Goal: Answer question/provide support: Share knowledge or assist other users

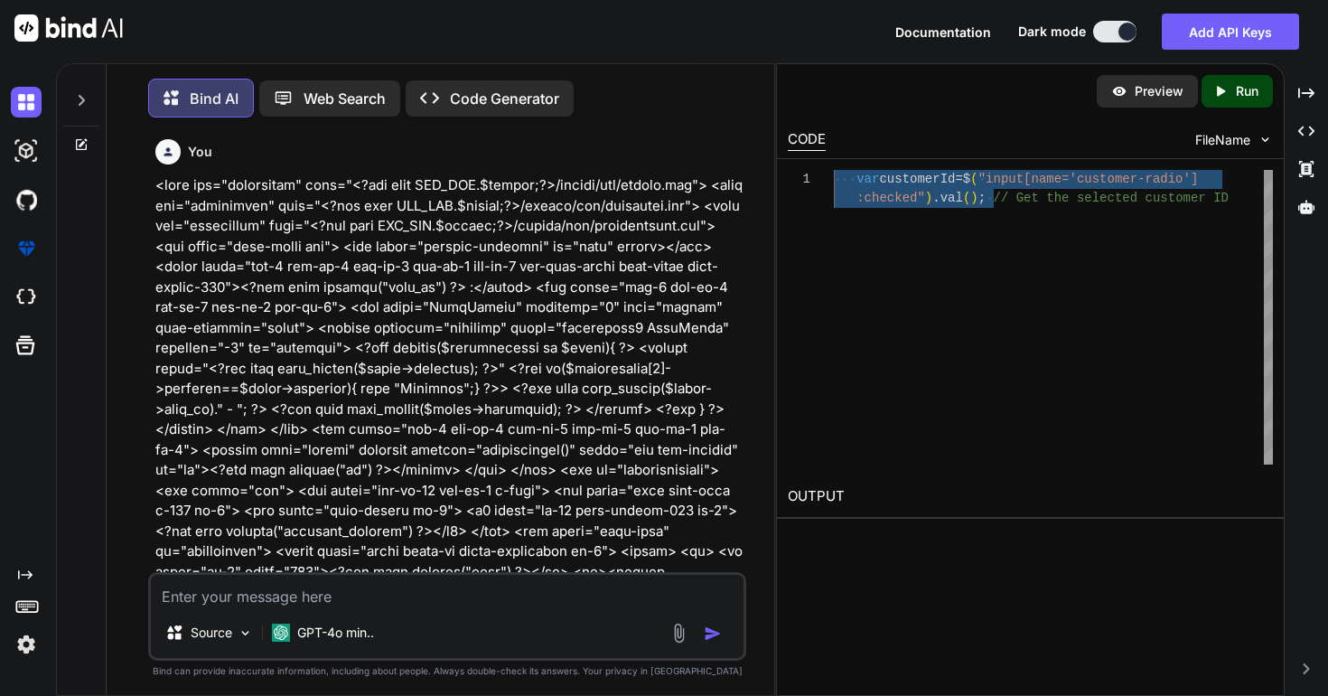
scroll to position [67167, 0]
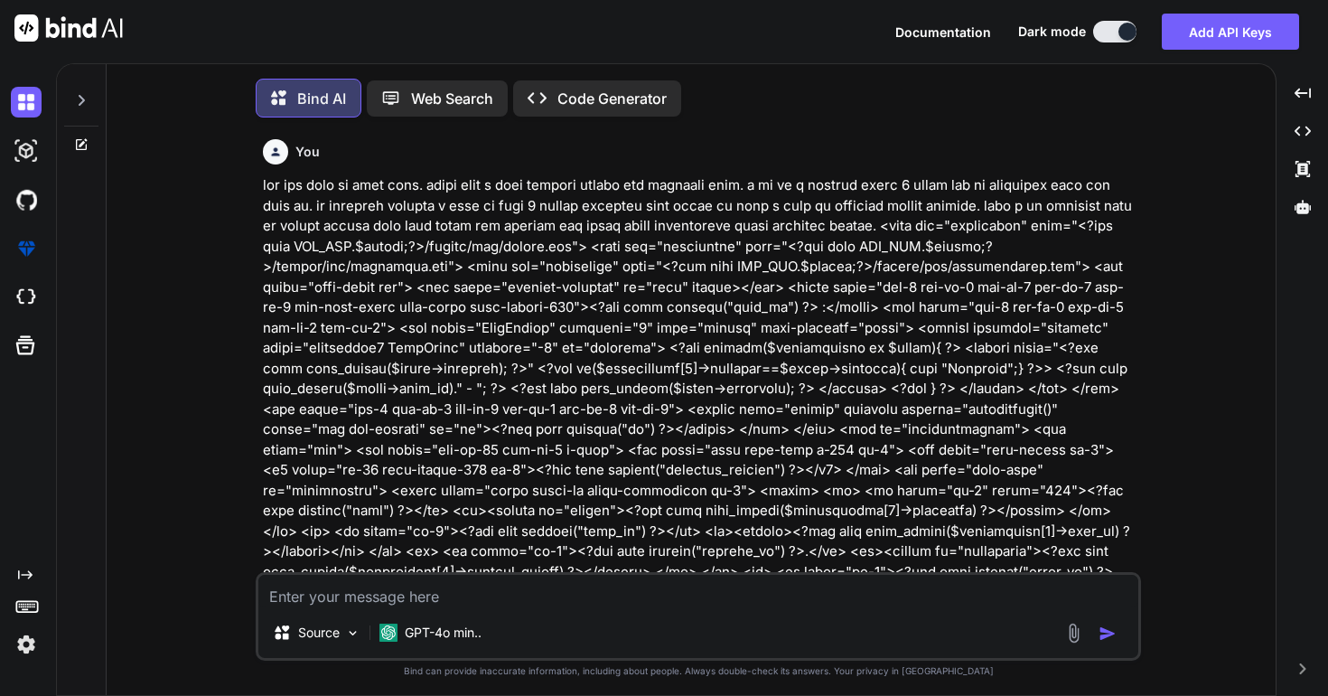
scroll to position [9, 0]
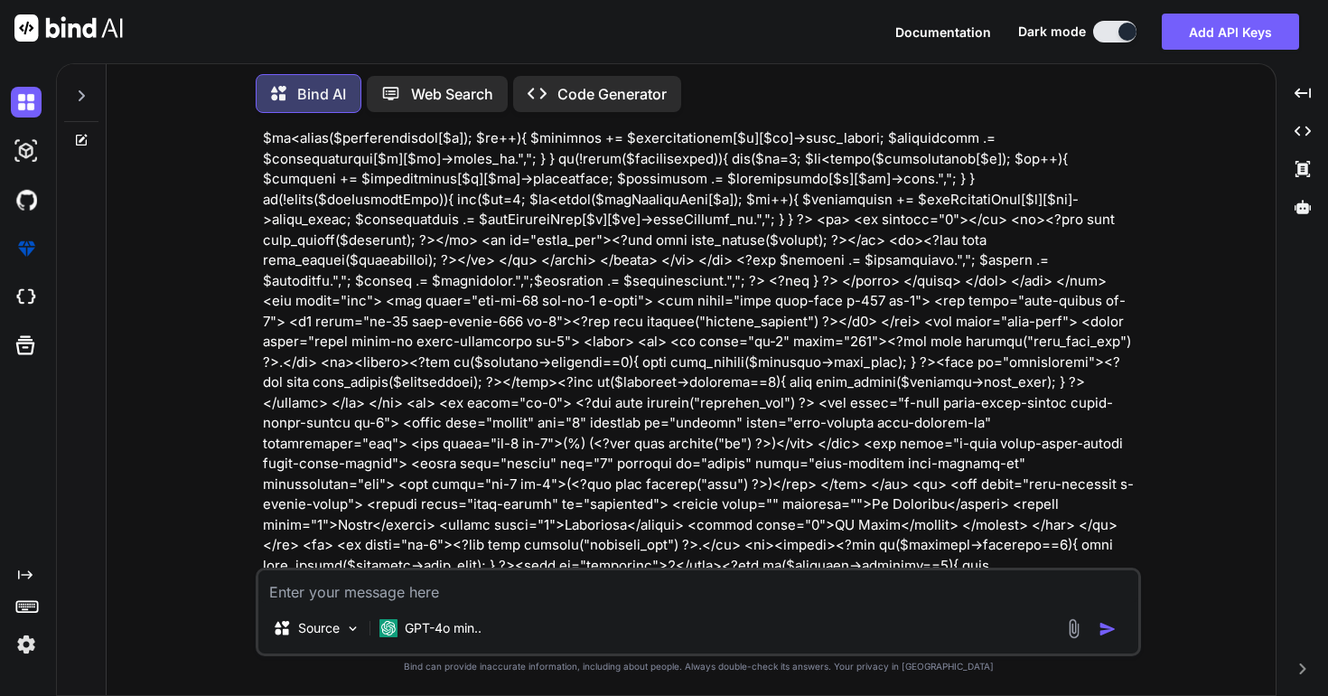
type textarea "x"
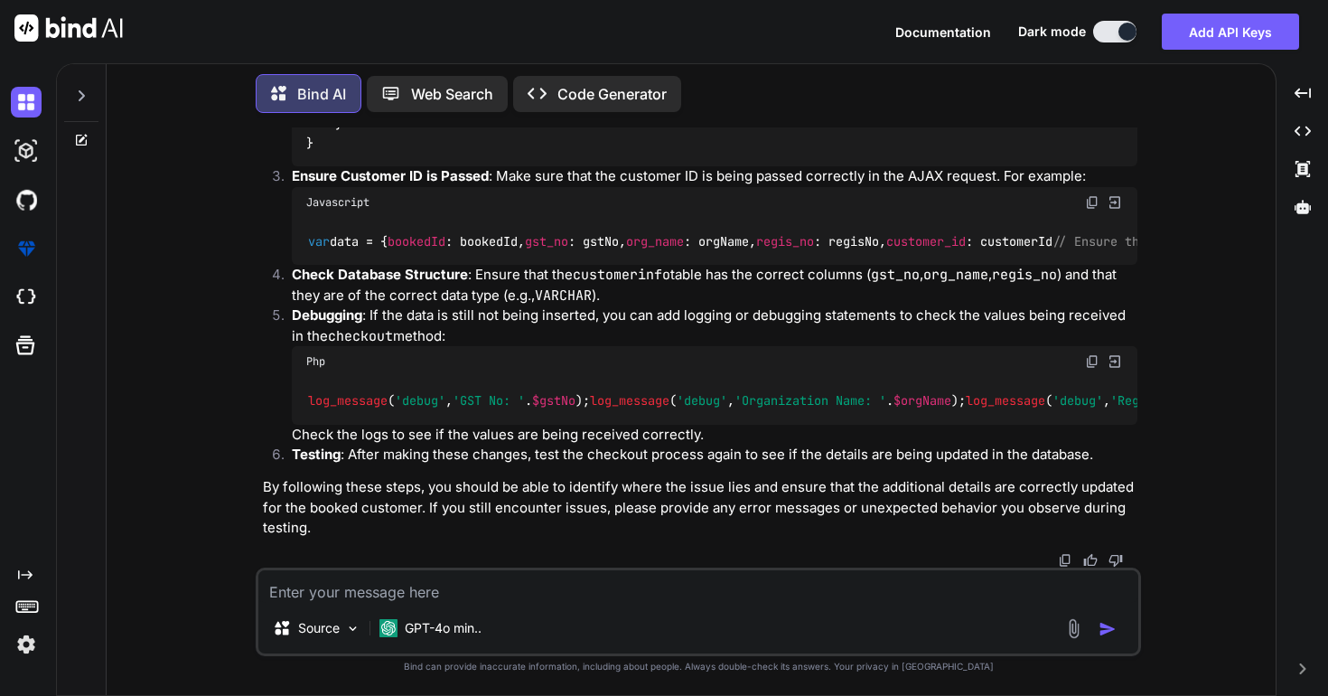
scroll to position [37204, 0]
drag, startPoint x: 340, startPoint y: 233, endPoint x: 684, endPoint y: 555, distance: 471.1
click at [684, 166] on div "public function checkout ( ) { $this ->permission-> method ( 'room_reservation'…" at bounding box center [715, 23] width 846 height 286
copy code "/ Get GST details from POST request $gstNo = $this ->input-> post ( 'gst_no' , …"
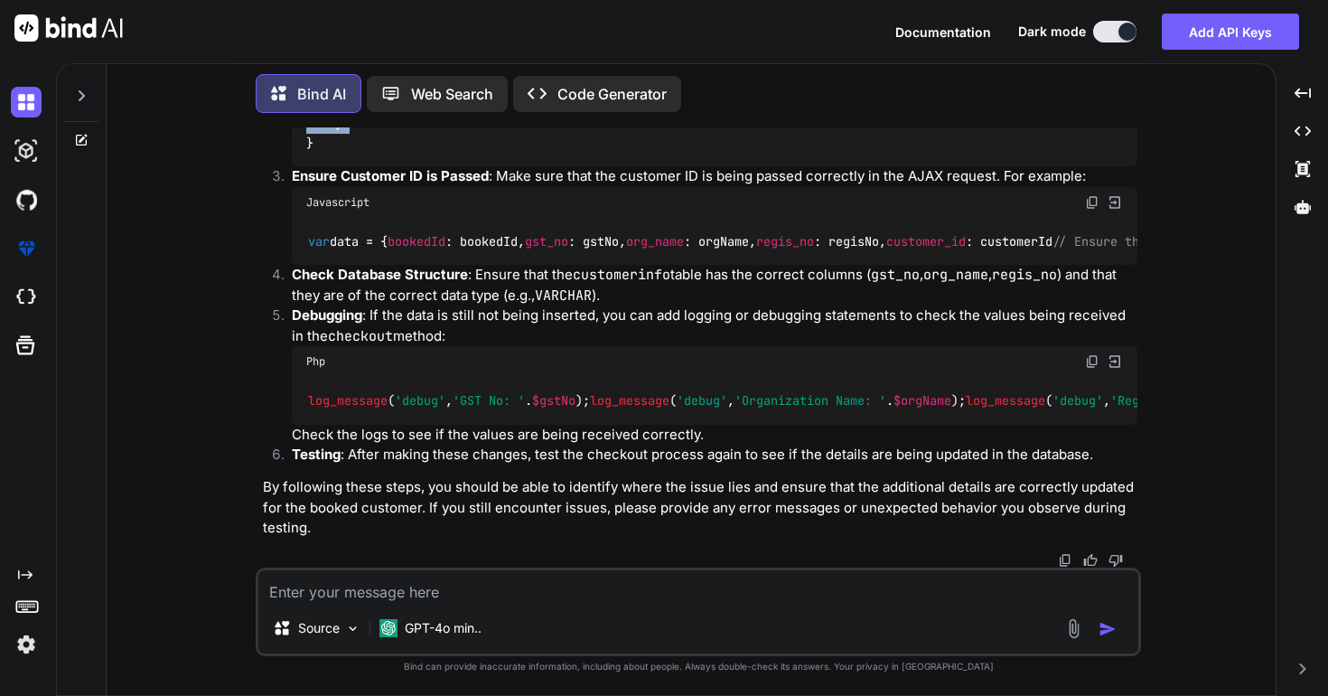
scroll to position [37707, 0]
click at [345, 251] on code "var data = { bookedId : bookedId, gst_no : gstNo, org_name : orgName, regis_no …" at bounding box center [781, 241] width 950 height 19
copy code "data"
click at [657, 599] on textarea at bounding box center [698, 586] width 880 height 33
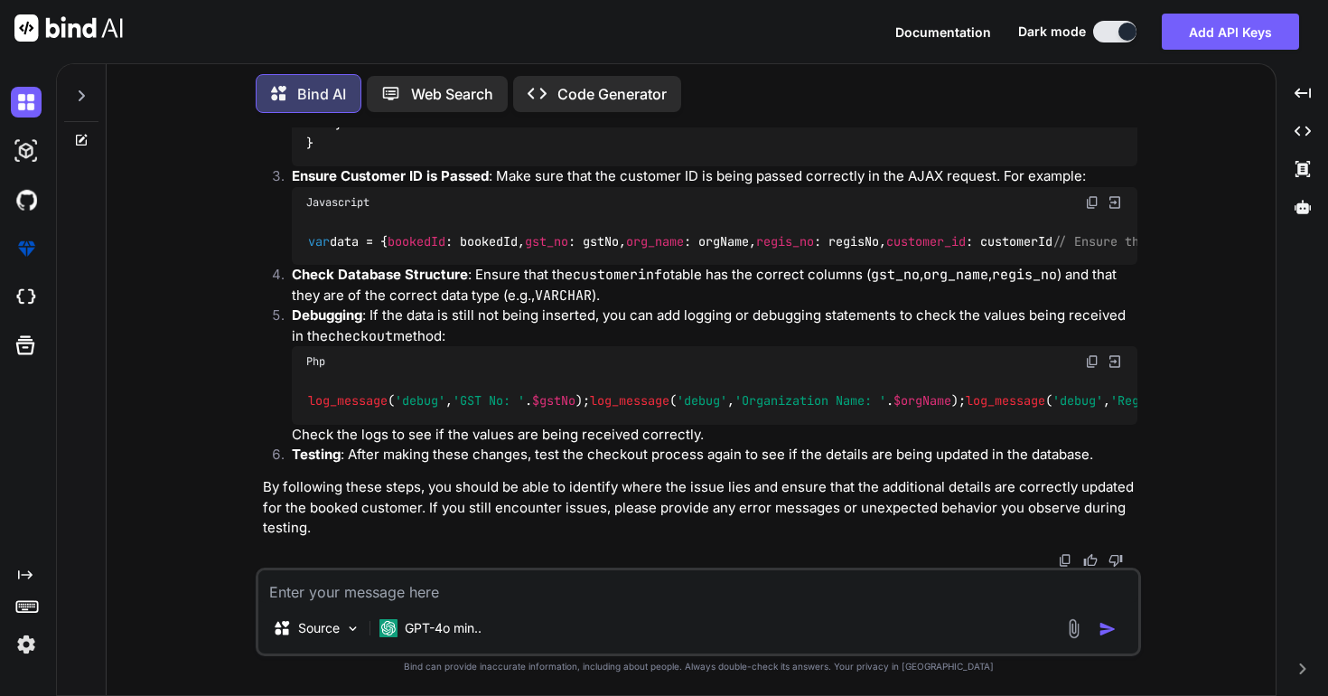
type textarea "a"
type textarea "x"
type textarea "ag"
type textarea "x"
type textarea "aga"
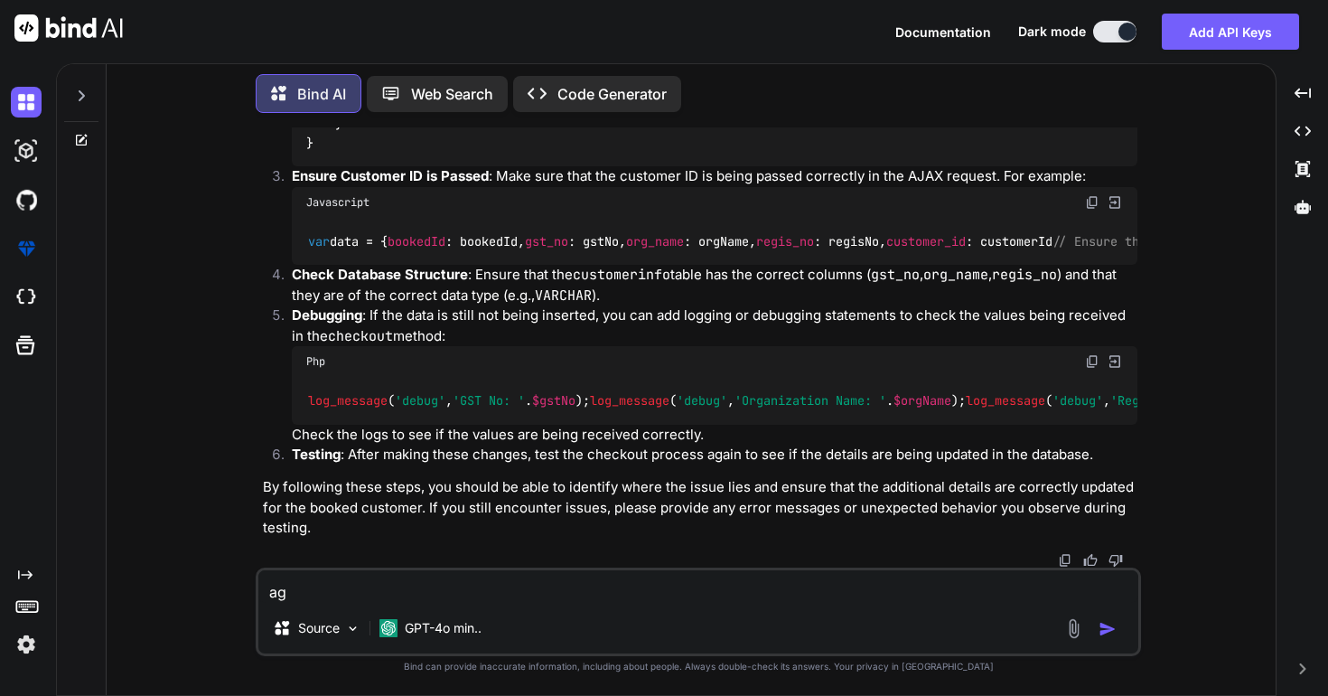
type textarea "x"
type textarea "agai"
type textarea "x"
type textarea "again"
type textarea "x"
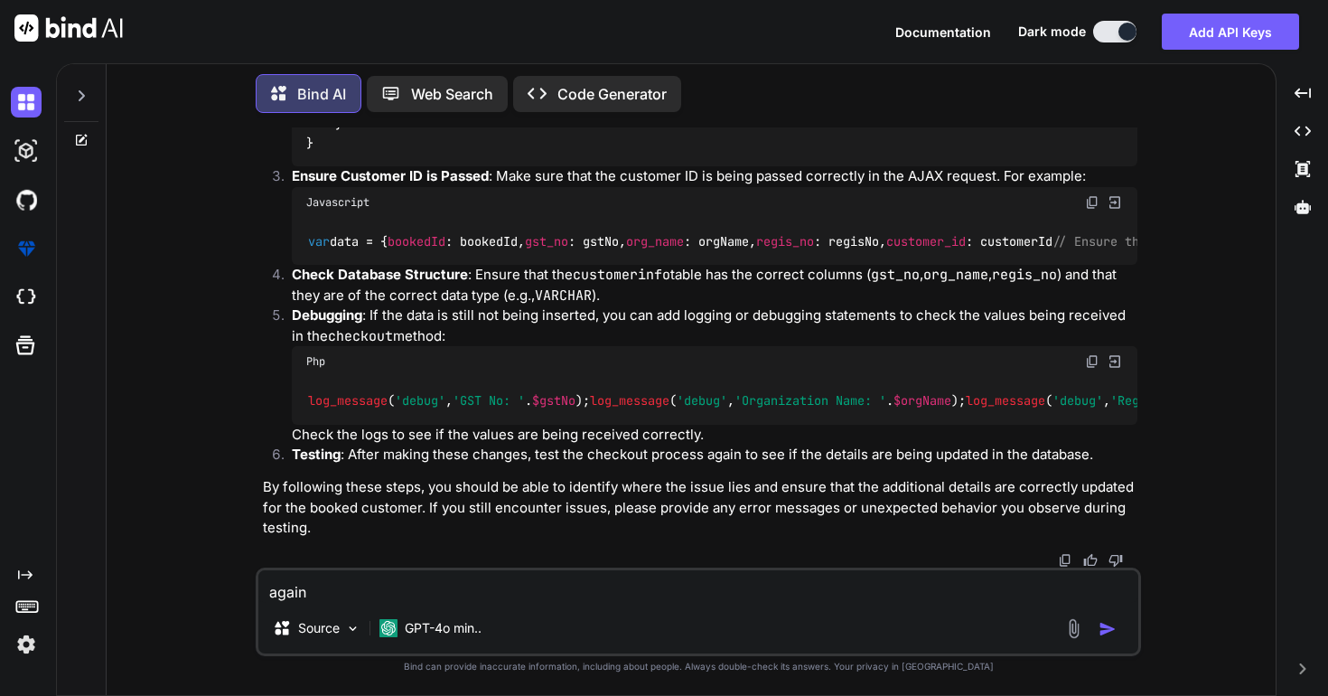
type textarea "again"
type textarea "x"
type textarea "again g"
type textarea "x"
type textarea "again gi"
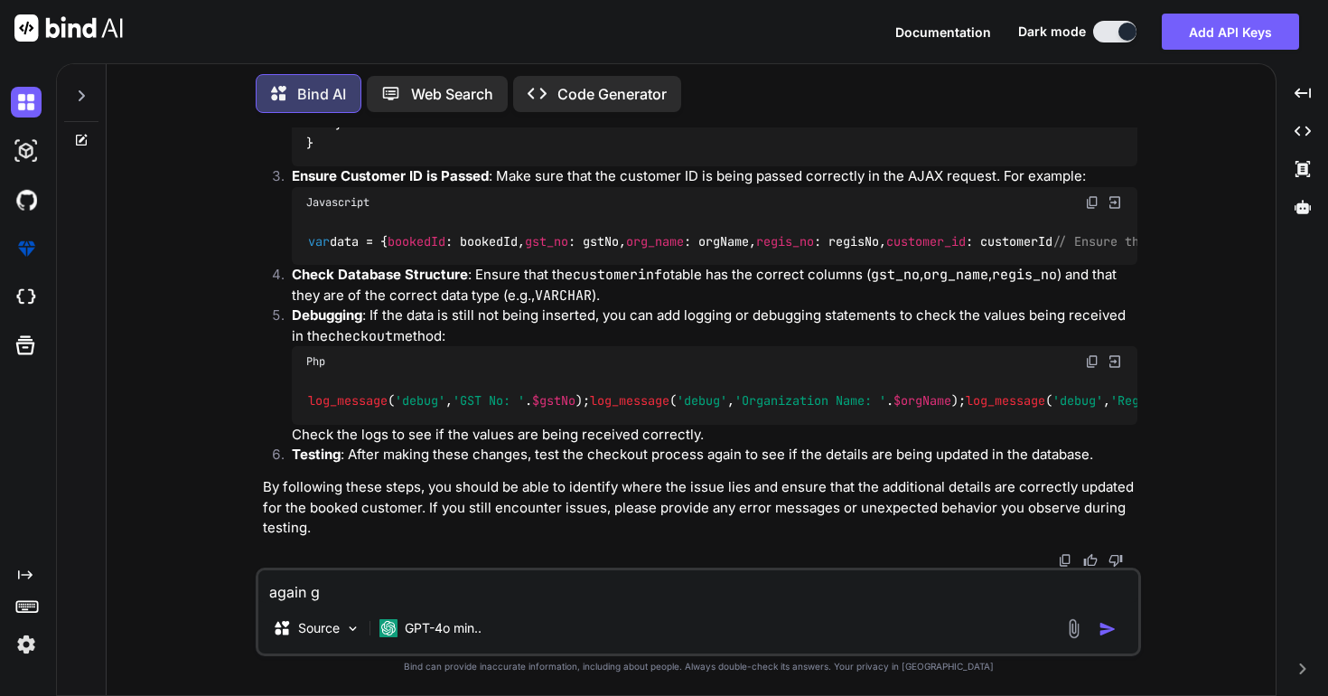
type textarea "x"
type textarea "again giv"
type textarea "x"
type textarea "again givi"
type textarea "x"
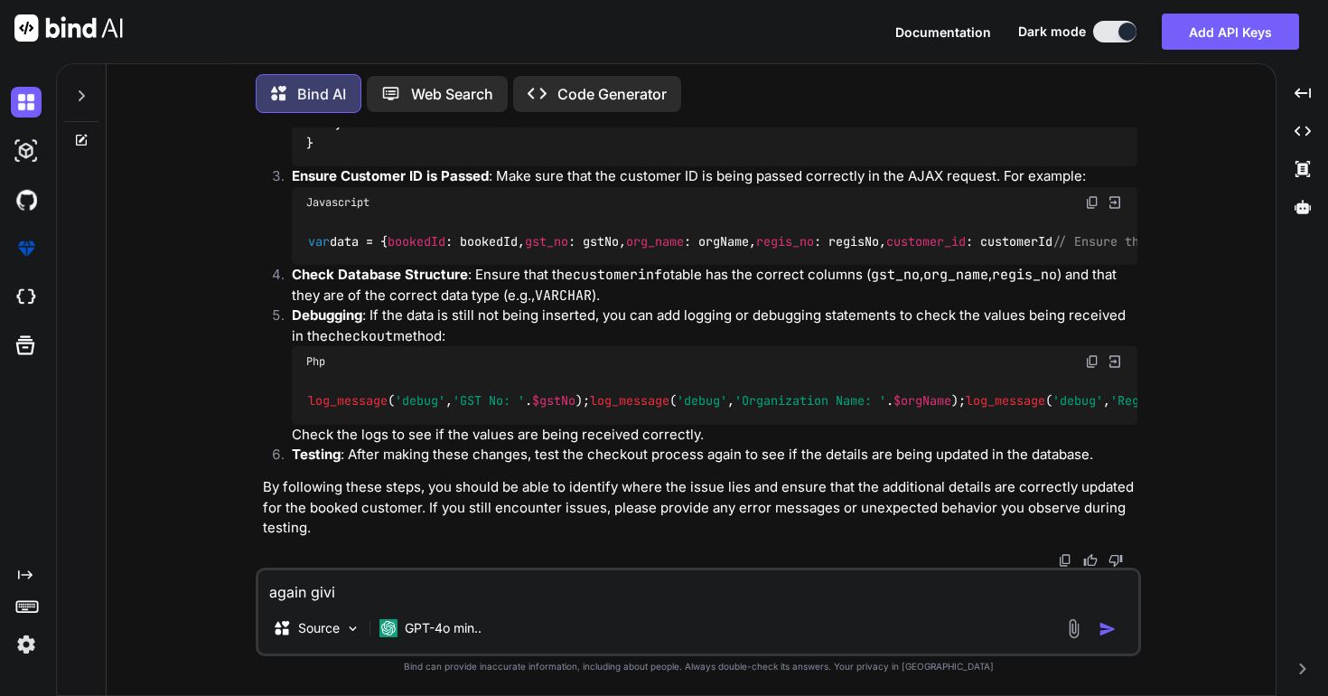
type textarea "again givin"
type textarea "x"
type textarea "again giving"
type textarea "x"
type textarea "again giving"
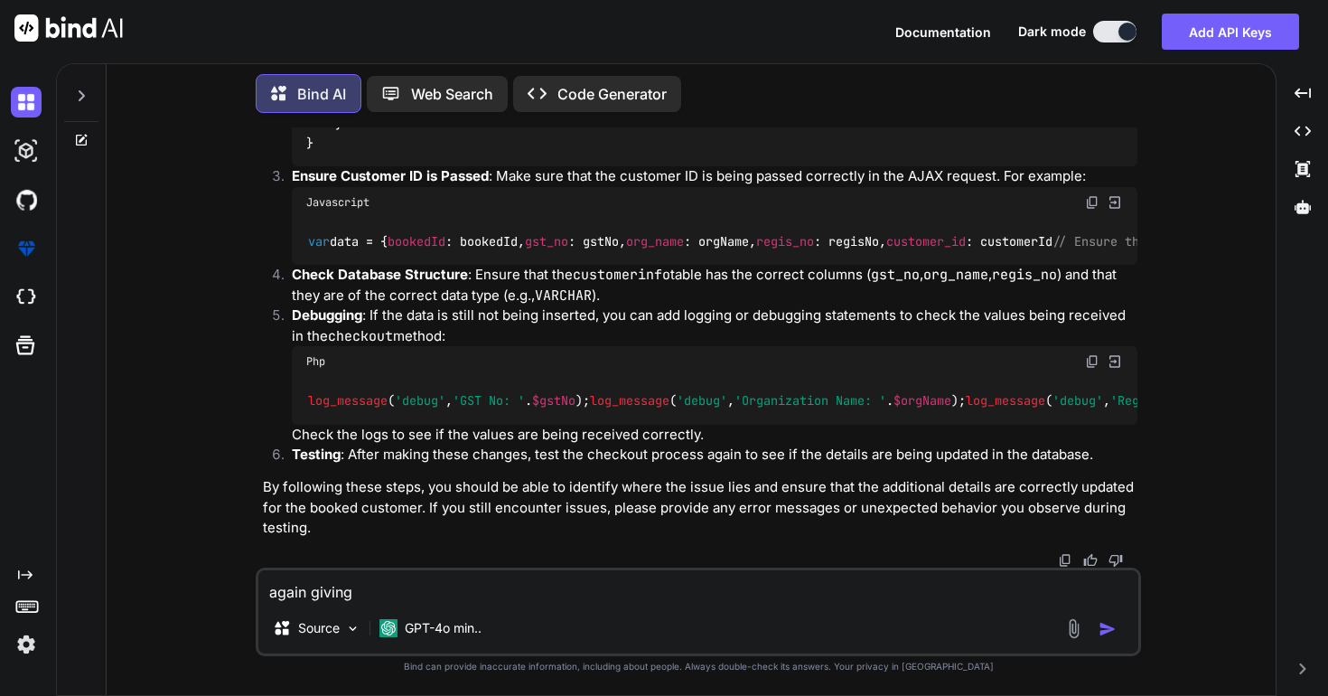
type textarea "x"
type textarea "again giving y"
type textarea "x"
type textarea "again giving yi"
type textarea "x"
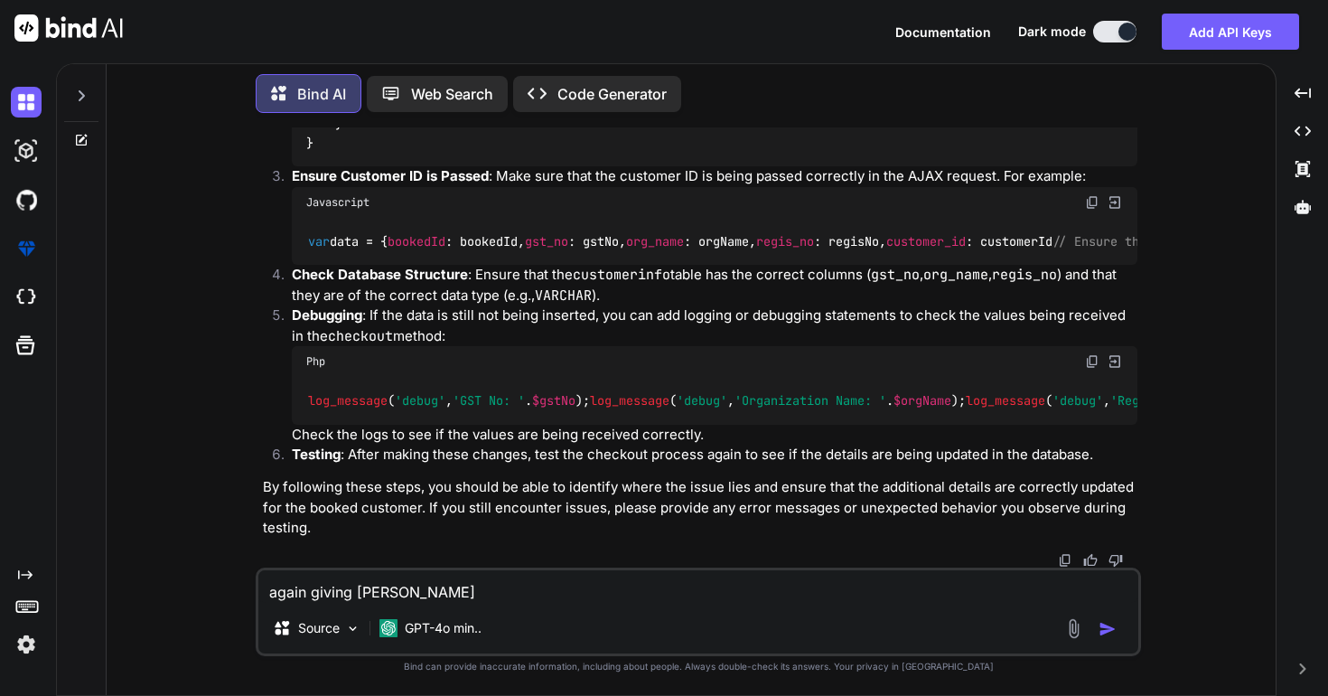
type textarea "again giving yiu"
type textarea "x"
type textarea "again giving yiu"
type textarea "x"
type textarea "again giving yiu ="
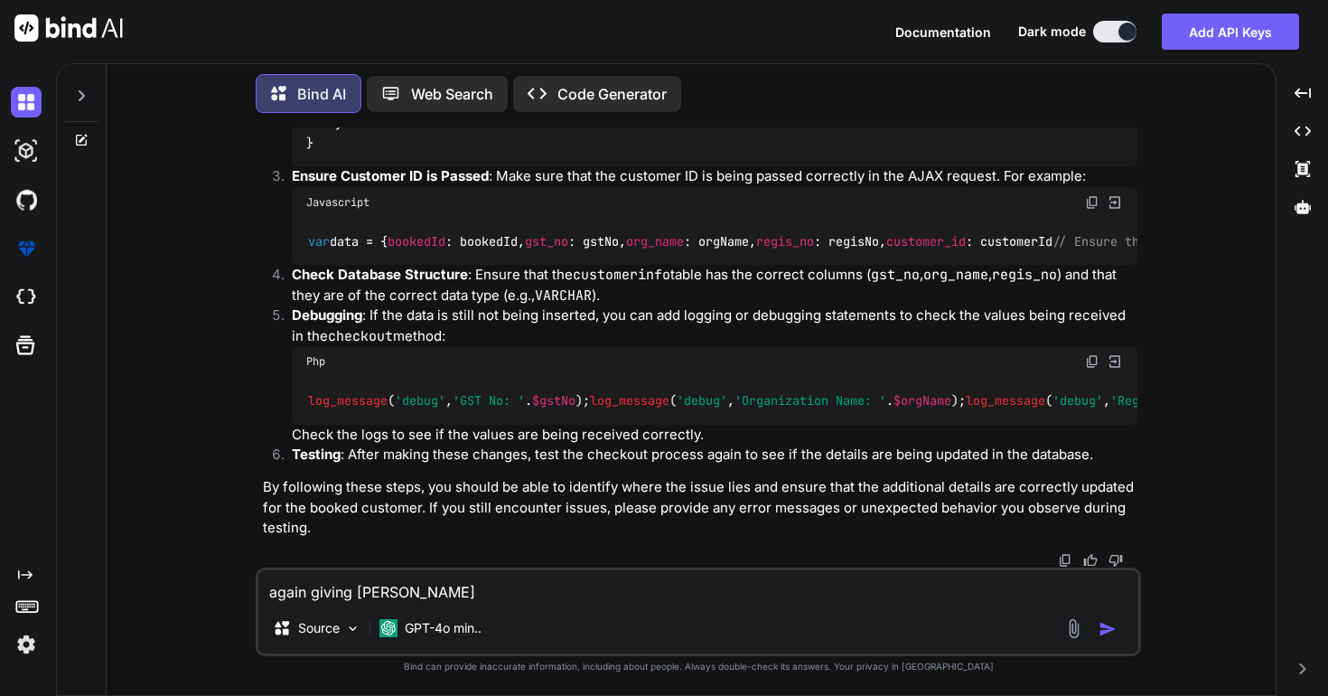
type textarea "x"
type textarea "again giving yiu =="
type textarea "x"
type textarea "again giving yiu ==="
type textarea "x"
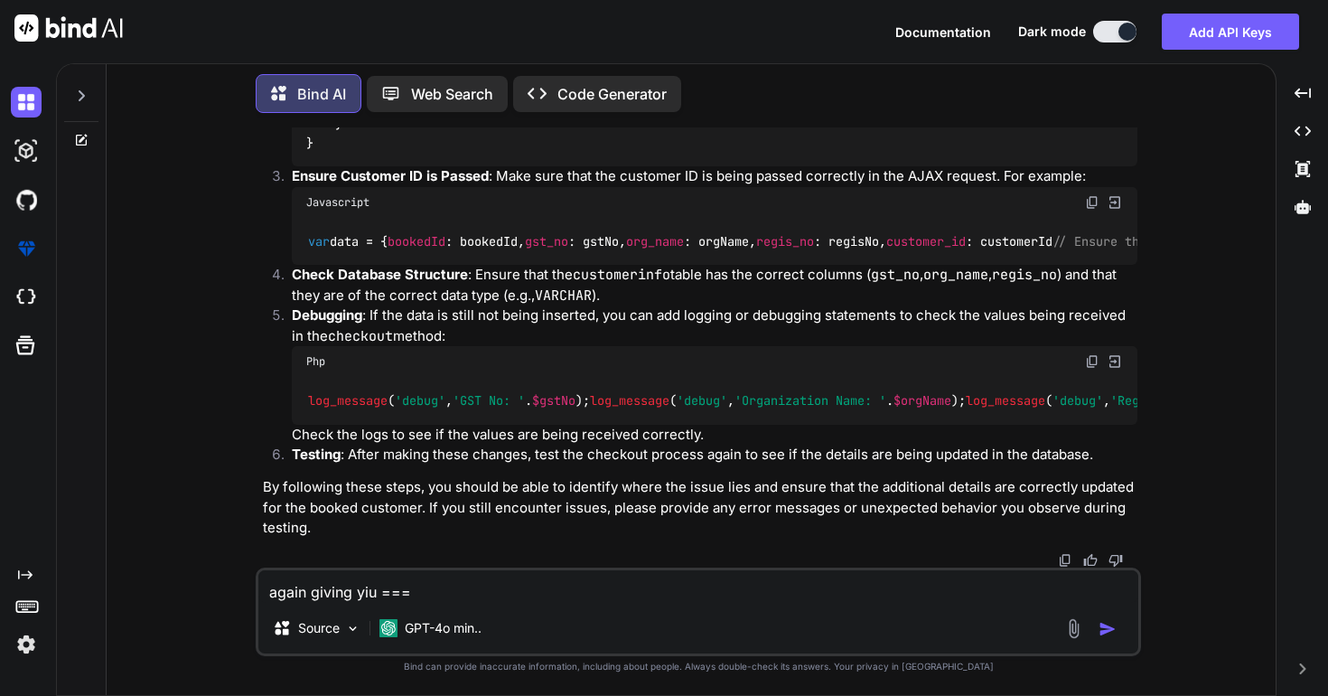
type textarea "again giving yiu =="
type textarea "x"
type textarea "again giving yiu ="
type textarea "x"
type textarea "again giving yiu"
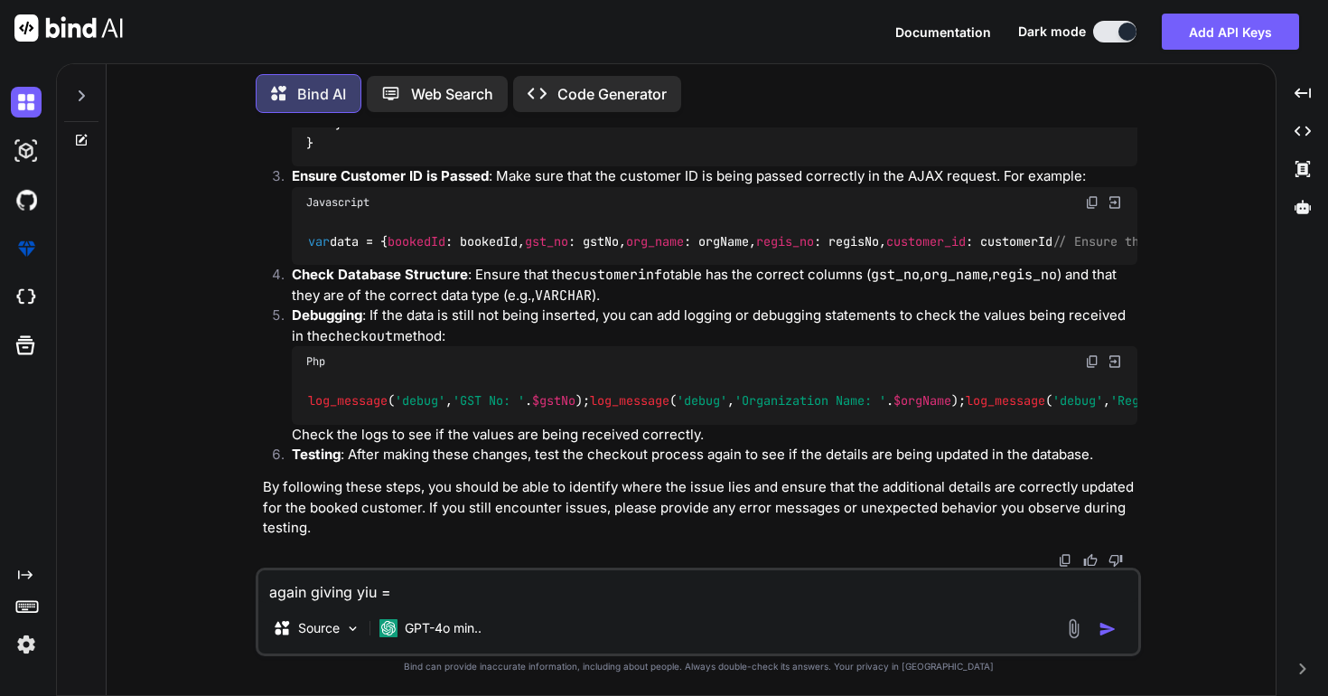
type textarea "x"
type textarea "again giving yiu"
type textarea "x"
type textarea "again giving yi"
type textarea "x"
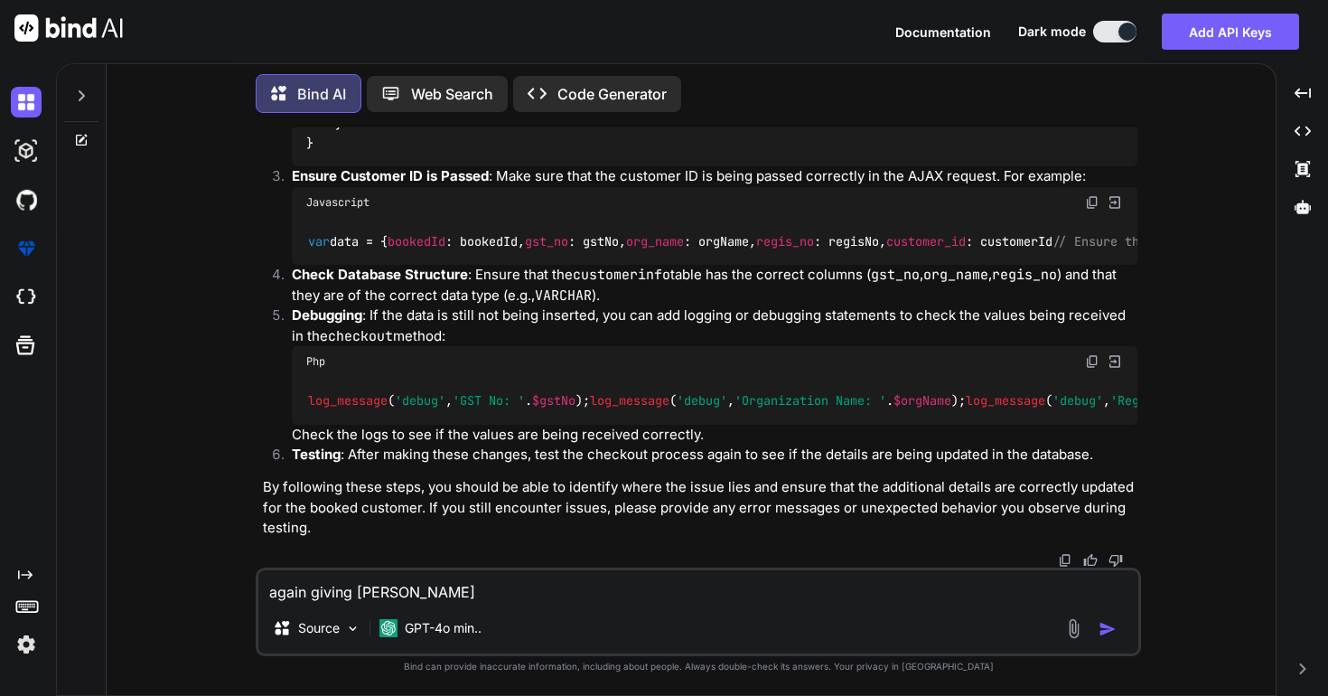
type textarea "again giving y"
type textarea "x"
type textarea "again giving yo"
type textarea "x"
type textarea "again giving you"
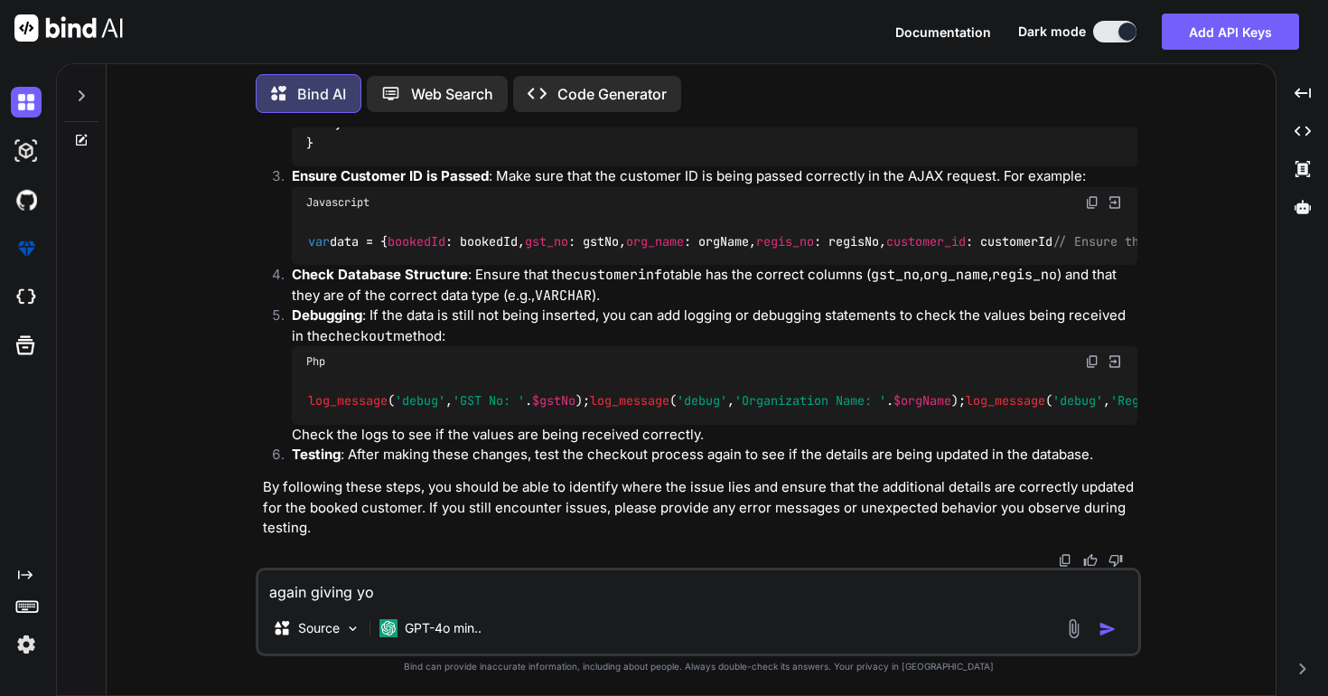
type textarea "x"
type textarea "again giving you"
type textarea "x"
type textarea "again giving you c"
type textarea "x"
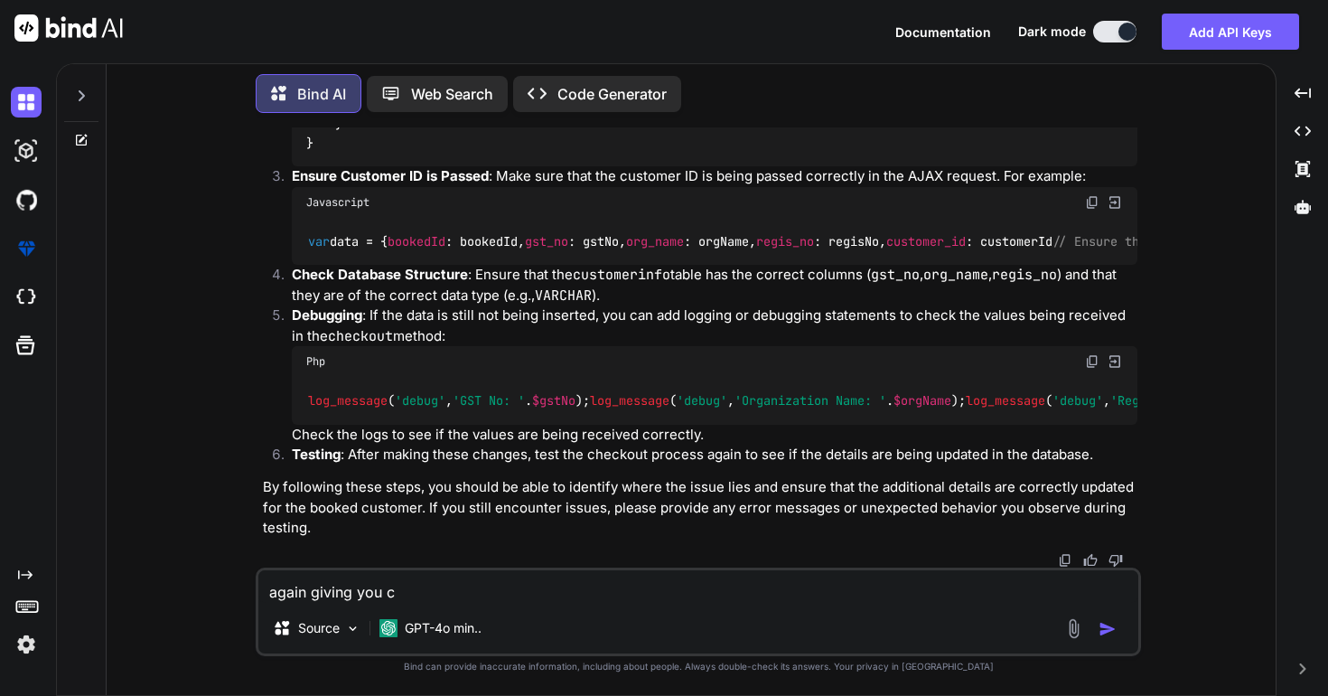
type textarea "again giving you ch"
type textarea "x"
type textarea "again giving you che"
type textarea "x"
type textarea "again giving you chec"
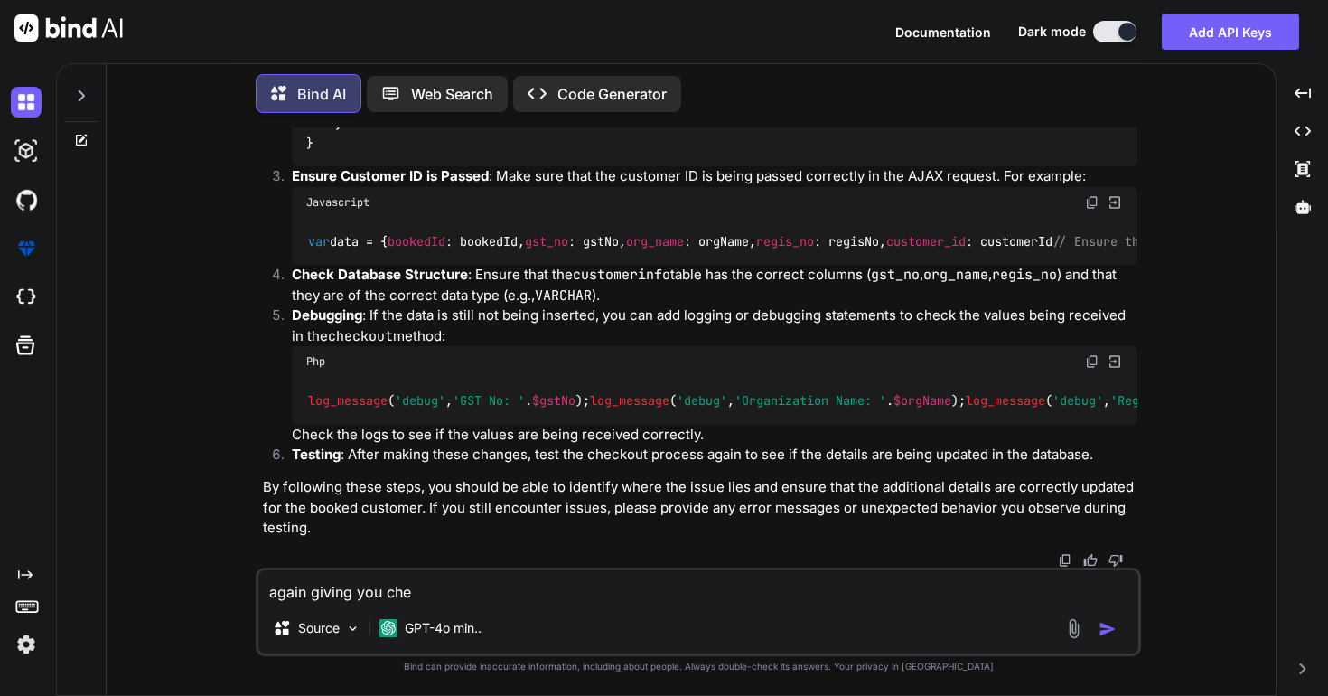
type textarea "x"
type textarea "again giving you check"
type textarea "x"
type textarea "again giving you checko"
type textarea "x"
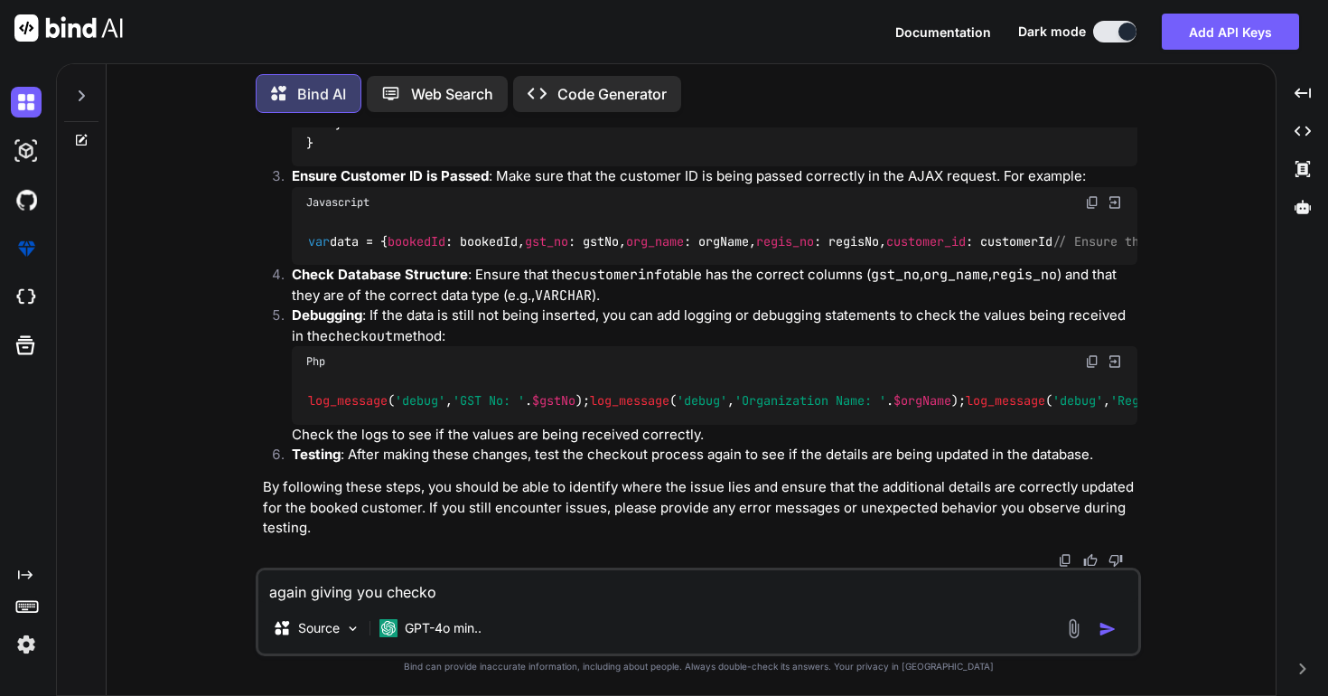
type textarea "again giving you checkou"
type textarea "x"
type textarea "again giving you checkout"
type textarea "x"
type textarea "again giving you checkoutr"
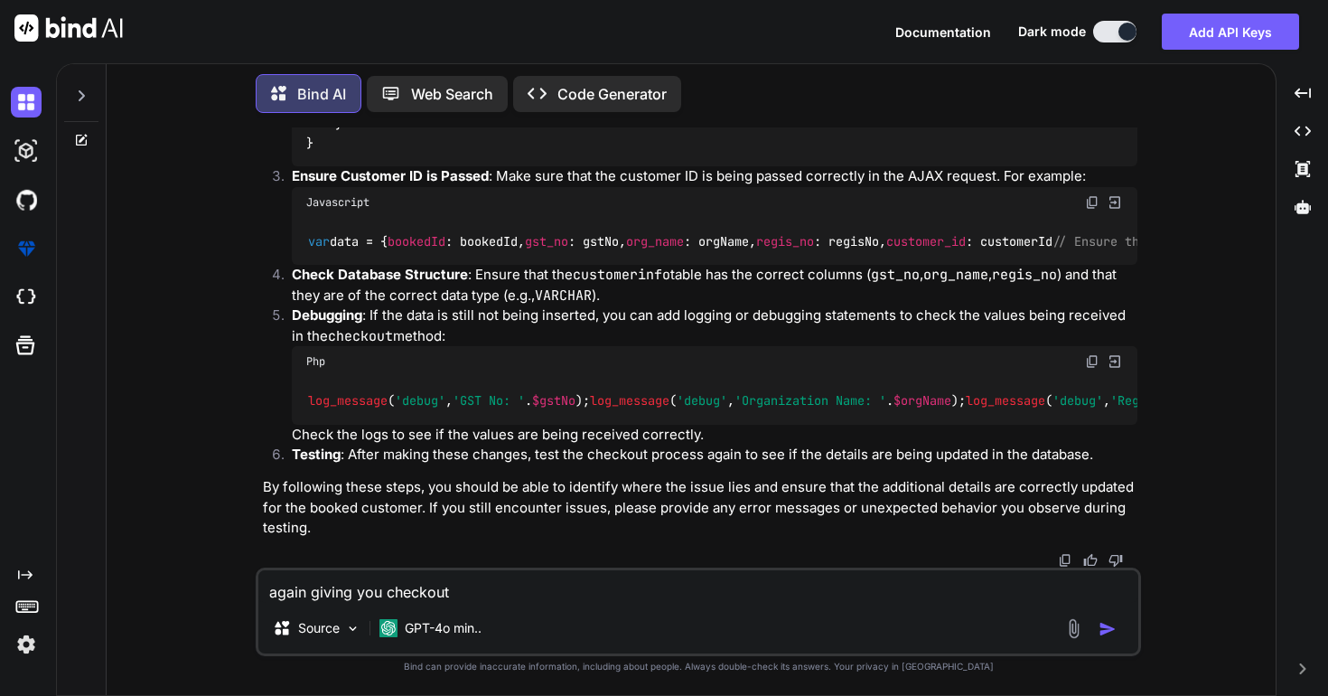
type textarea "x"
type textarea "again giving you checkoutre"
type textarea "x"
type textarea "again giving you checkoutres"
type textarea "x"
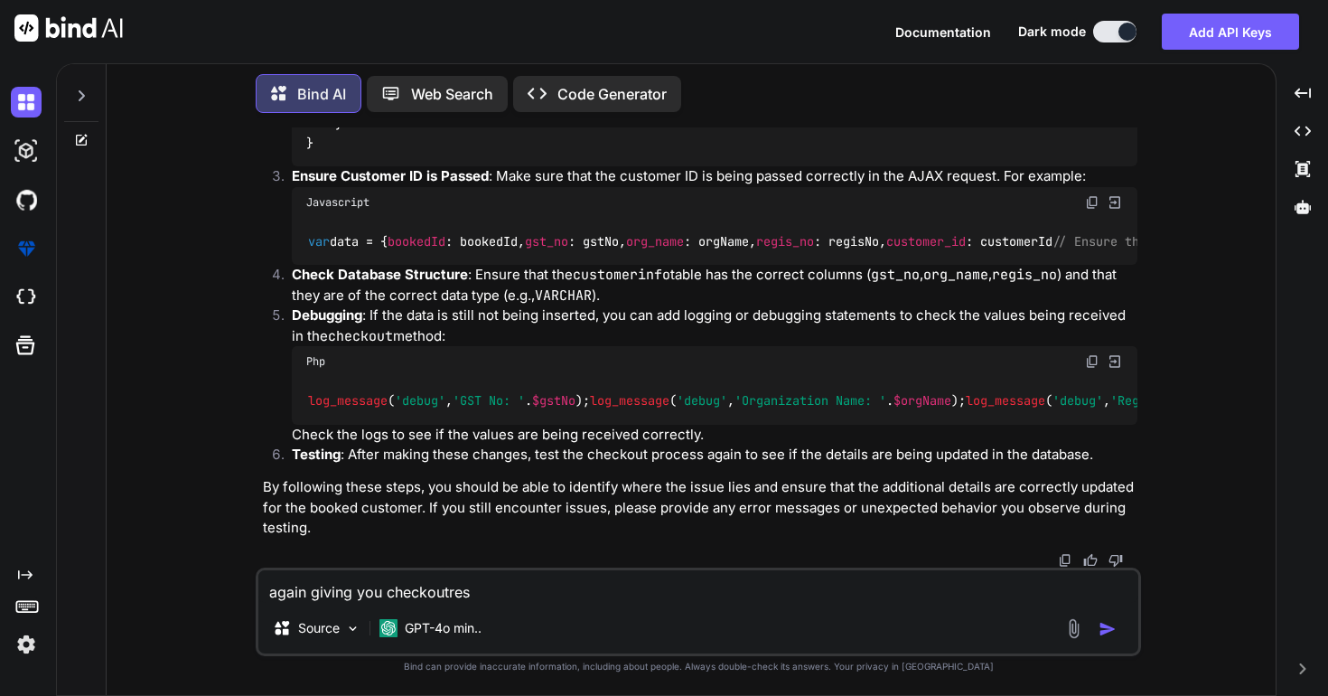
type textarea "again giving you checkoutrese"
type textarea "x"
type textarea "again giving you checkoutreser"
type textarea "x"
type textarea "again giving you checkoutreserv"
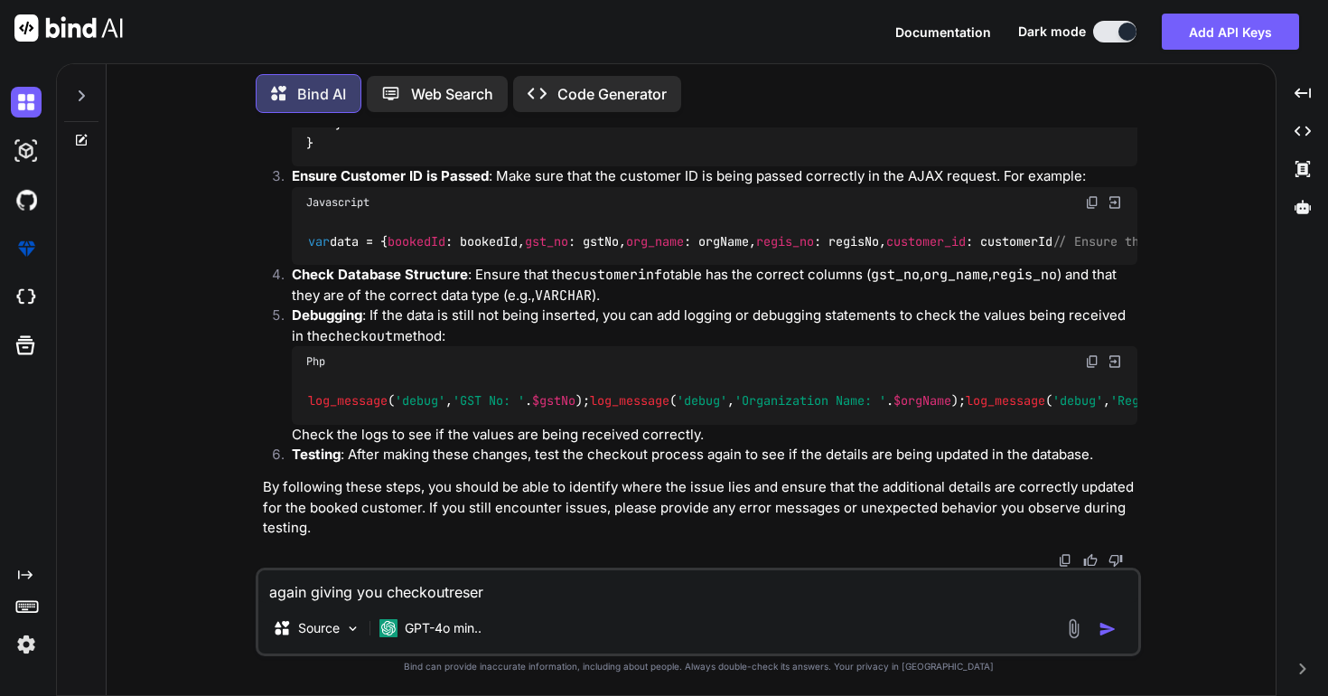
type textarea "x"
type textarea "again giving you checkoutreserva"
type textarea "x"
type textarea "again giving you checkoutreservat"
type textarea "x"
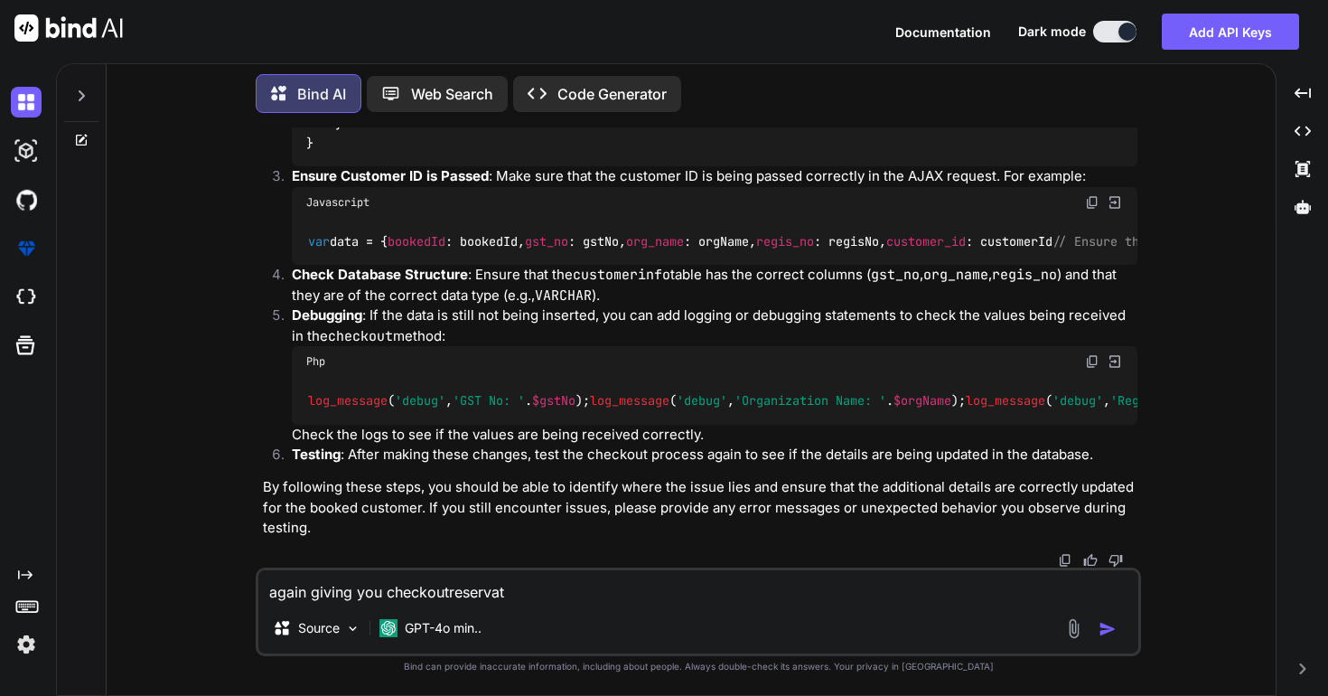
type textarea "again giving you checkoutreservati"
type textarea "x"
type textarea "again giving you checkoutreservatio"
type textarea "x"
type textarea "again giving you checkoutreservation"
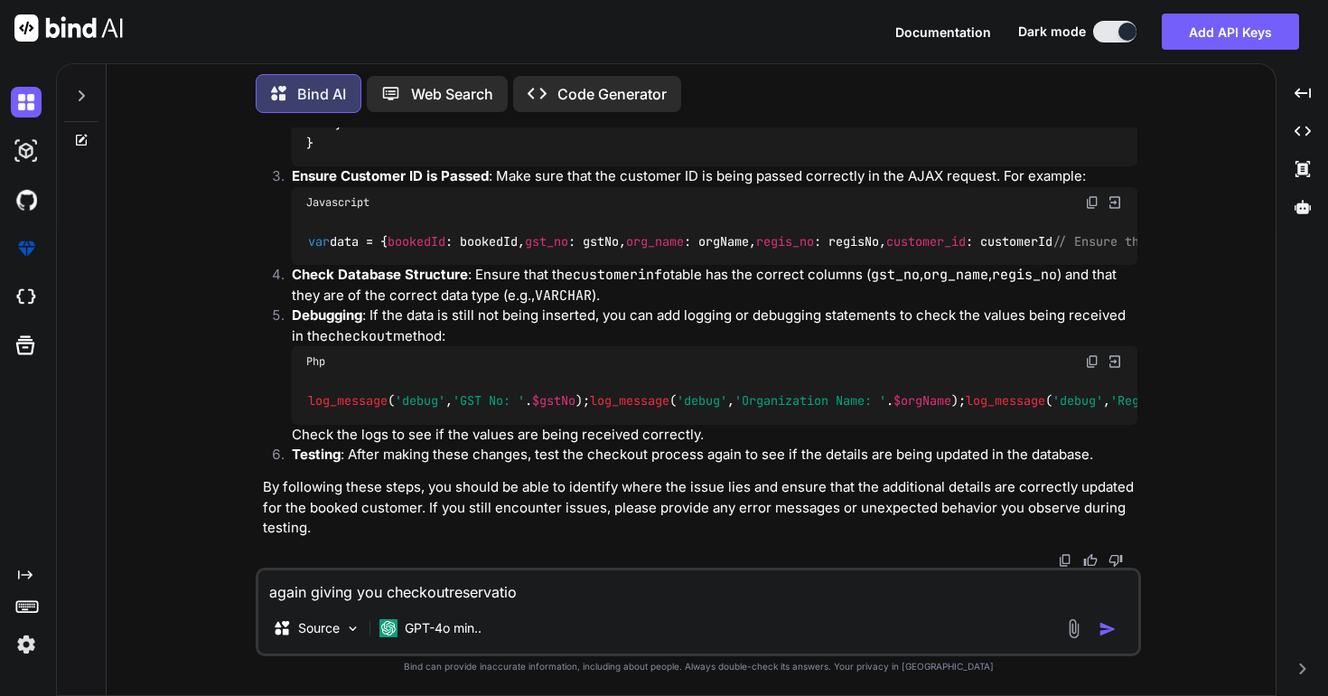
type textarea "x"
type textarea "again giving you checkoutreservation."
type textarea "x"
type textarea "again giving you checkoutreservation.p"
type textarea "x"
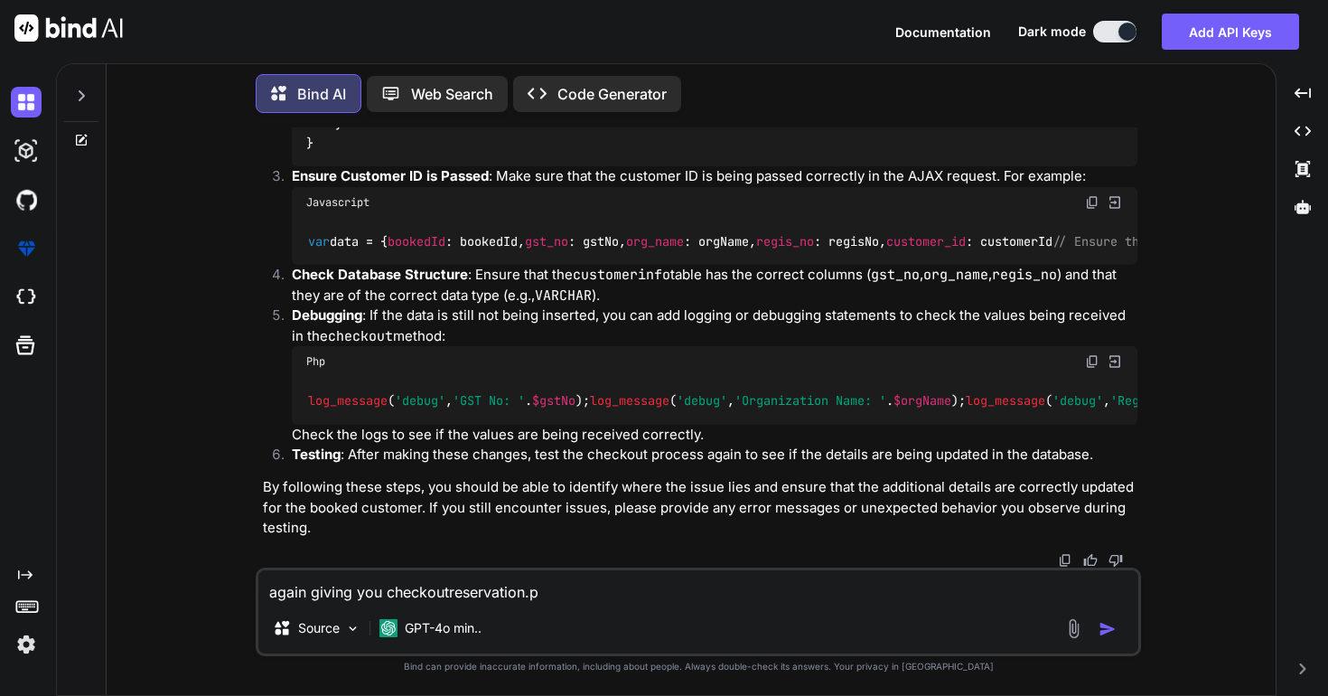
type textarea "again giving you checkoutreservation.ph"
type textarea "x"
type textarea "again giving you checkoutreservation.php"
type textarea "x"
type textarea "again giving you checkoutreservation.php"
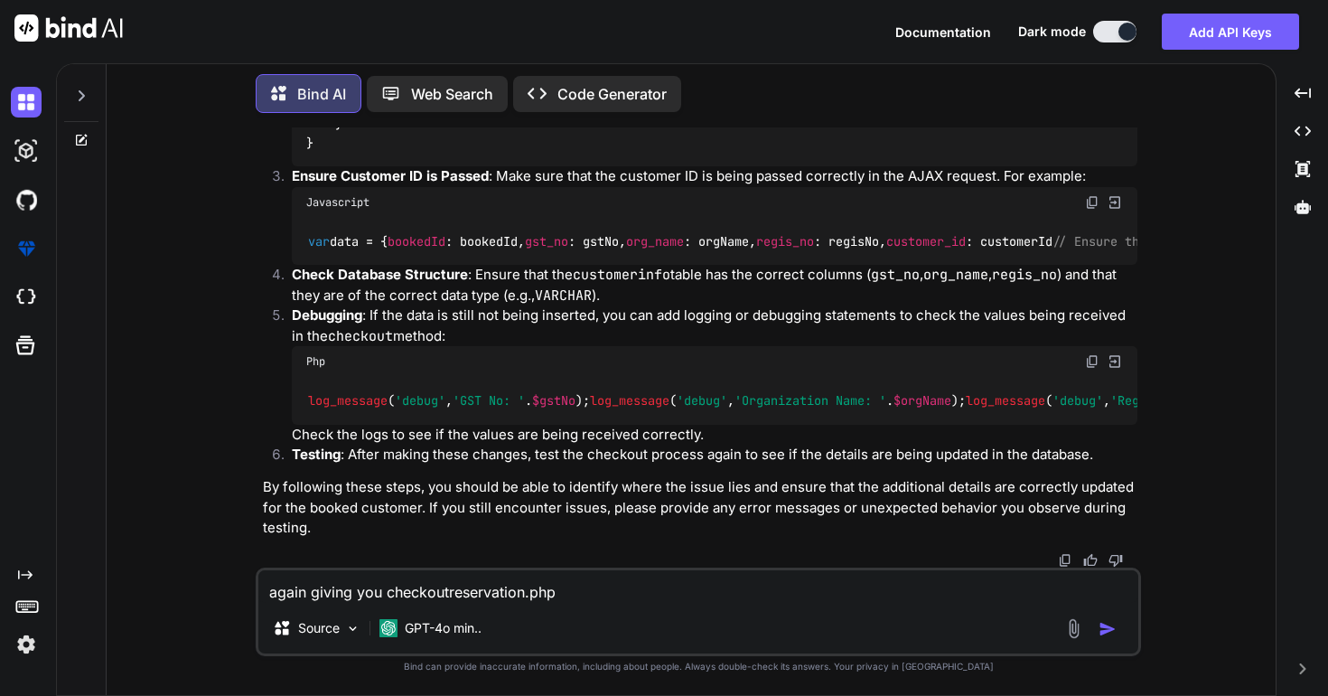
type textarea "x"
type textarea "again giving you checkoutreservation.php f"
type textarea "x"
type textarea "again giving you checkoutreservation.php fu"
type textarea "x"
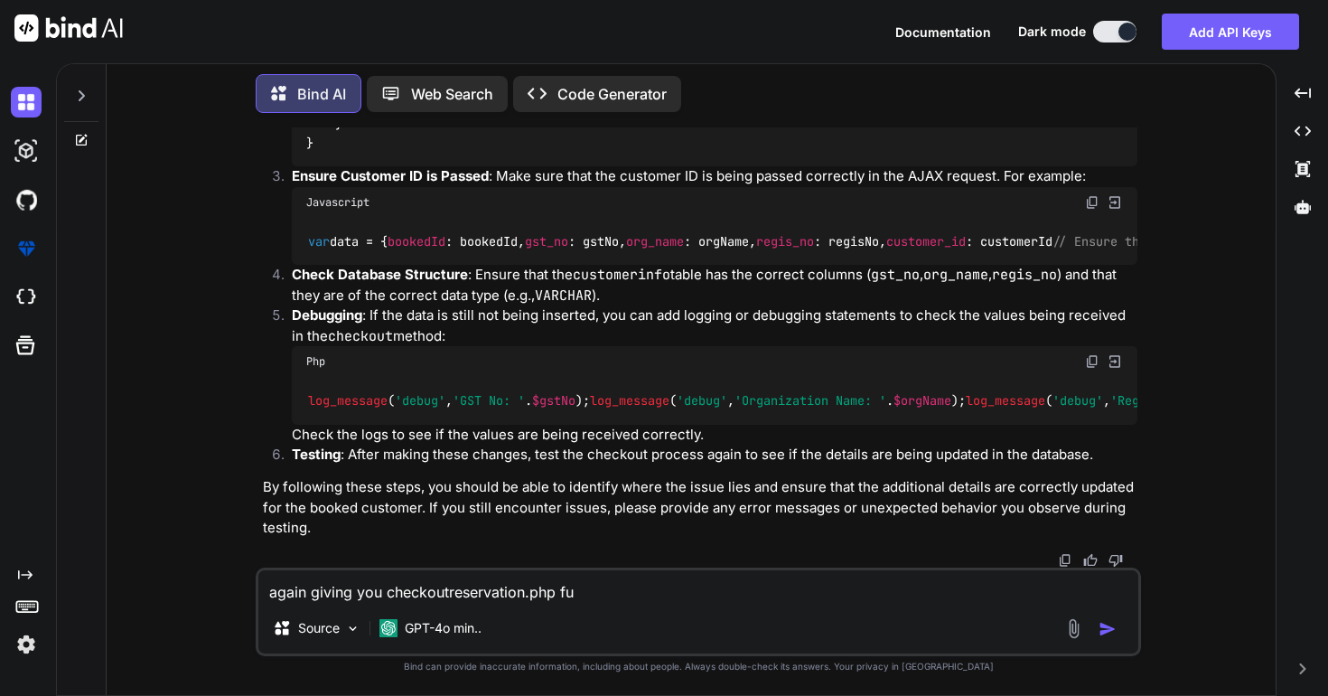
type textarea "again giving you checkoutreservation.php ful"
type textarea "x"
type textarea "again giving you checkoutreservation.php full"
type textarea "x"
type textarea "again giving you checkoutreservation.php full"
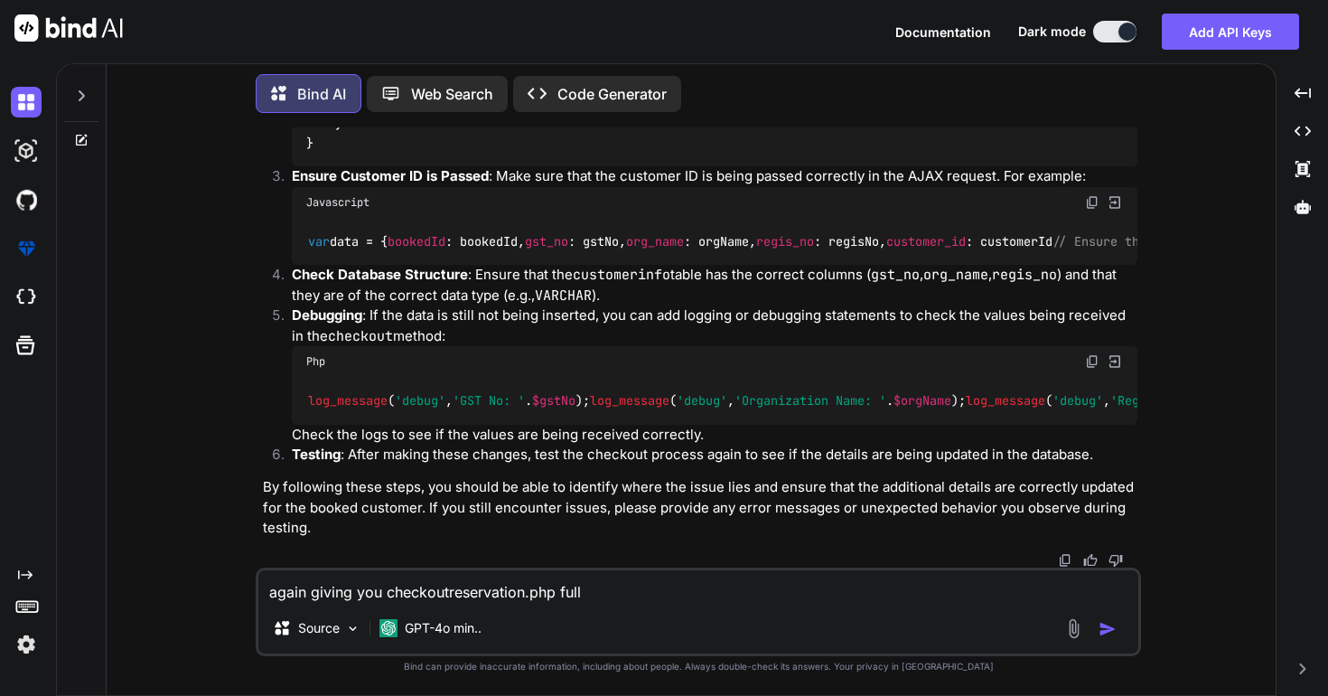
type textarea "x"
type textarea "again giving you checkoutreservation.php full c"
type textarea "x"
type textarea "again giving you checkoutreservation.php full co"
type textarea "x"
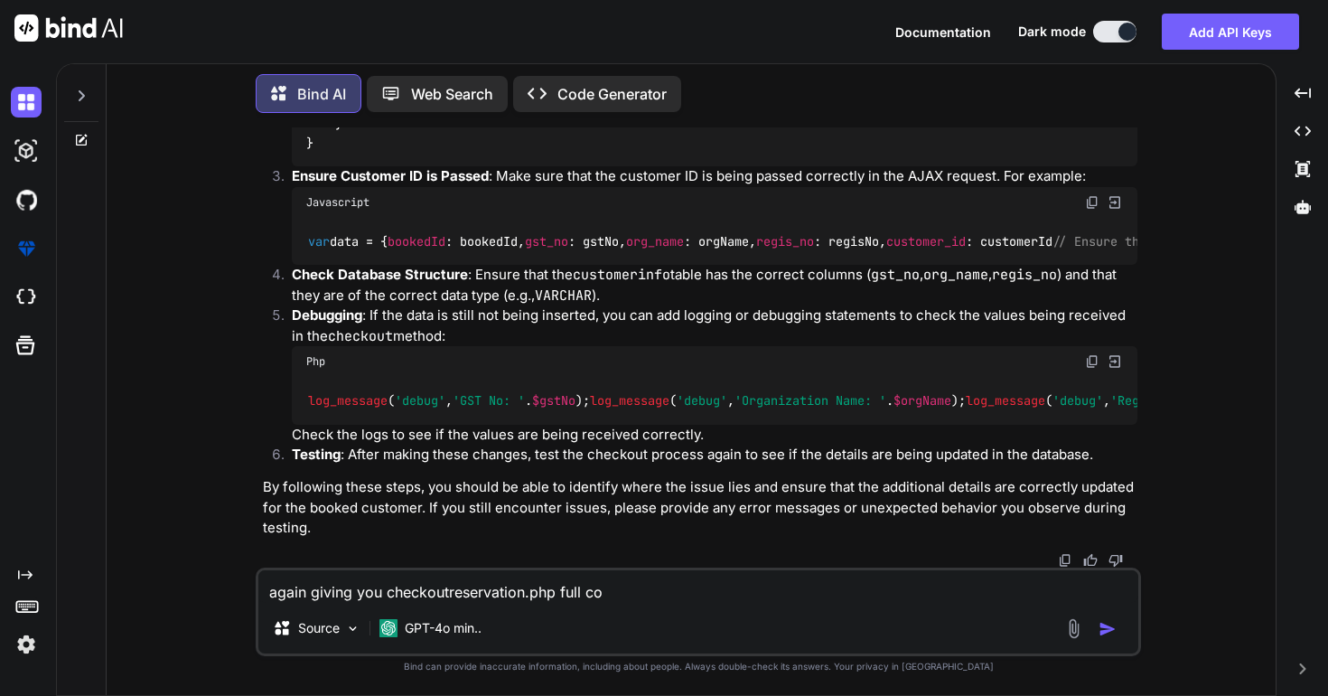
type textarea "again giving you checkoutreservation.php full cod"
type textarea "x"
type textarea "again giving you checkoutreservation.php full code"
type textarea "x"
type textarea "again giving you checkoutreservation.php full code"
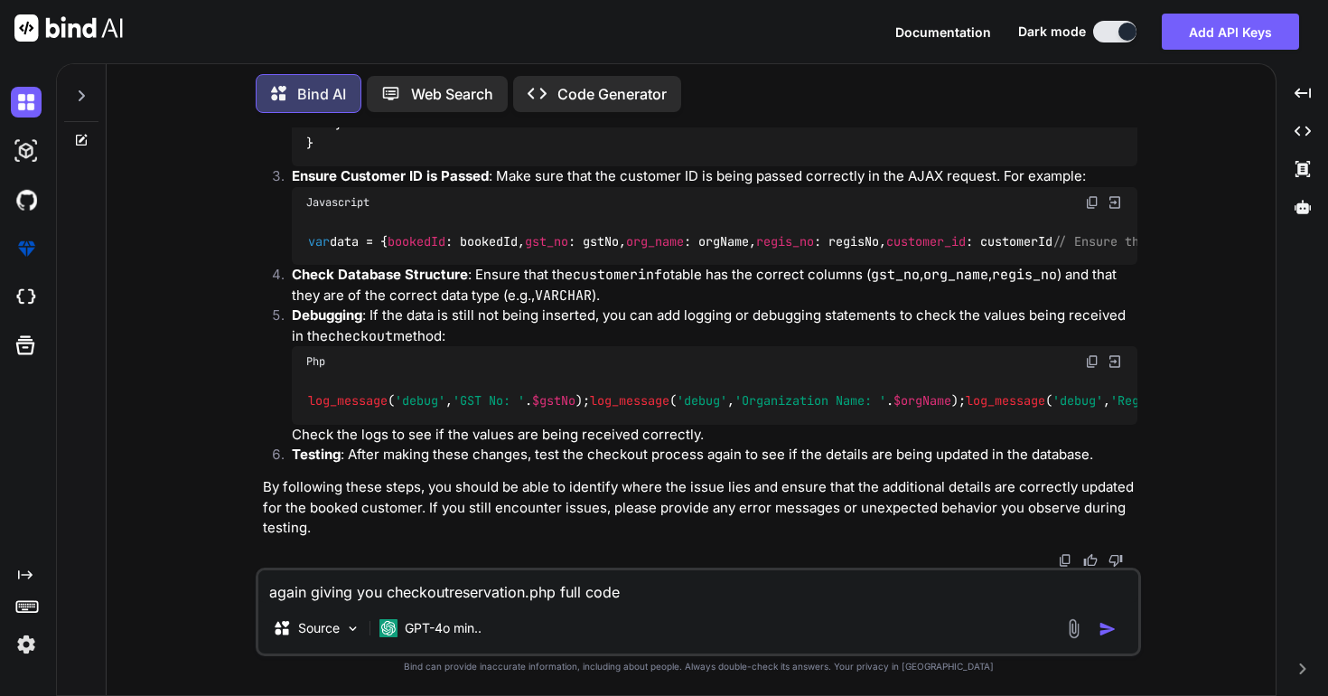
type textarea "x"
type textarea "again giving you checkoutreservation.php full code d"
type textarea "x"
type textarea "again giving you checkoutreservation.php full code do"
type textarea "x"
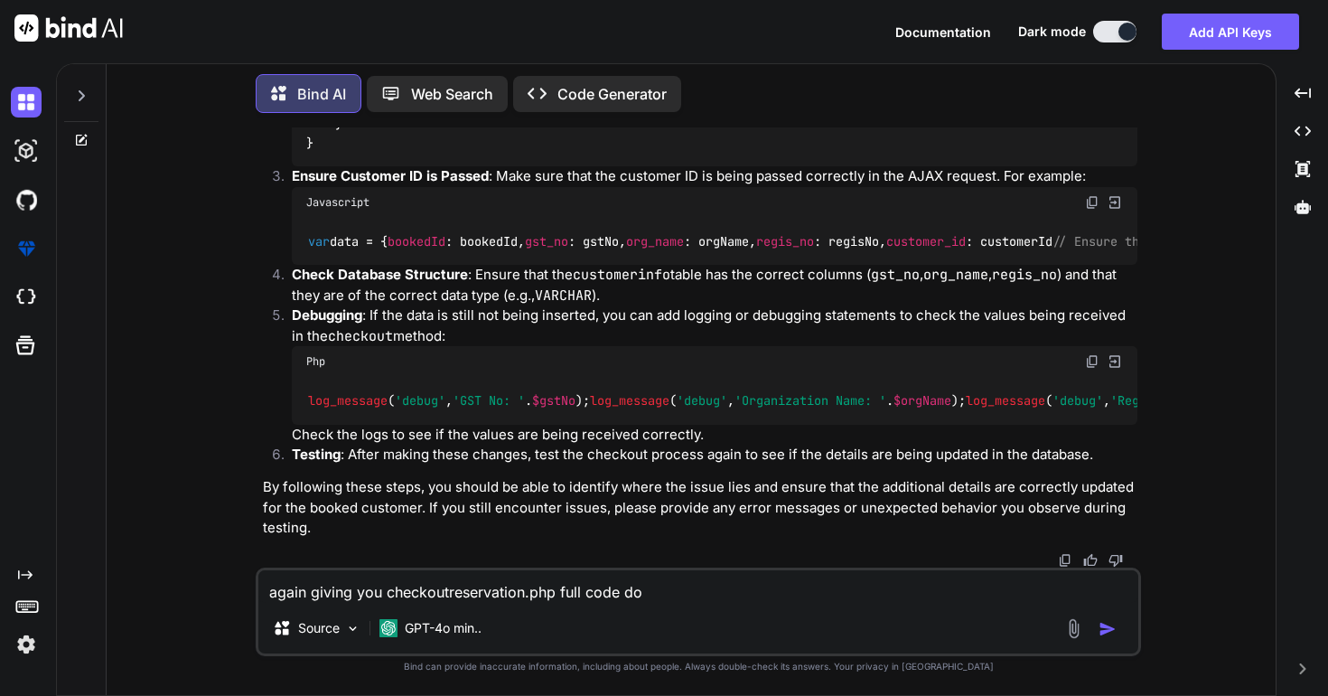
type textarea "again giving you checkoutreservation.php full code do"
type textarea "x"
type textarea "again giving you checkoutreservation.php full code do y"
type textarea "x"
type textarea "again giving you checkoutreservation.php full code do yo"
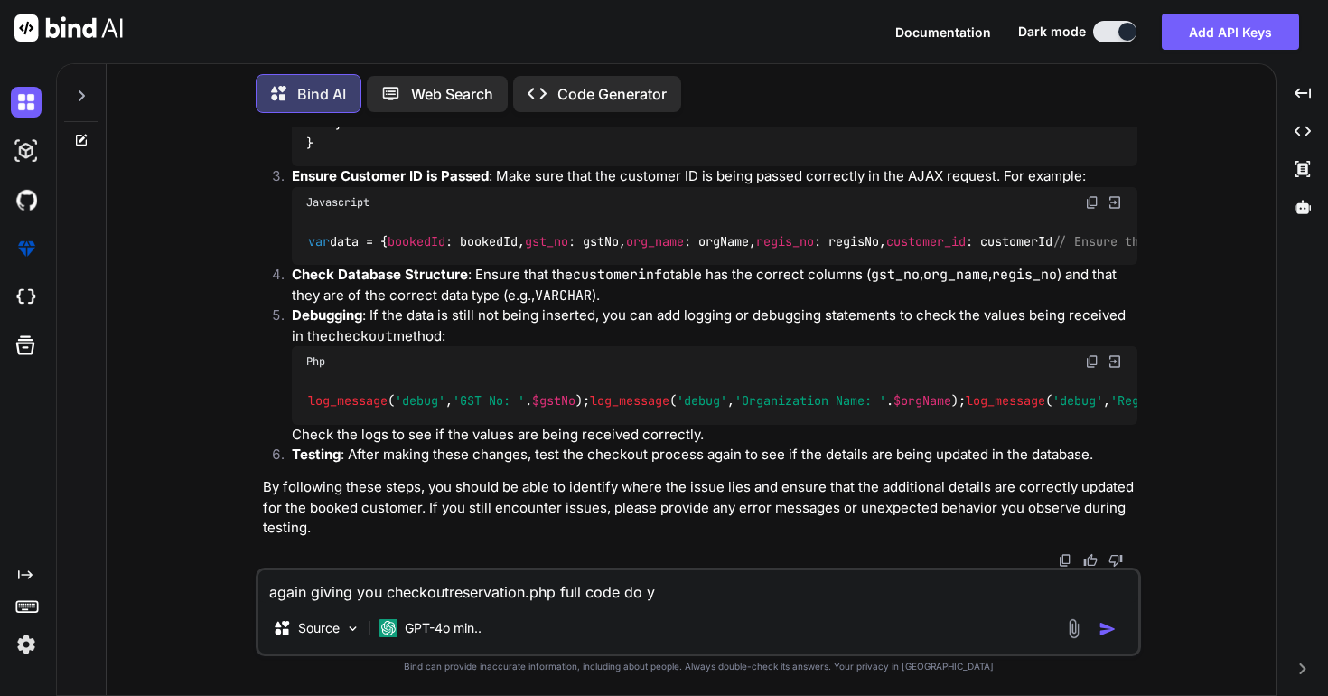
type textarea "x"
type textarea "again giving you checkoutreservation.php full code do you"
type textarea "x"
type textarea "again giving you checkoutreservation.php full code do your"
type textarea "x"
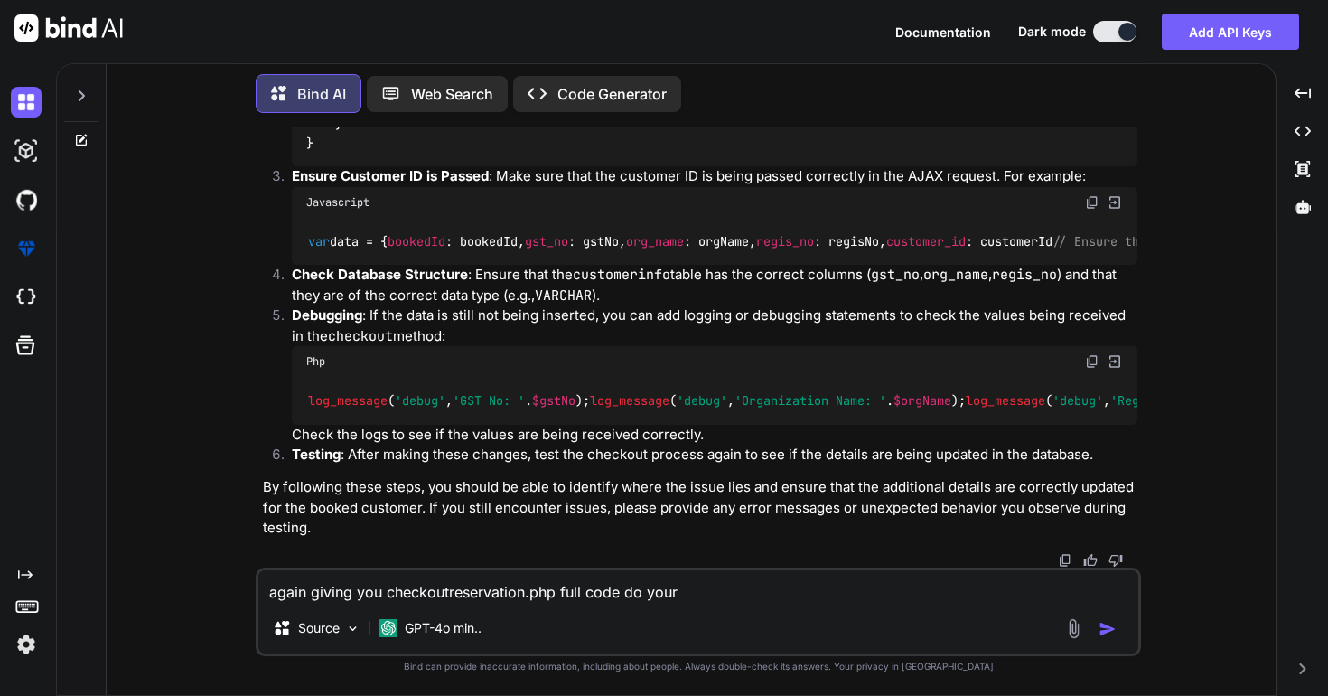
type textarea "again giving you checkoutreservation.php full code do your"
type textarea "x"
type textarea "again giving you checkoutreservation.php full code do your s"
type textarea "x"
type textarea "again giving you checkoutreservation.php full code do your se"
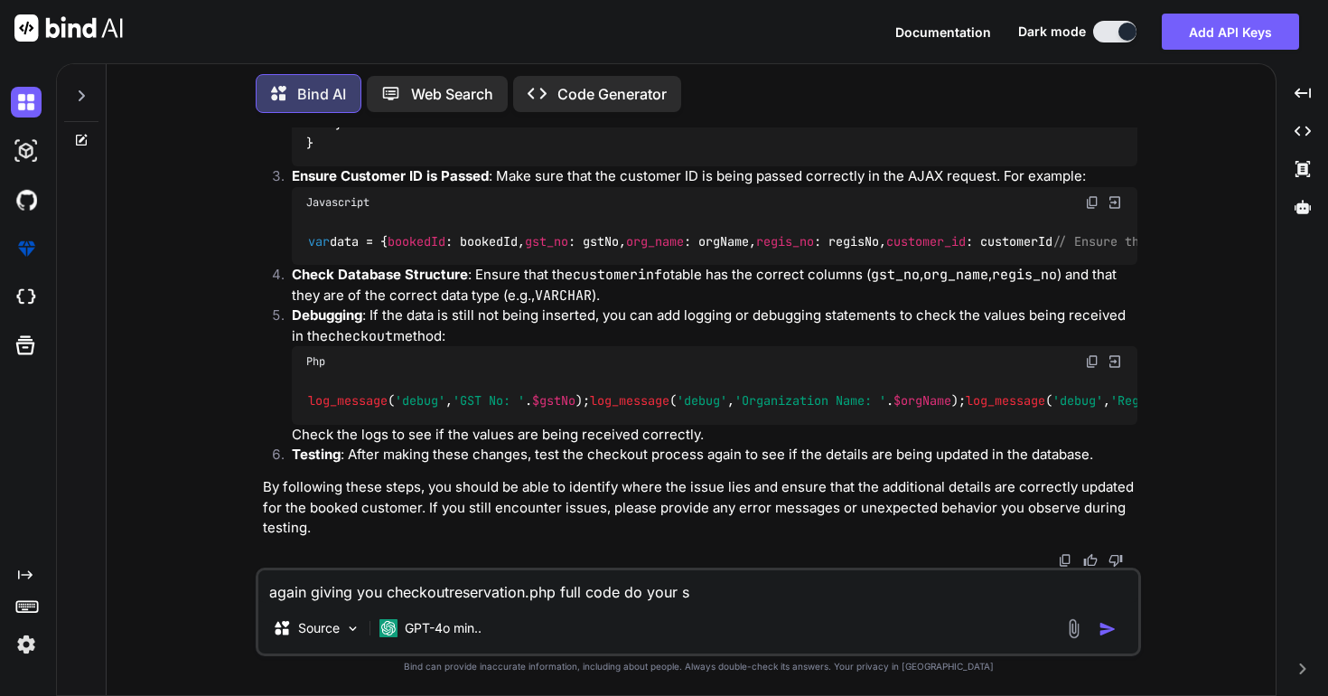
type textarea "x"
type textarea "again giving you checkoutreservation.php full code do your sel"
type textarea "x"
type textarea "again giving you checkoutreservation.php full code do your self"
type textarea "x"
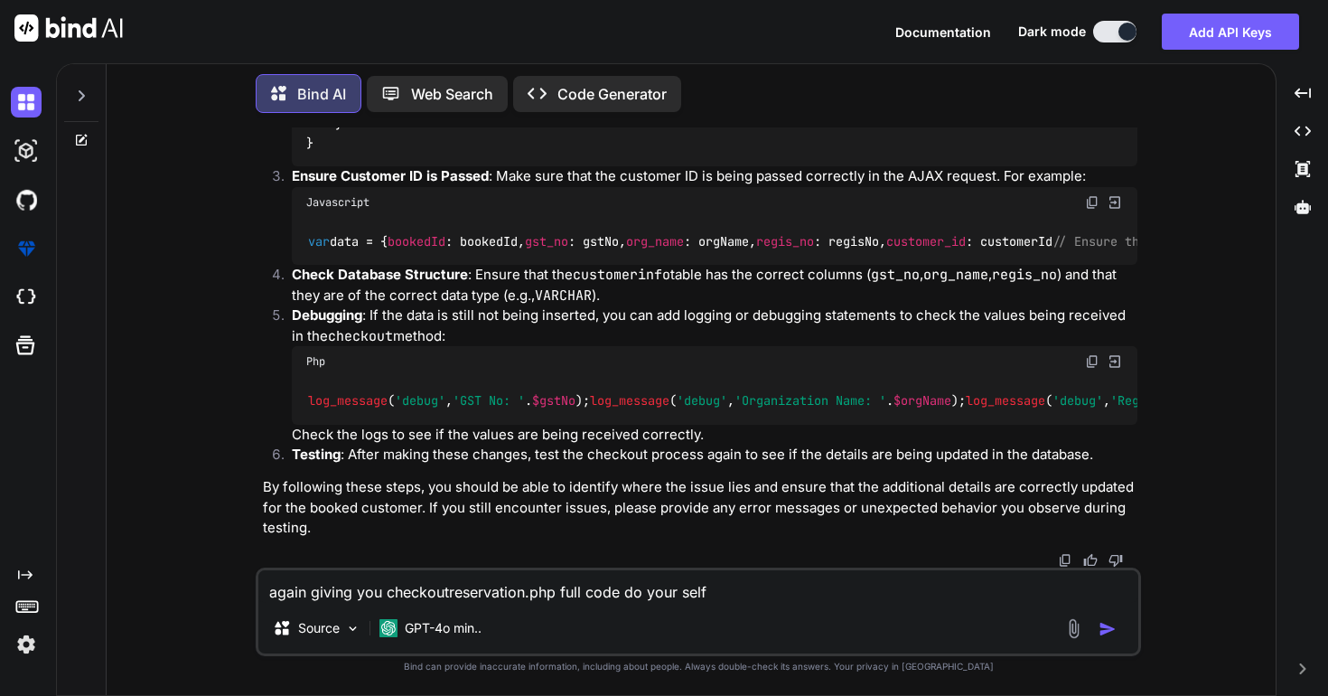
type textarea "again giving you checkoutreservation.php full code do your self"
type textarea "x"
type textarea "again giving you checkoutreservation.php full code do your self w"
type textarea "x"
type textarea "again giving you checkoutreservation.php full code do your self wh"
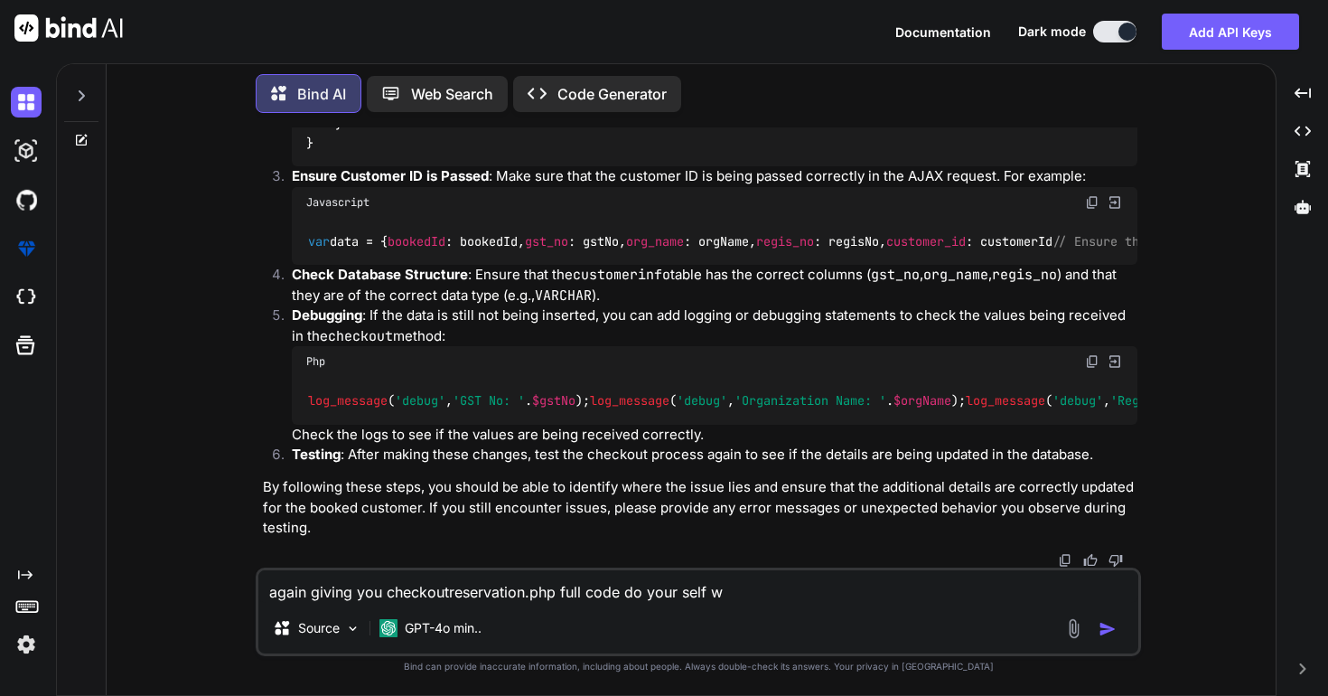
type textarea "x"
type textarea "again giving you checkoutreservation.php full code do your self wha"
type textarea "x"
type textarea "again giving you checkoutreservation.php full code do your self what"
type textarea "x"
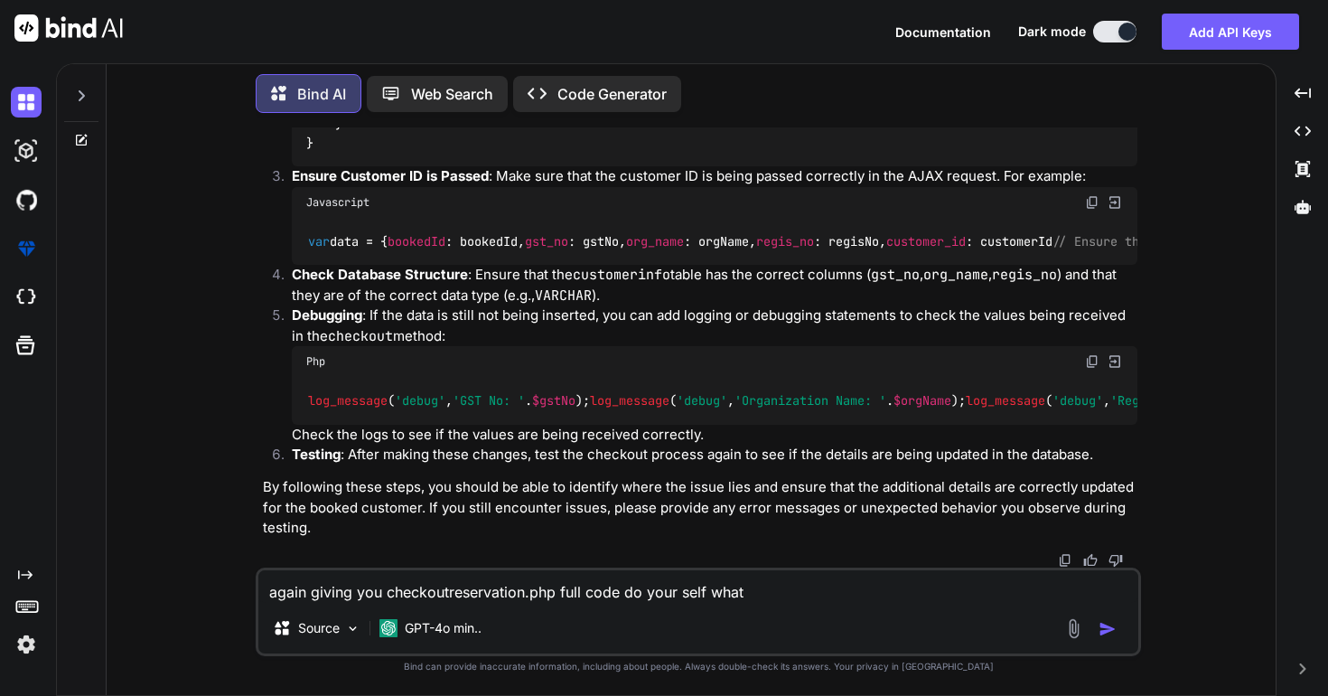
type textarea "again giving you checkoutreservation.php full code do your self whats"
type textarea "x"
type textarea "again giving you checkoutreservation.php full code do your self whats"
type textarea "x"
type textarea "again giving you checkoutreservation.php full code do your self whats s"
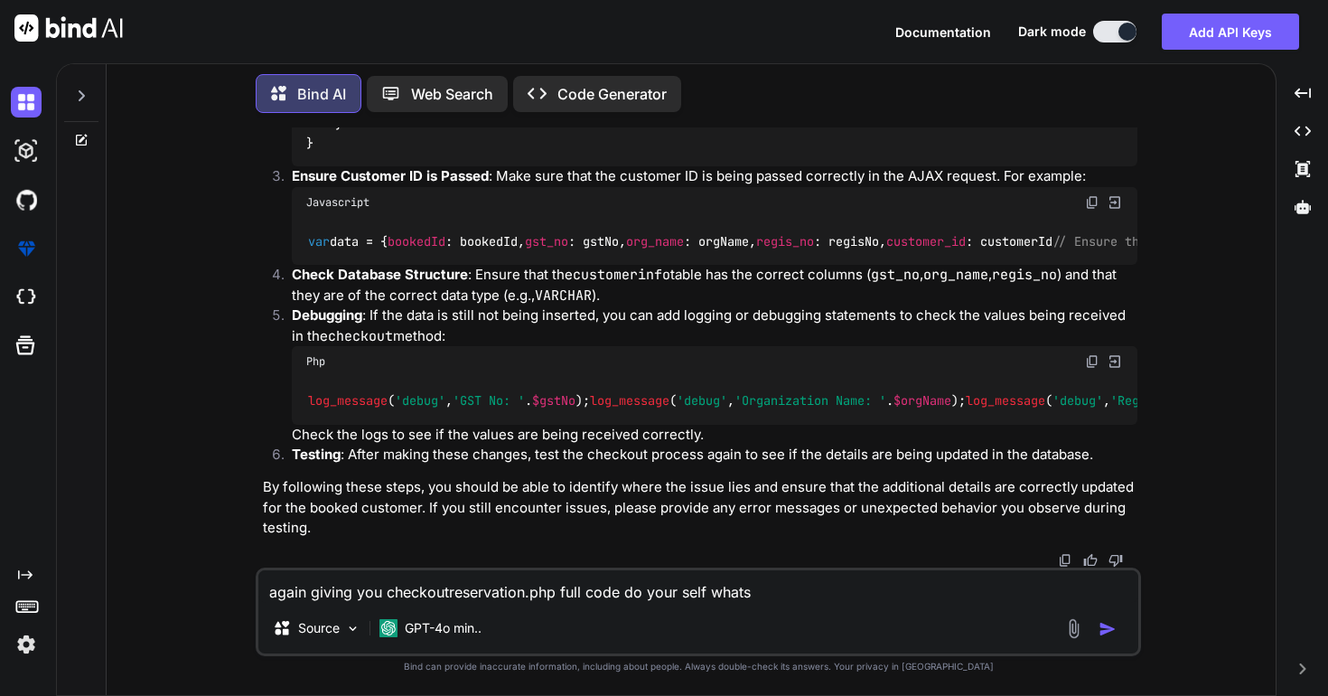
type textarea "x"
type textarea "again giving you checkoutreservation.php full code do your self whats sh"
type textarea "x"
type textarea "again giving you checkoutreservation.php full code do your self whats sho"
type textarea "x"
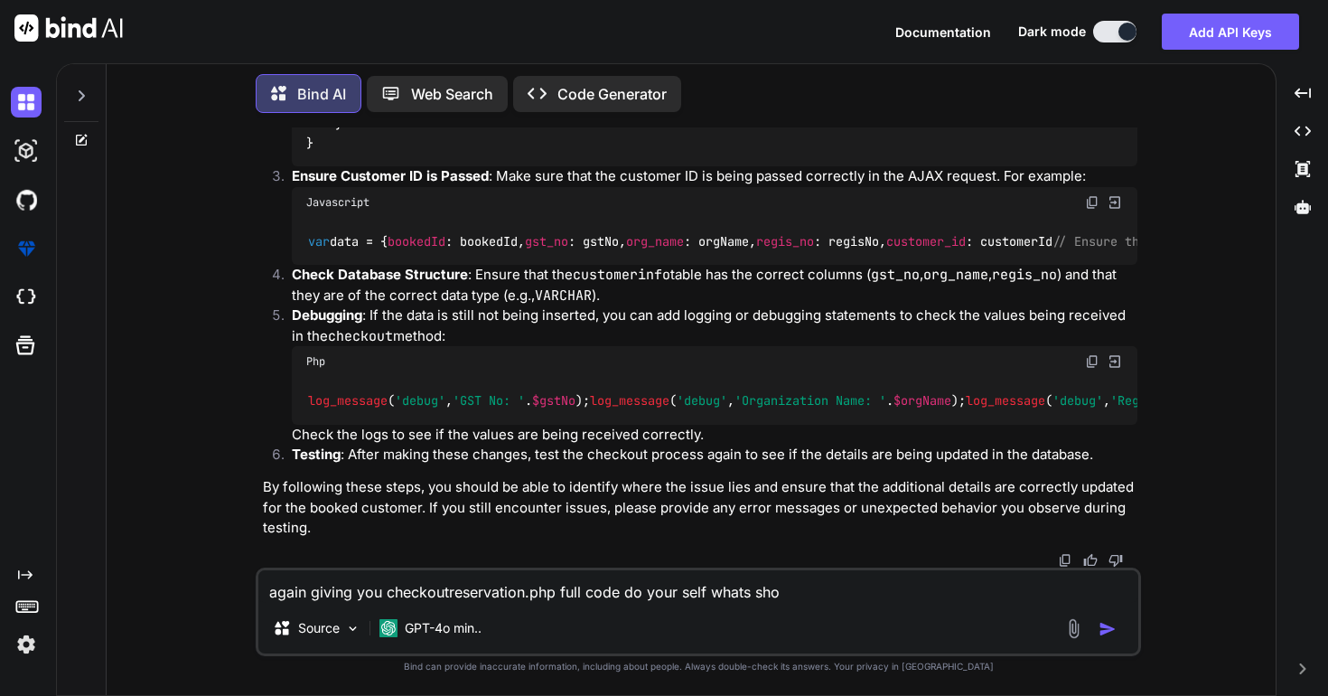
type textarea "again giving you checkoutreservation.php full code do your self whats shou"
type textarea "x"
type textarea "again giving you checkoutreservation.php full code do your self whats shoul"
type textarea "x"
type textarea "again giving you checkoutreservation.php full code do your self whats should"
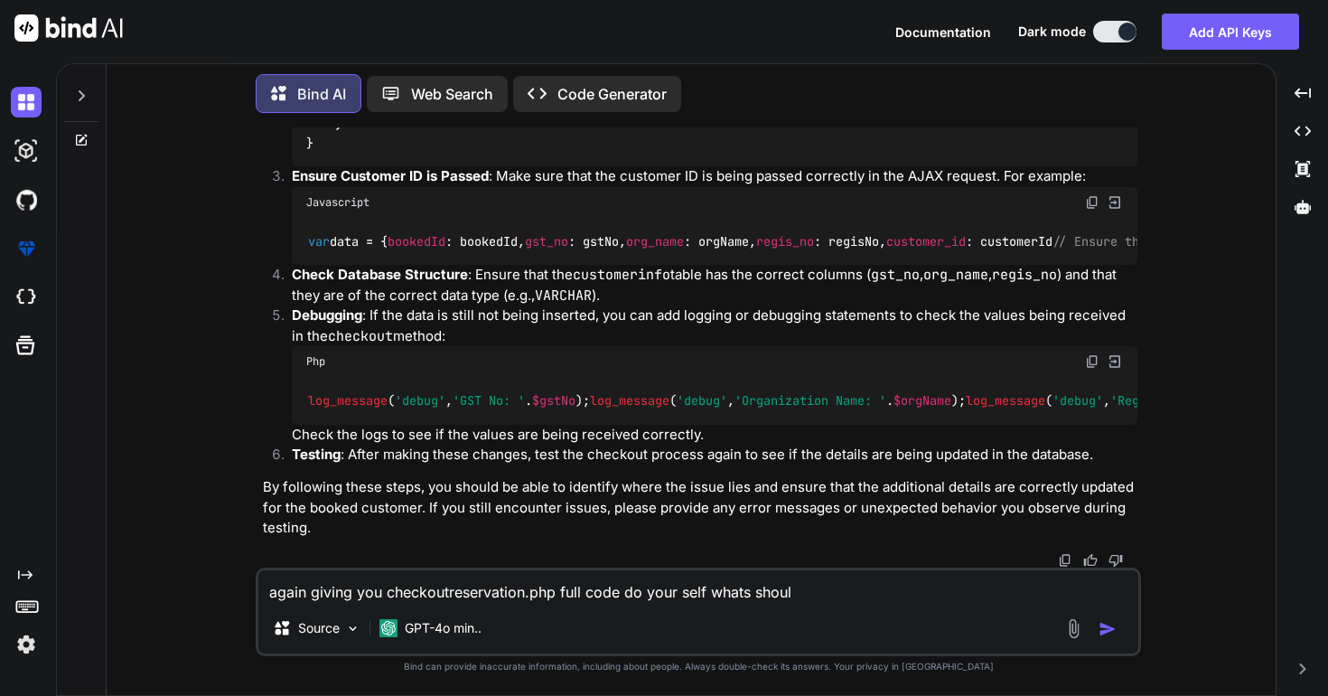
type textarea "x"
type textarea "again giving you checkoutreservation.php full code do your self whats should"
type textarea "x"
type textarea "again giving you checkoutreservation.php full code do your self whats should b"
type textarea "x"
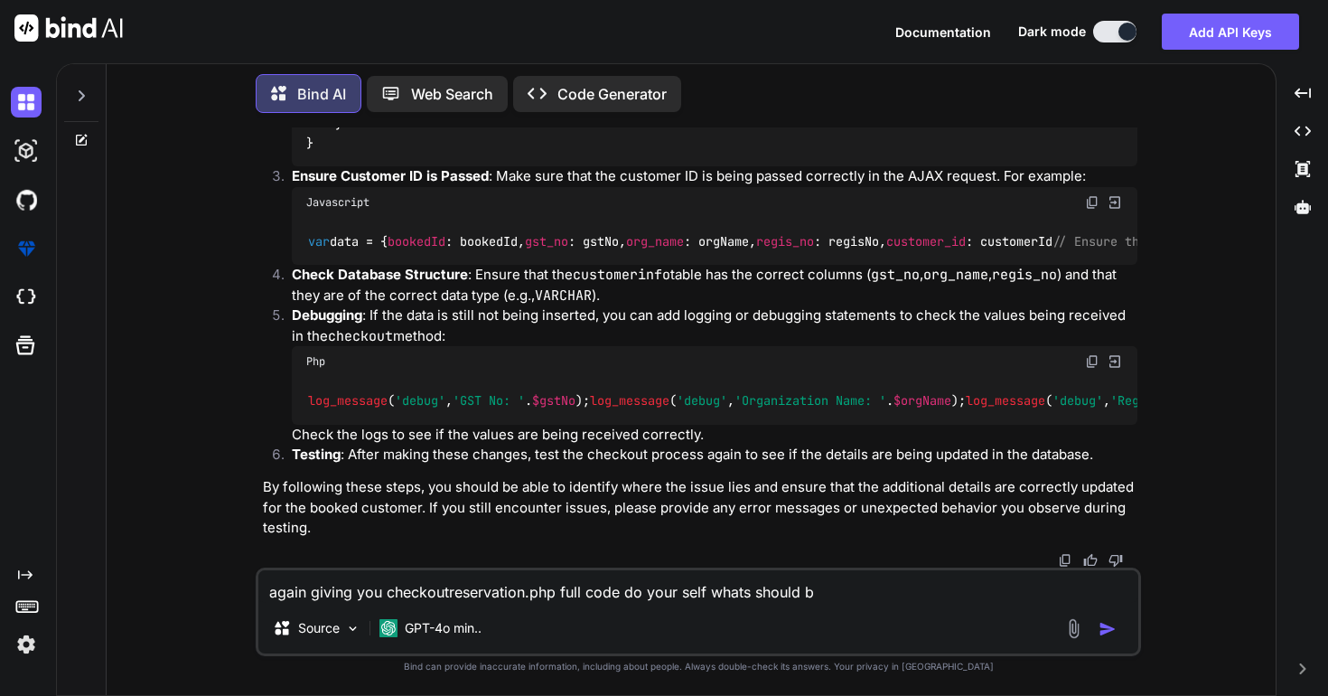
type textarea "again giving you checkoutreservation.php full code do your self whats should be"
type textarea "x"
type textarea "again giving you checkoutreservation.php full code do your self whats should be"
type textarea "x"
type textarea "again giving you checkoutreservation.php full code do your self whats should be…"
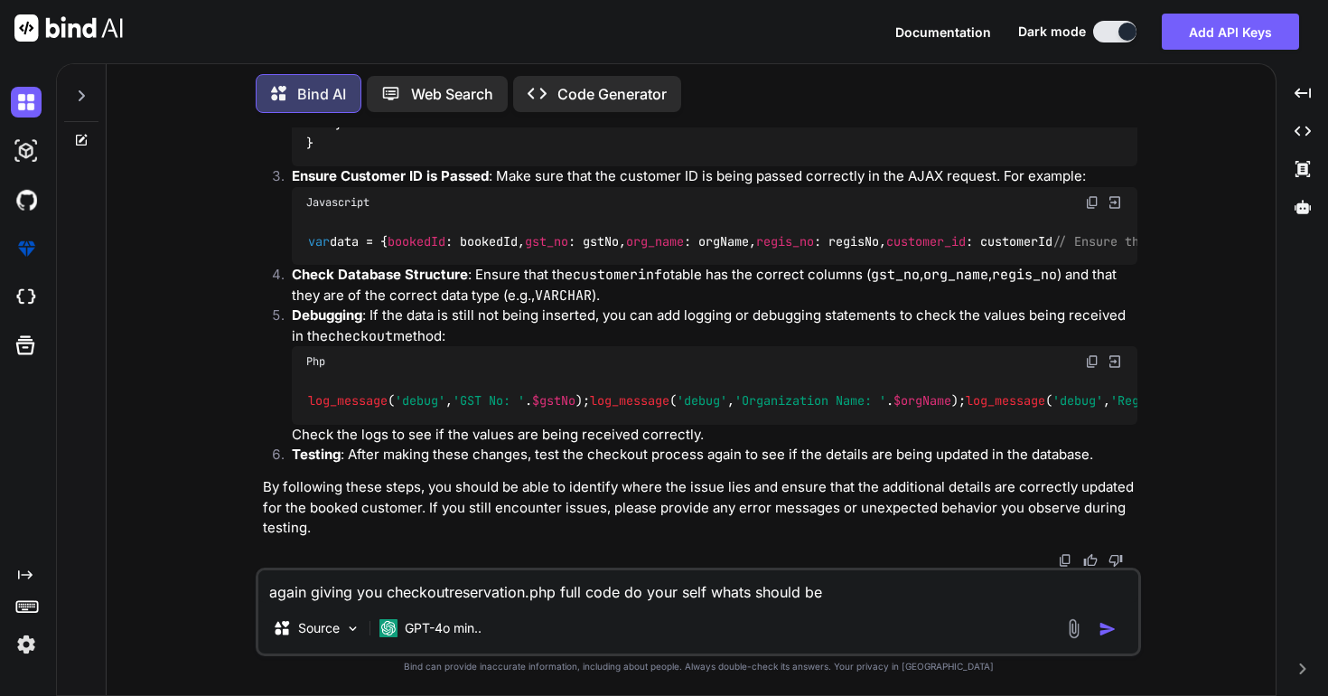
type textarea "x"
type textarea "again giving you checkoutreservation.php full code do your self whats should be…"
type textarea "x"
type textarea "again giving you checkoutreservation.php full code do your self whats should be…"
type textarea "x"
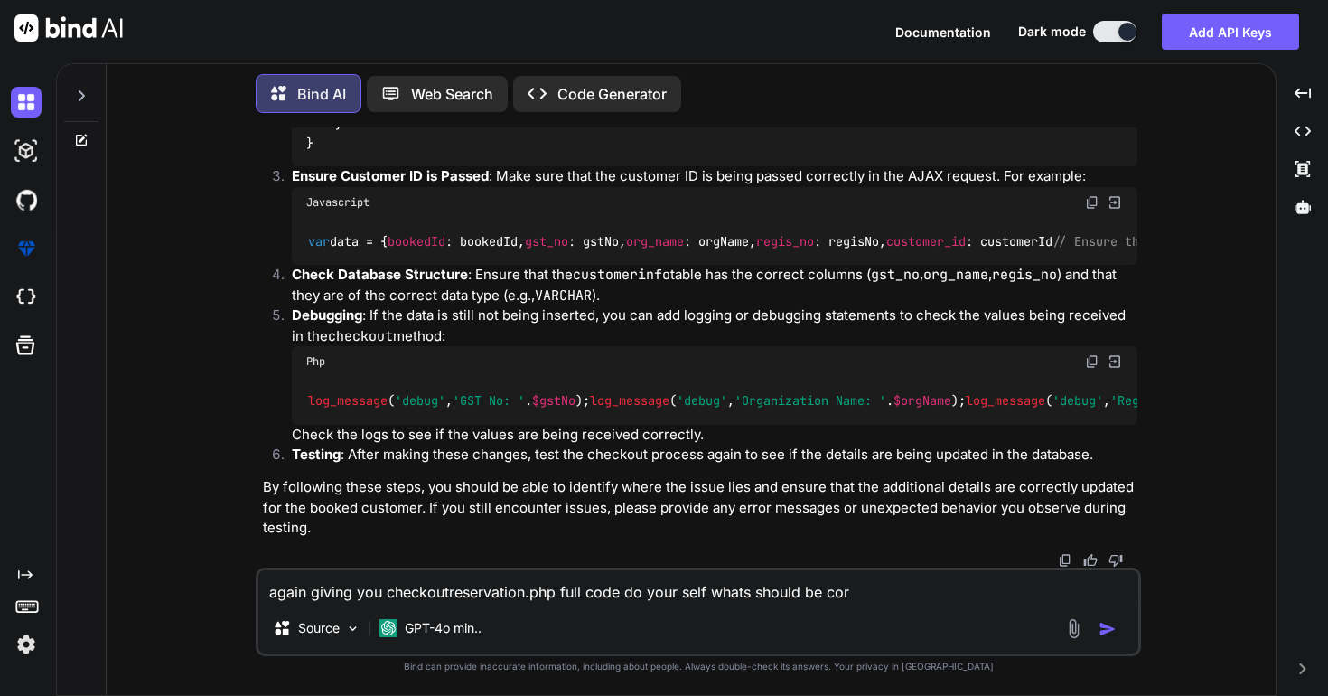
type textarea "again giving you checkoutreservation.php full code do your self whats should be…"
type textarea "x"
type textarea "again giving you checkoutreservation.php full code do your self whats should be…"
type textarea "x"
type textarea "again giving you checkoutreservation.php full code do your self whats should be…"
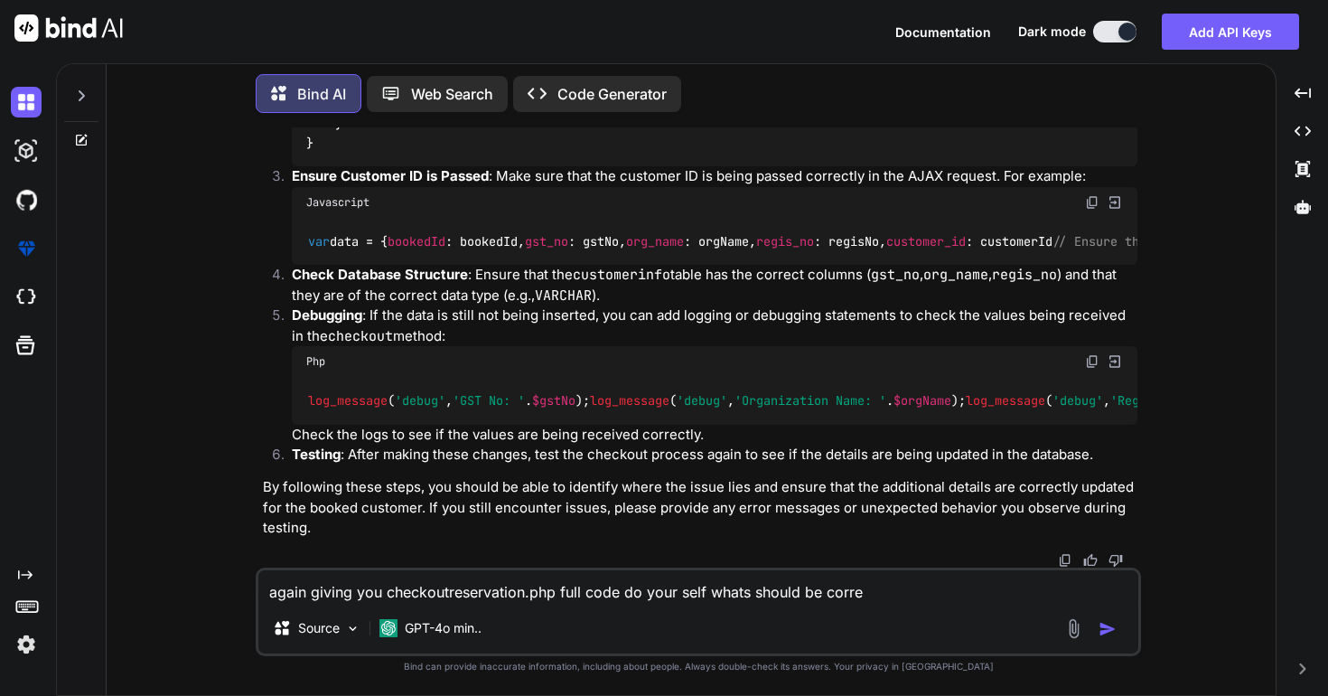
type textarea "x"
type textarea "again giving you checkoutreservation.php full code do your self whats should be…"
type textarea "x"
type textarea "again giving you checkoutreservation.php full code do your self whats should be…"
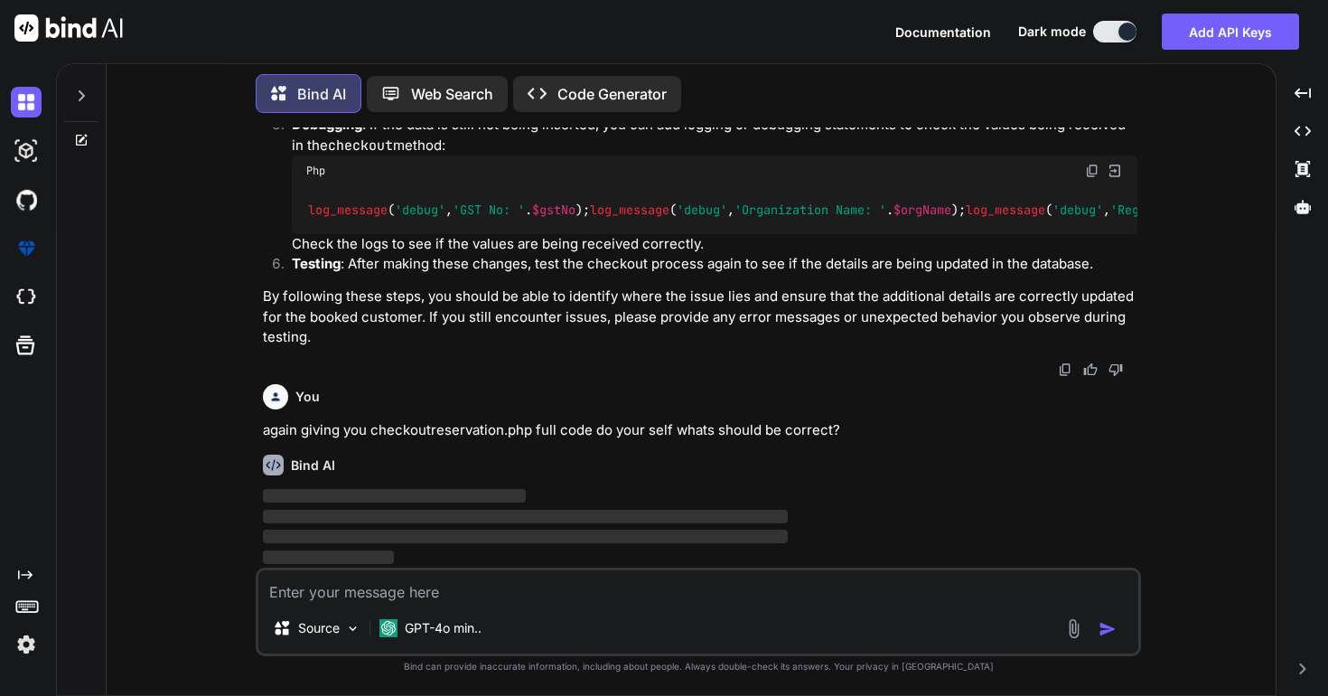
scroll to position [38169, 0]
paste textarea "'use strict'; $("#rent-1").trigger('change'); function getbsource() { 'use stri…"
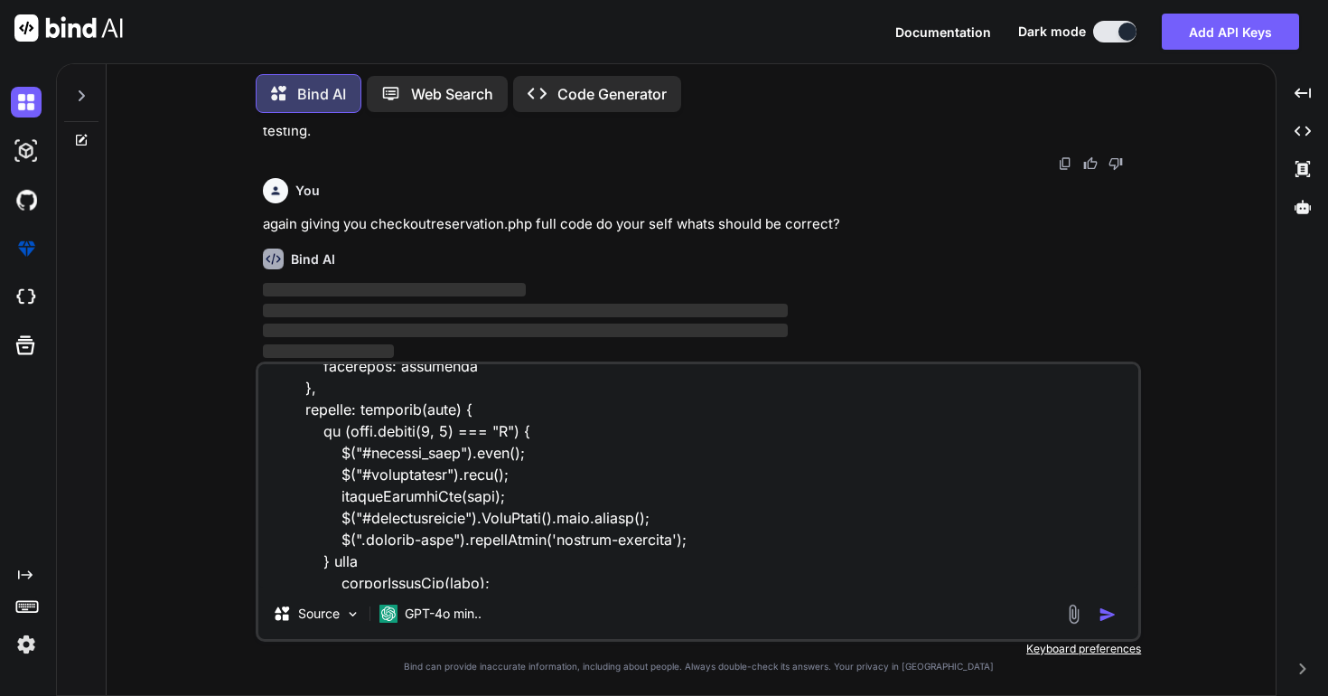
scroll to position [11074, 0]
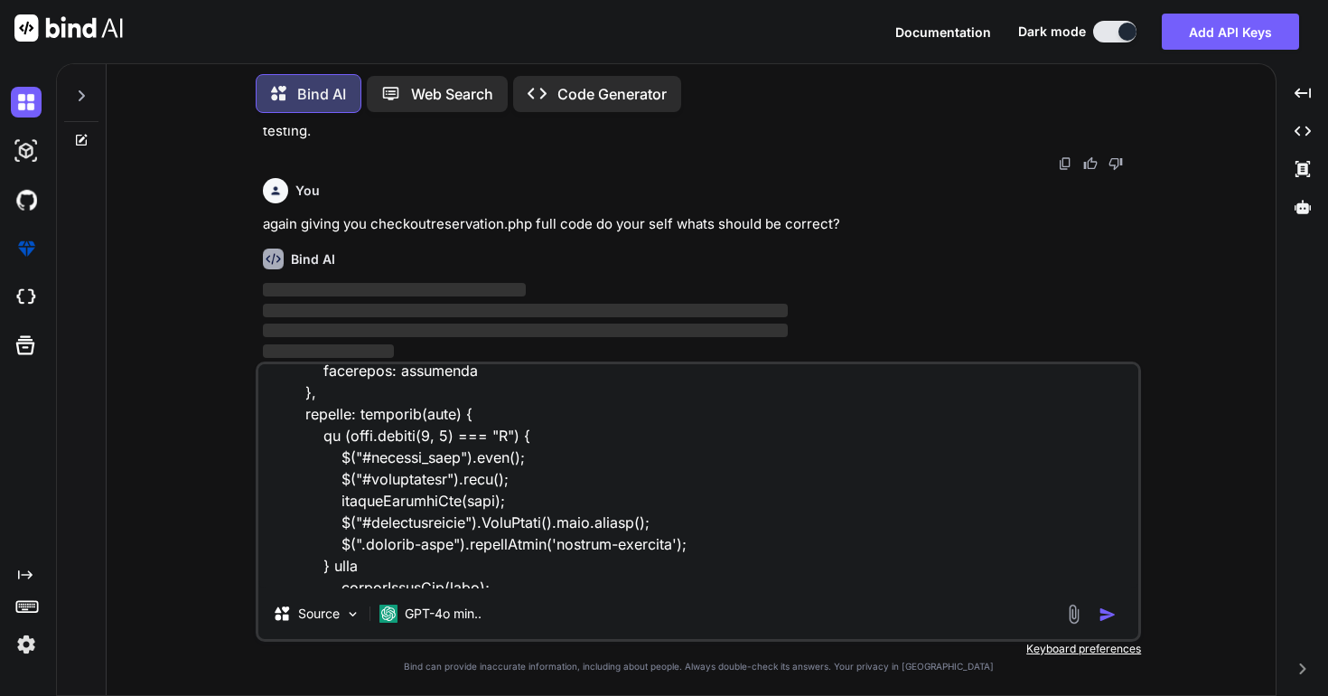
click at [1106, 613] on img "button" at bounding box center [1108, 614] width 18 height 18
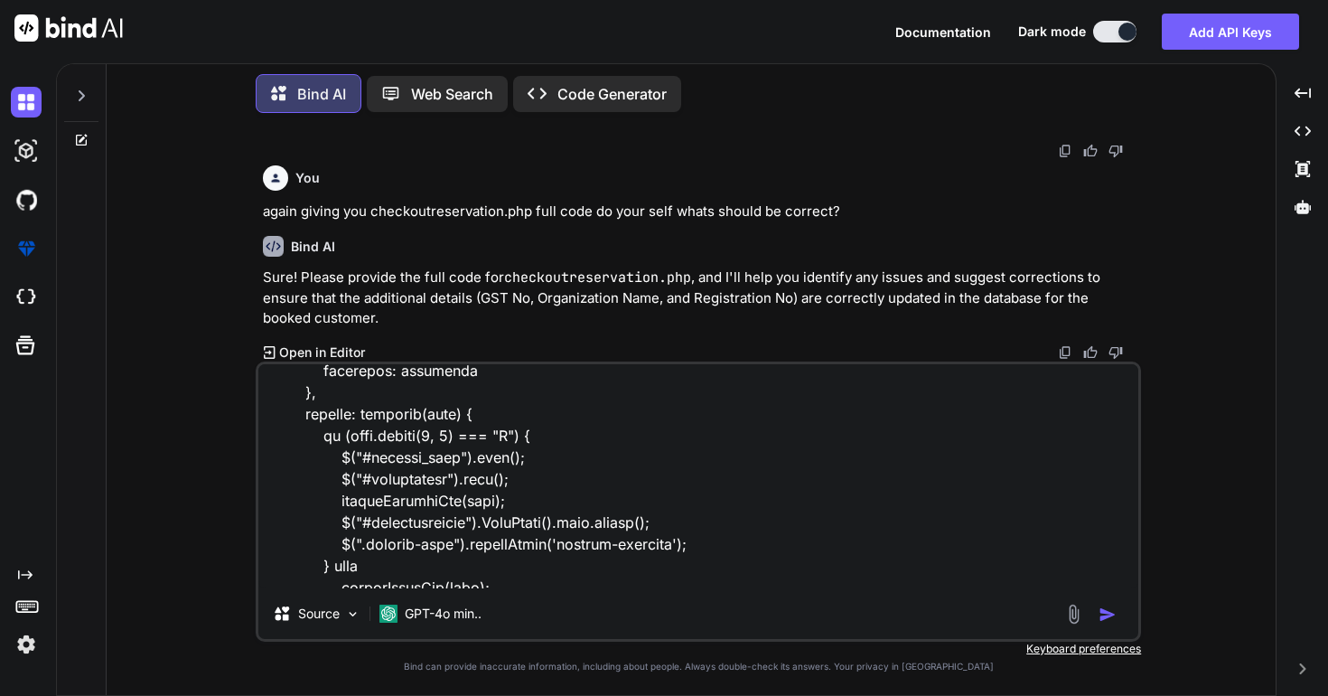
scroll to position [38387, 0]
click at [1106, 613] on img "button" at bounding box center [1108, 614] width 18 height 18
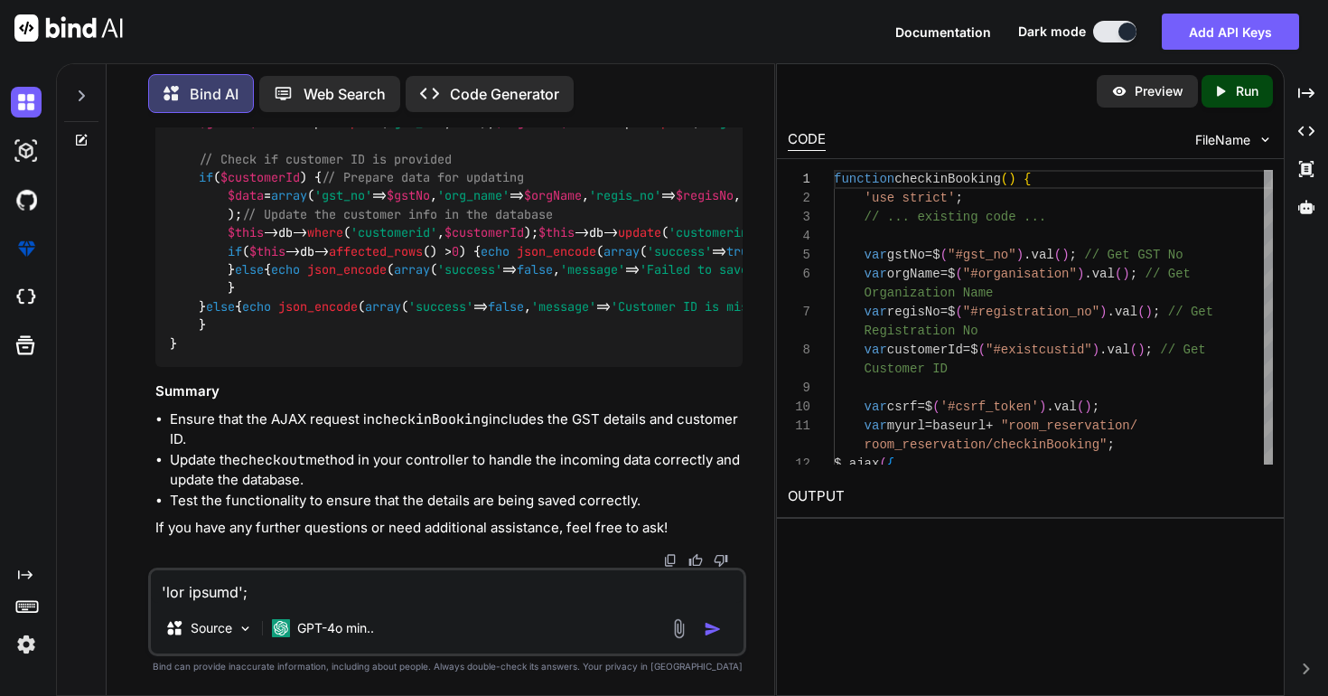
scroll to position [57588, 0]
click at [373, 585] on textarea at bounding box center [447, 586] width 593 height 33
paste textarea "'use strict'; $("#rent-1").trigger('change'); function getbsource() { 'use stri…"
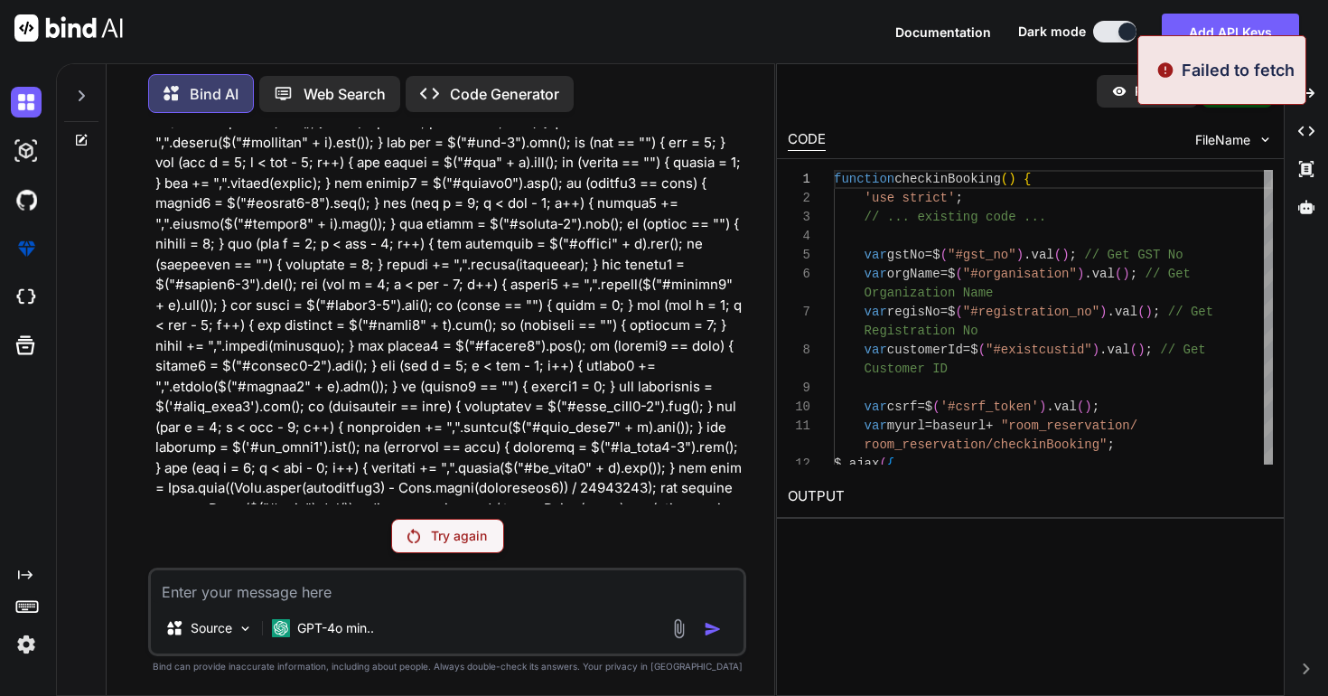
scroll to position [57963, 0]
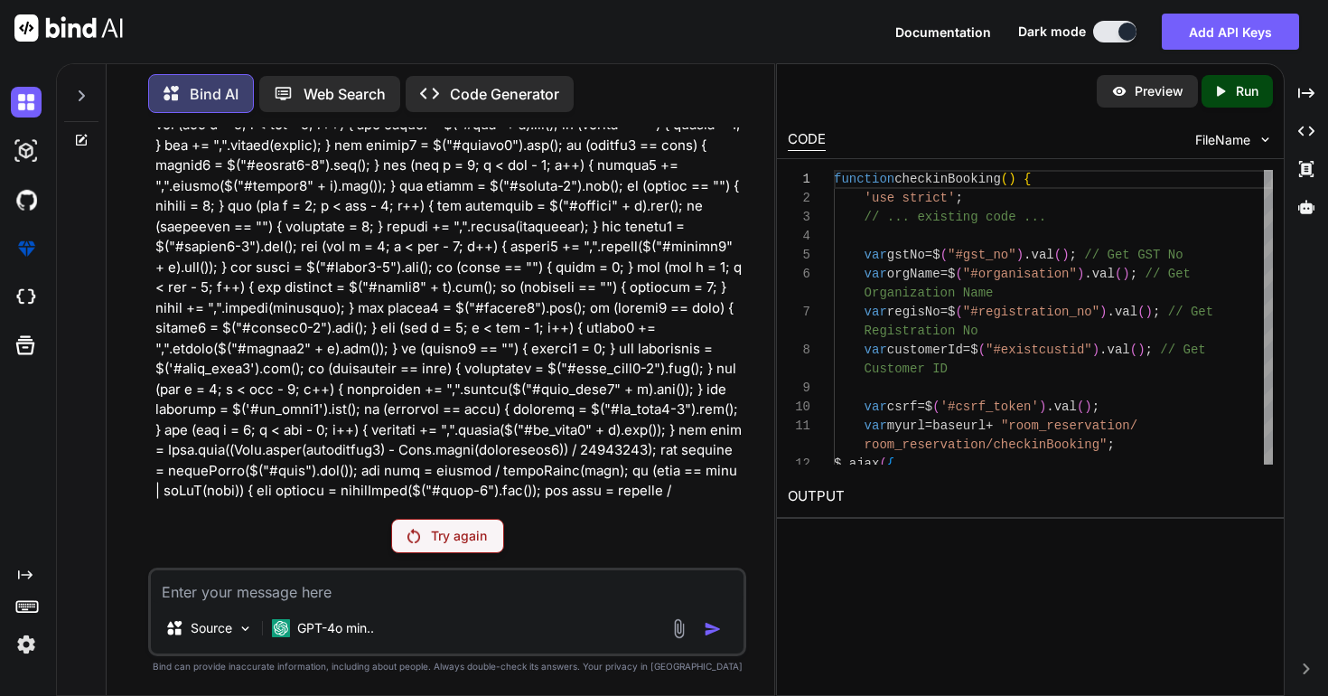
click at [571, 610] on div "Source GPT-4o min.." at bounding box center [447, 631] width 593 height 43
click at [482, 545] on div "Try again" at bounding box center [447, 536] width 113 height 34
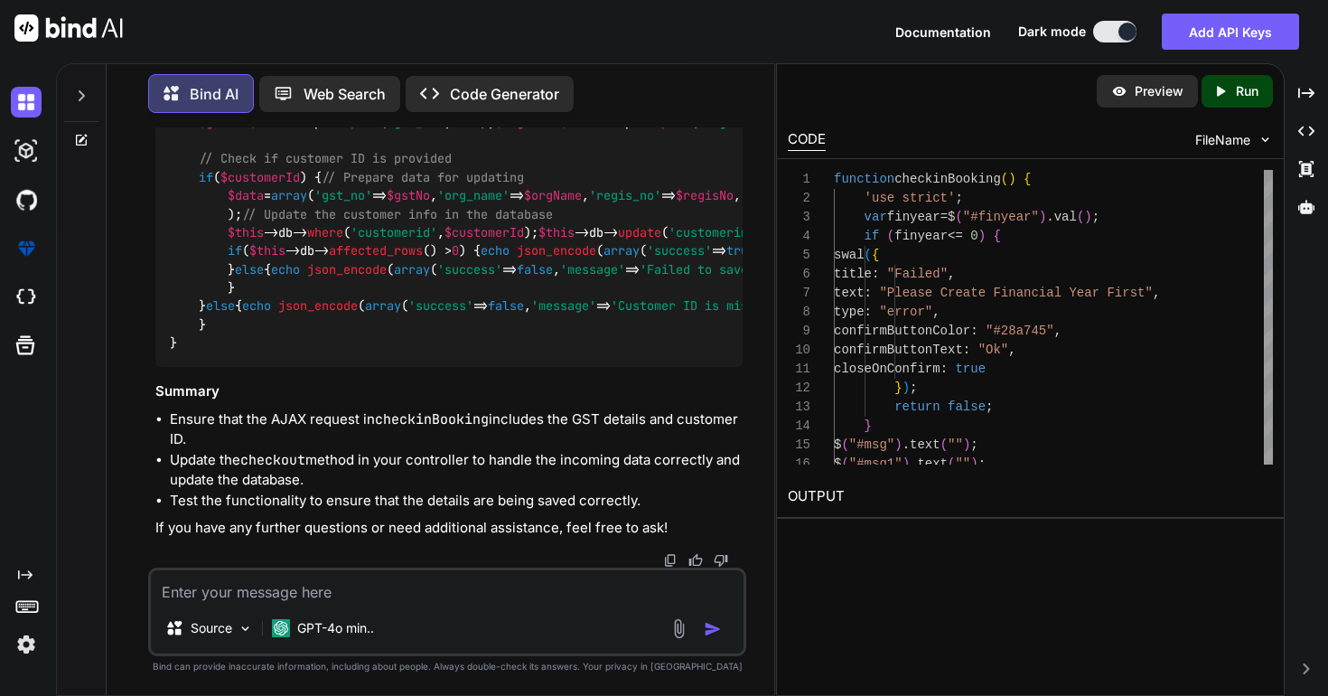
scroll to position [67549, 0]
click at [392, 585] on textarea at bounding box center [447, 586] width 593 height 33
click at [391, 595] on textarea "you are doing wrong file." at bounding box center [447, 586] width 593 height 33
paste textarea ""use strict"; $('.print-btn').on('click', function() { // select print button w…"
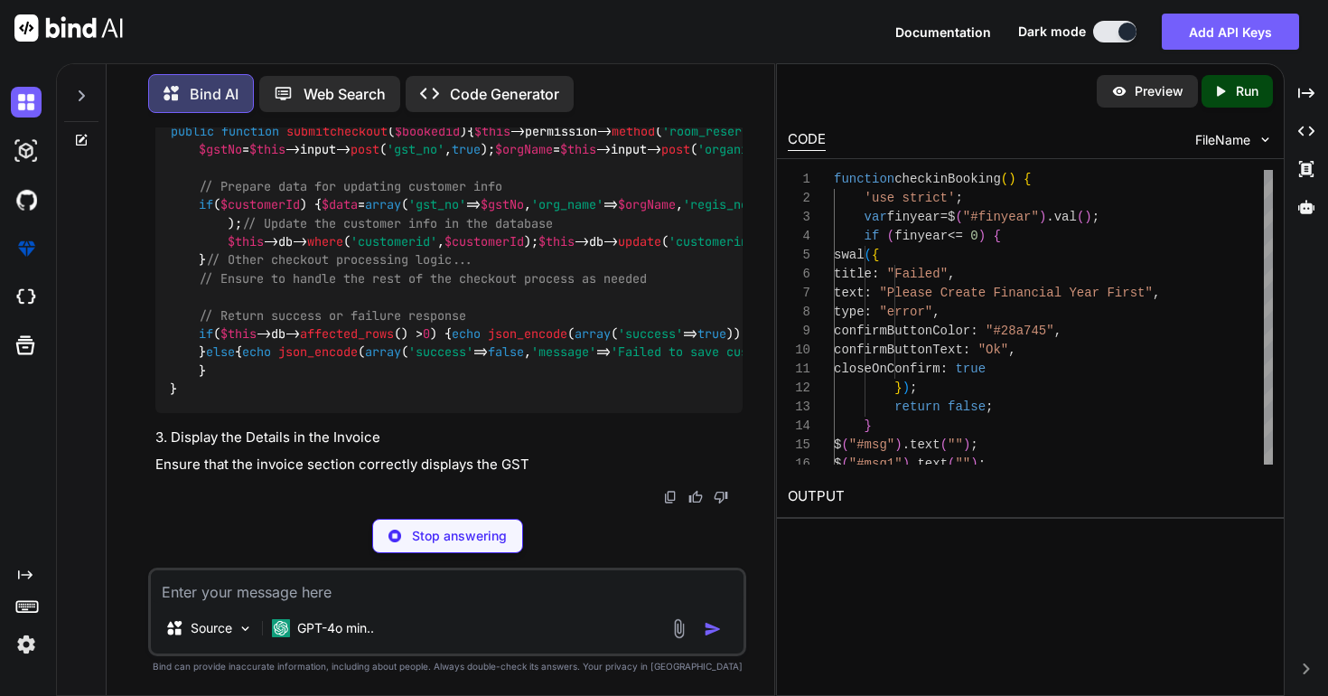
scroll to position [76599, 0]
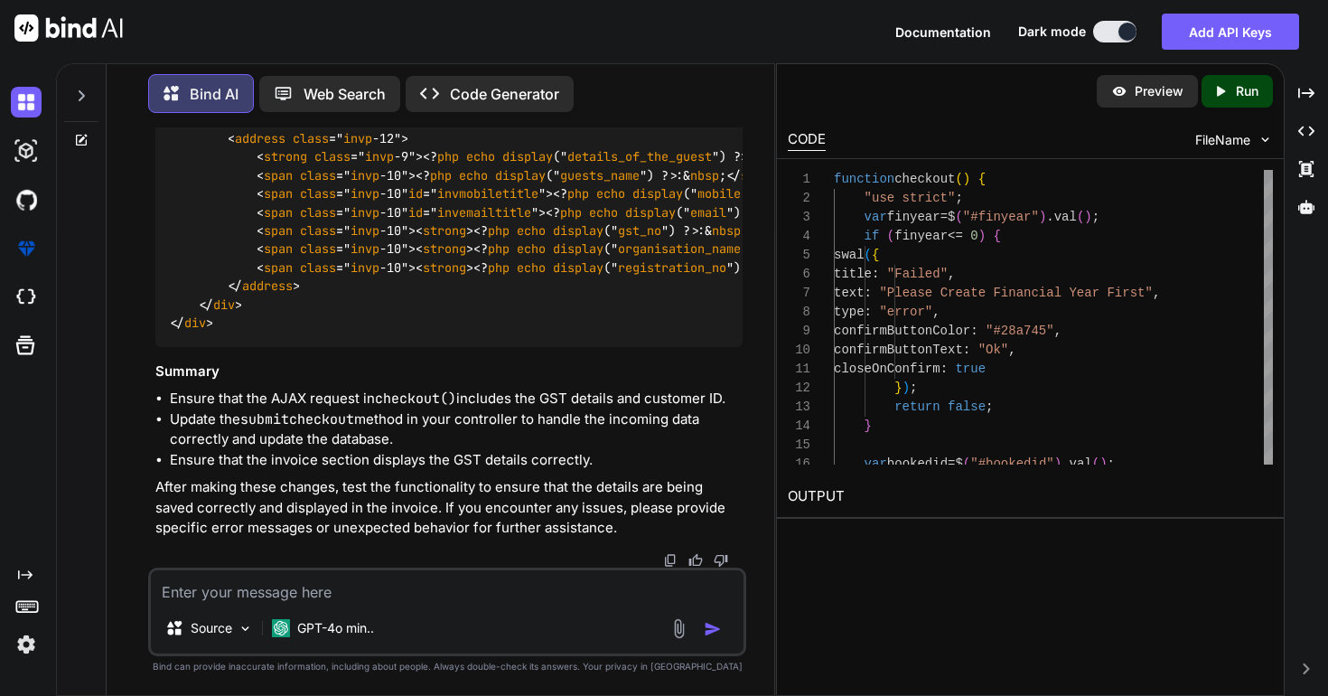
click at [544, 595] on textarea at bounding box center [447, 586] width 593 height 33
paste textarea "customerid Primary int(11) No None AUTO_INCREMENT Change Change Drop Drop More …"
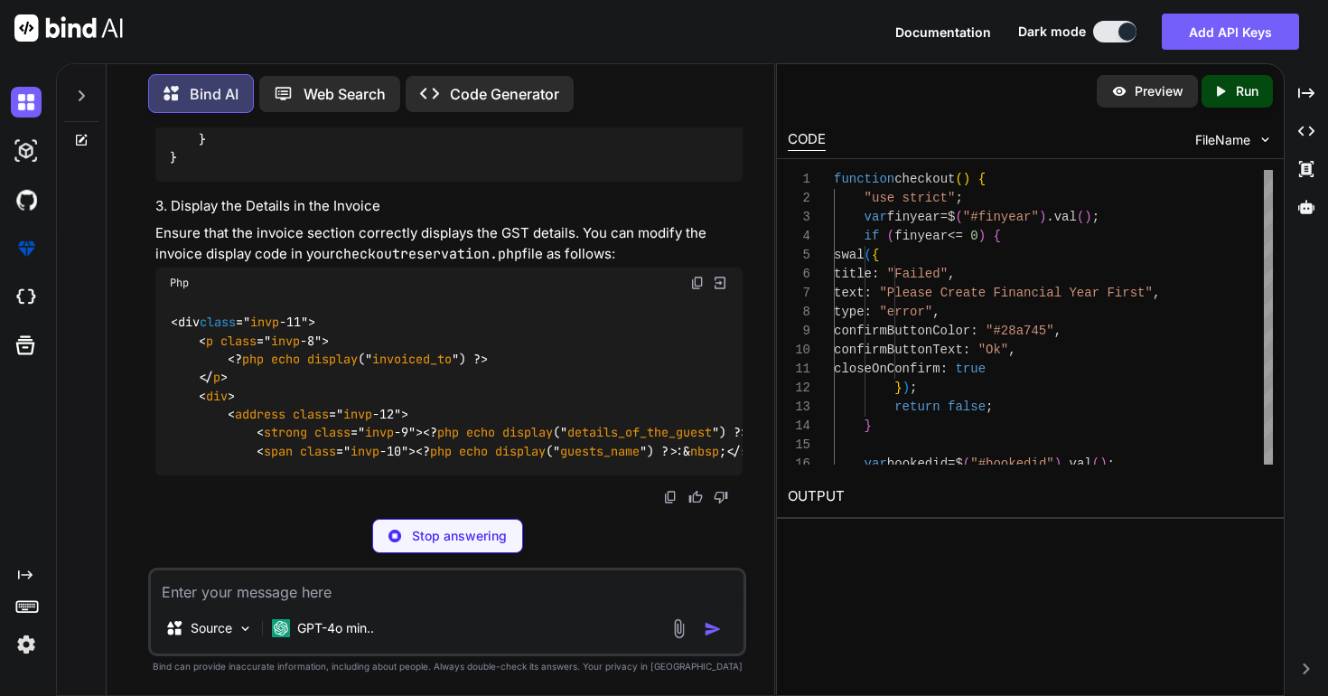
scroll to position [75787, 0]
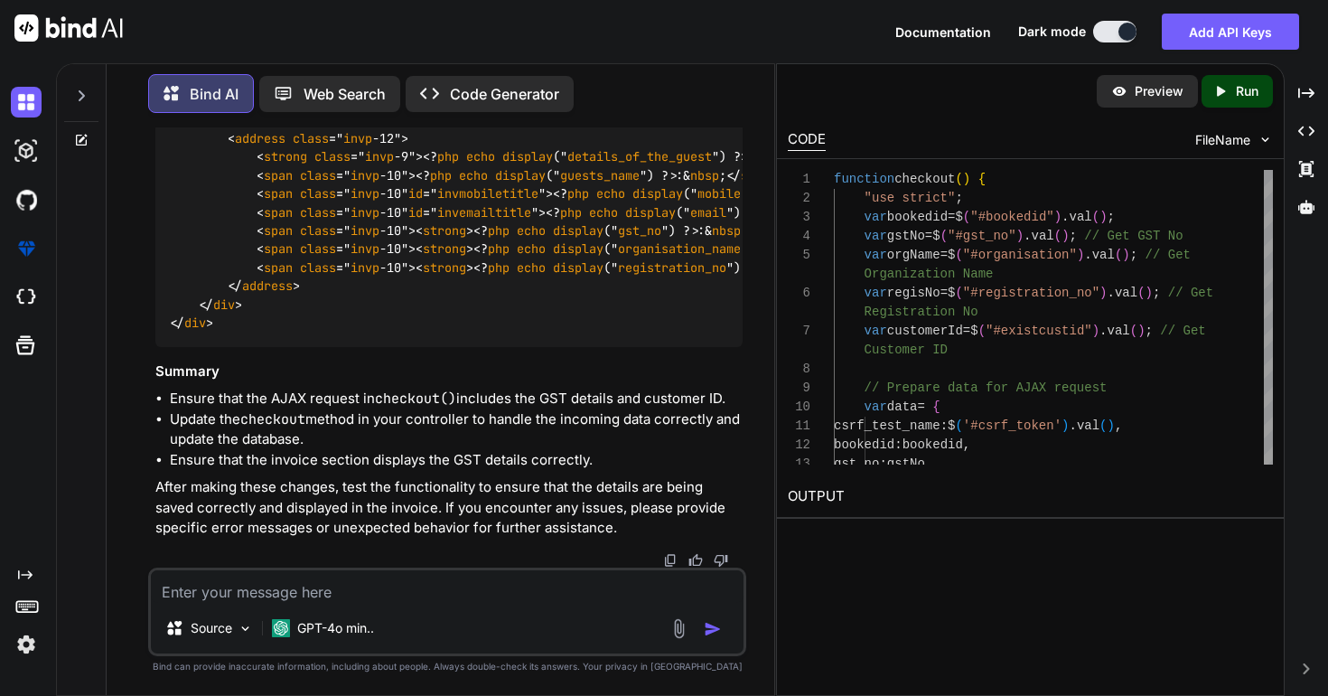
scroll to position [79648, 0]
drag, startPoint x: 196, startPoint y: 311, endPoint x: 697, endPoint y: 356, distance: 503.5
copy code "var gstNo = $( "#gst_no" ). val (); // Get GST No var orgName = $( "#organisati…"
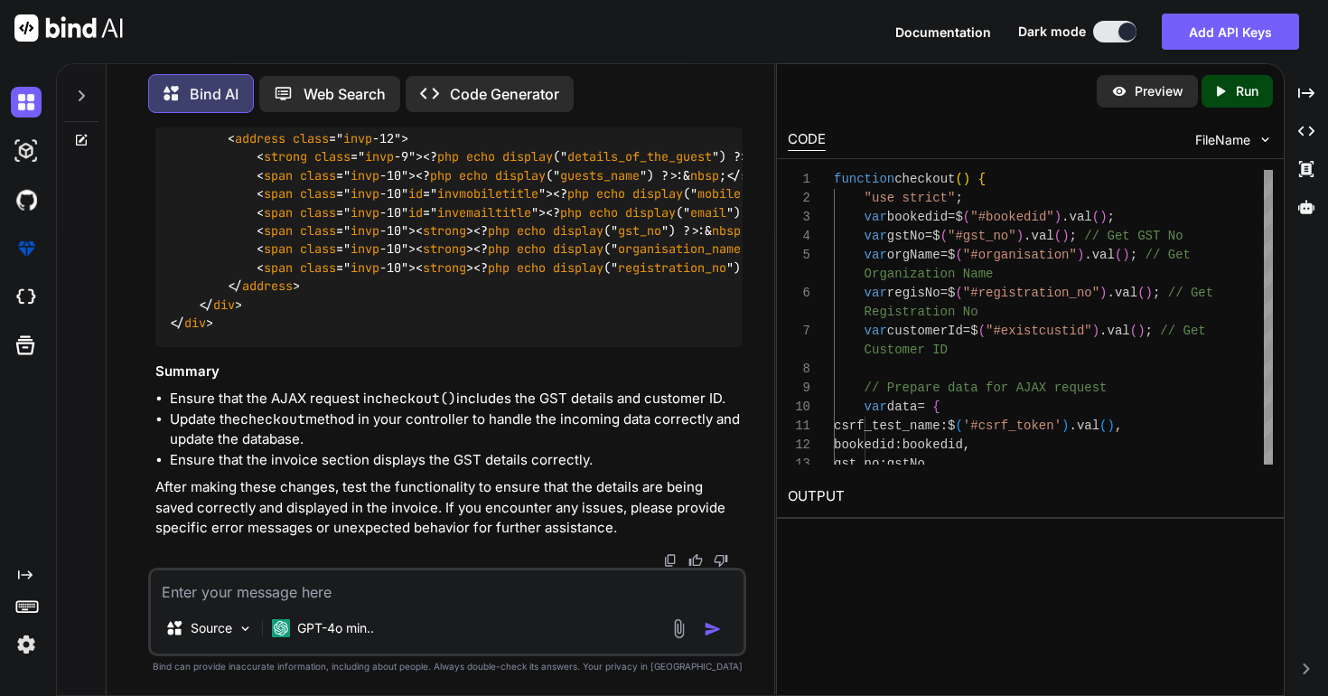
click at [436, 593] on textarea at bounding box center [447, 586] width 593 height 33
paste textarea "function checkout() { "use strict"; var finyear = $("#finyear").val(); if (finy…"
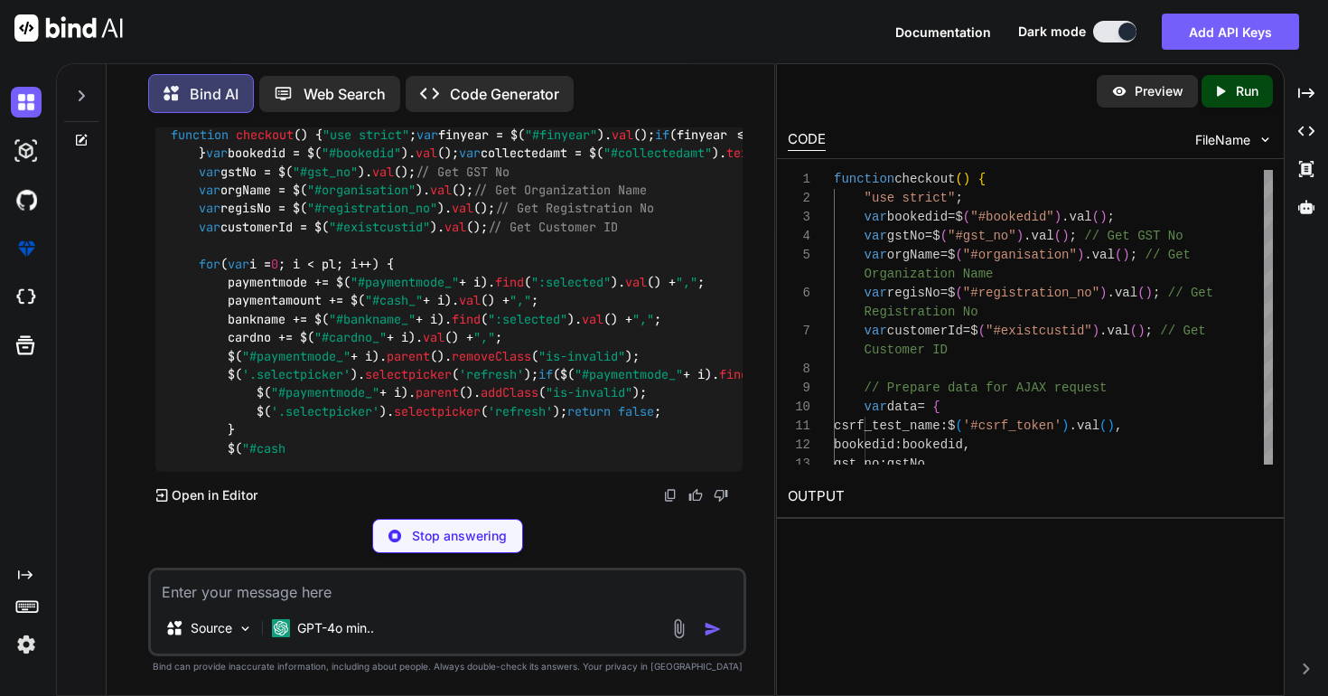
scroll to position [0, 4]
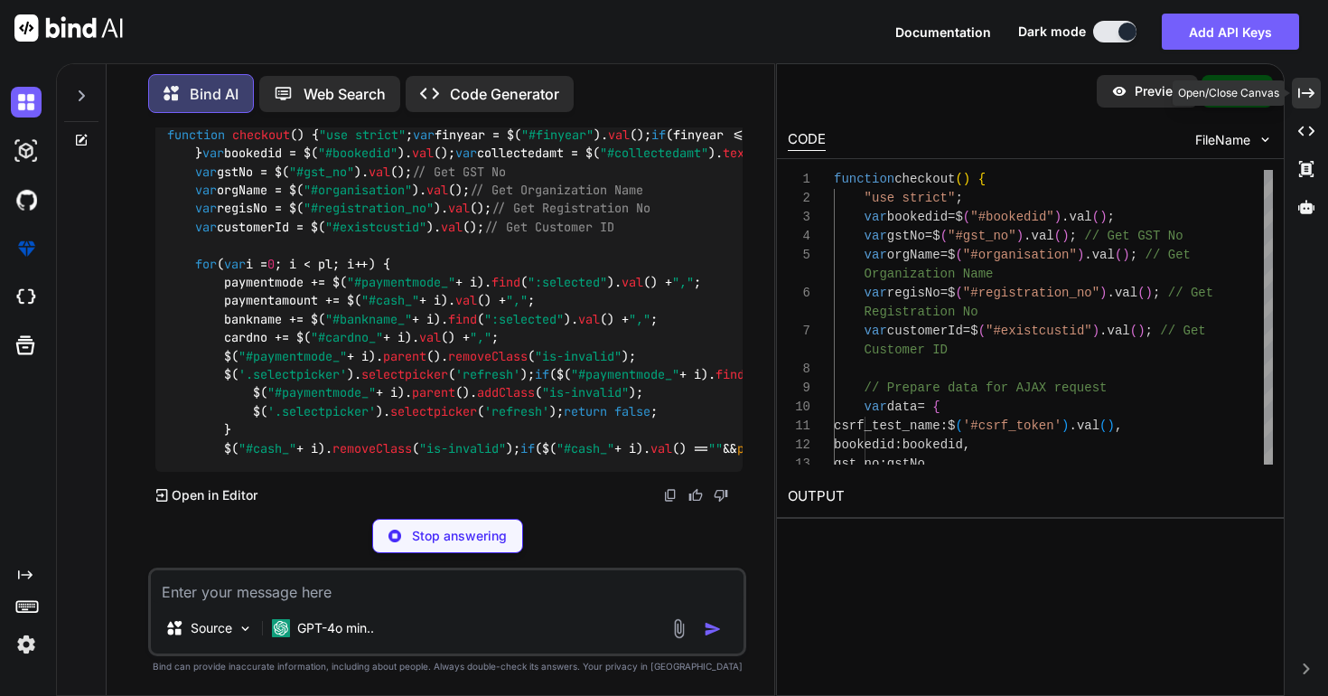
click at [1306, 104] on div "Created with Pixso." at bounding box center [1306, 93] width 29 height 31
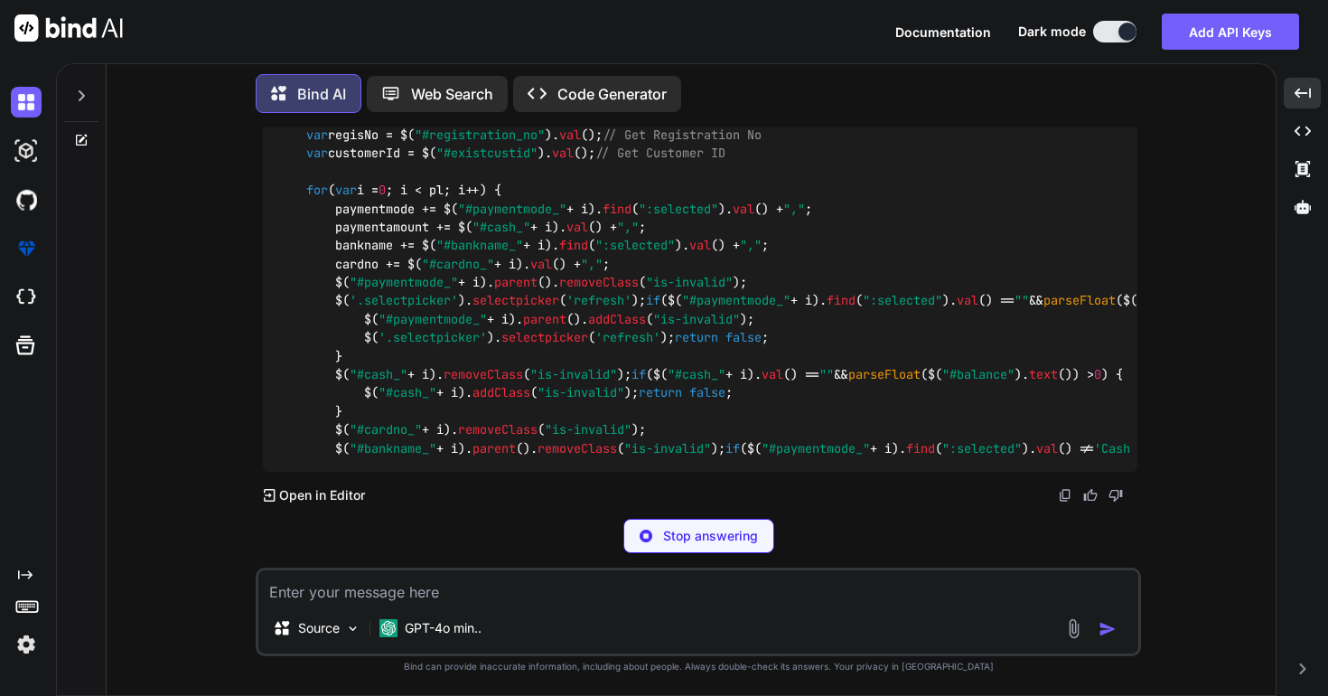
scroll to position [62301, 0]
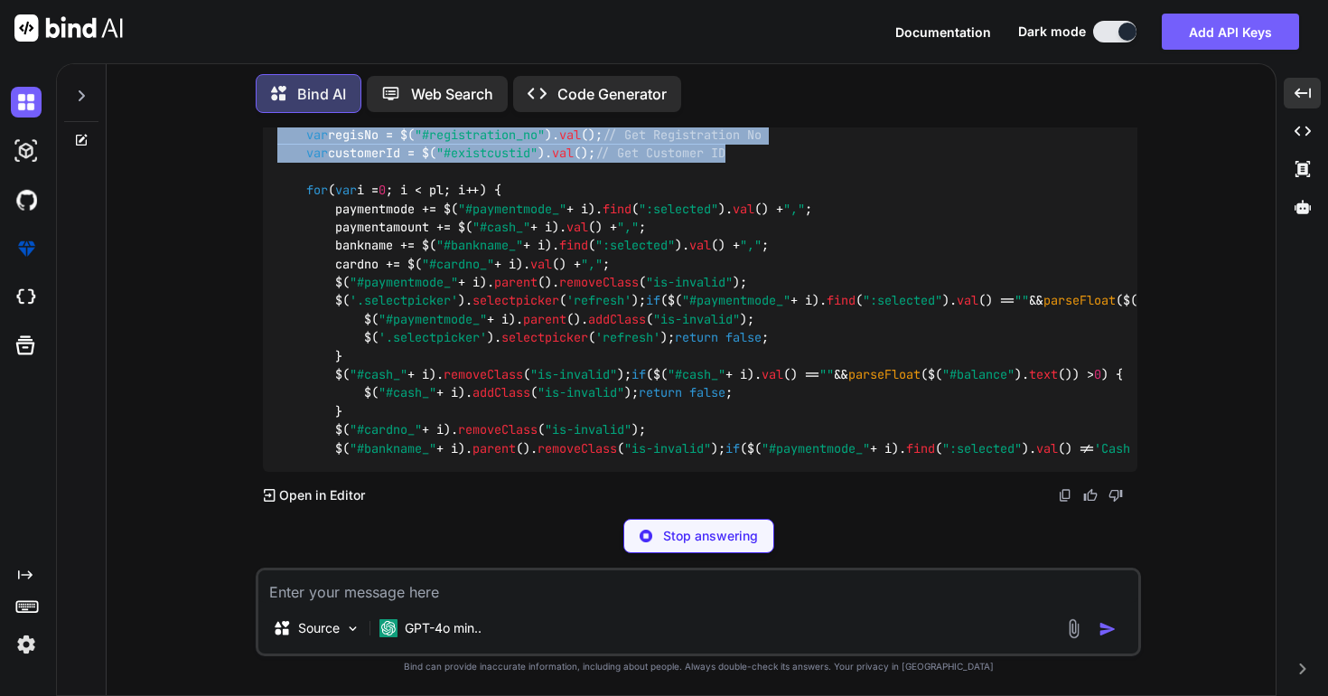
drag, startPoint x: 307, startPoint y: 253, endPoint x: 780, endPoint y: 325, distance: 478.0
click at [780, 325] on div "function checkout ( ) { "use strict" ; var finyear = $( "#finyear" ). val (); i…" at bounding box center [700, 255] width 875 height 435
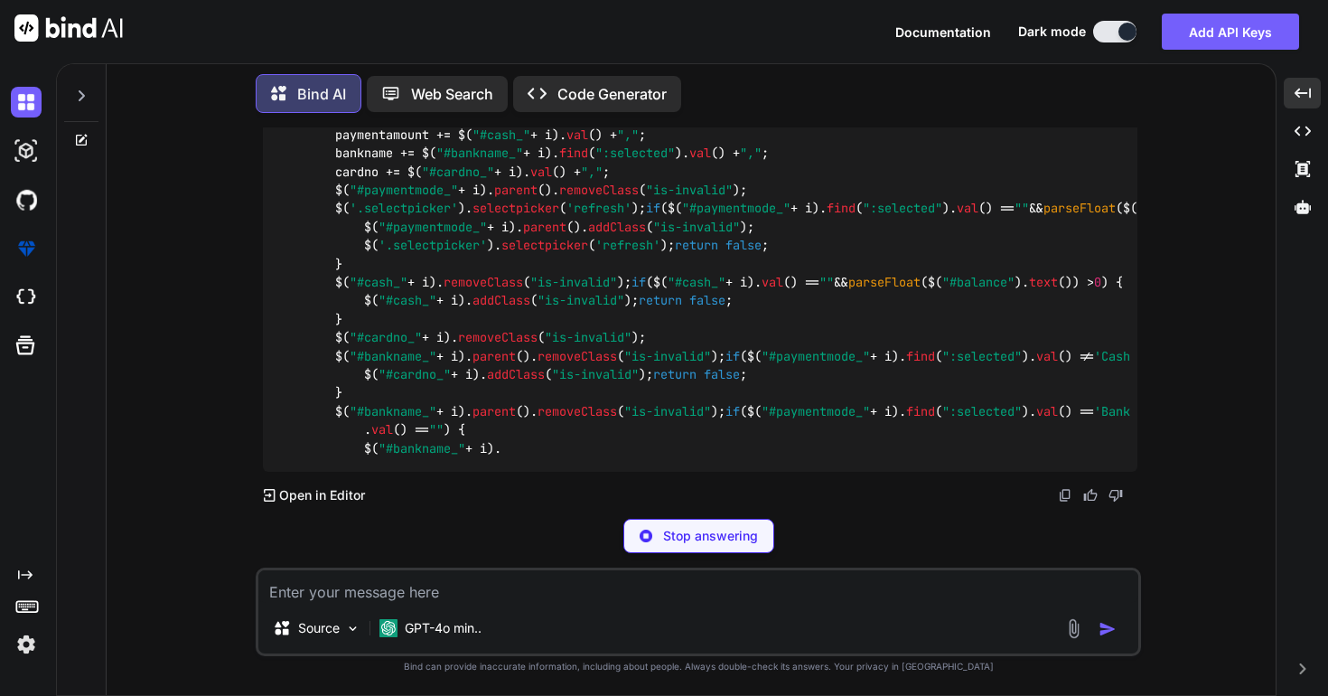
copy code "// Gather GST details var gstNo = $( "#gst_no" ). val (); // Get GST No var org…"
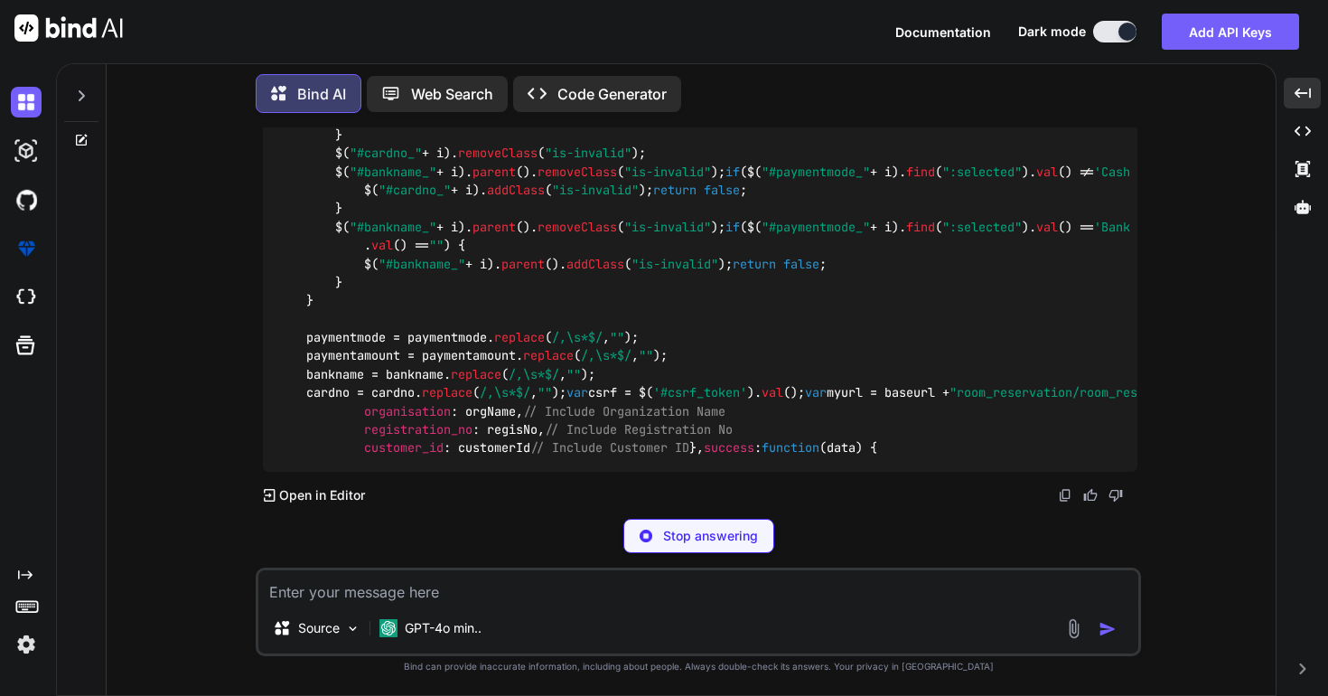
scroll to position [63570, 0]
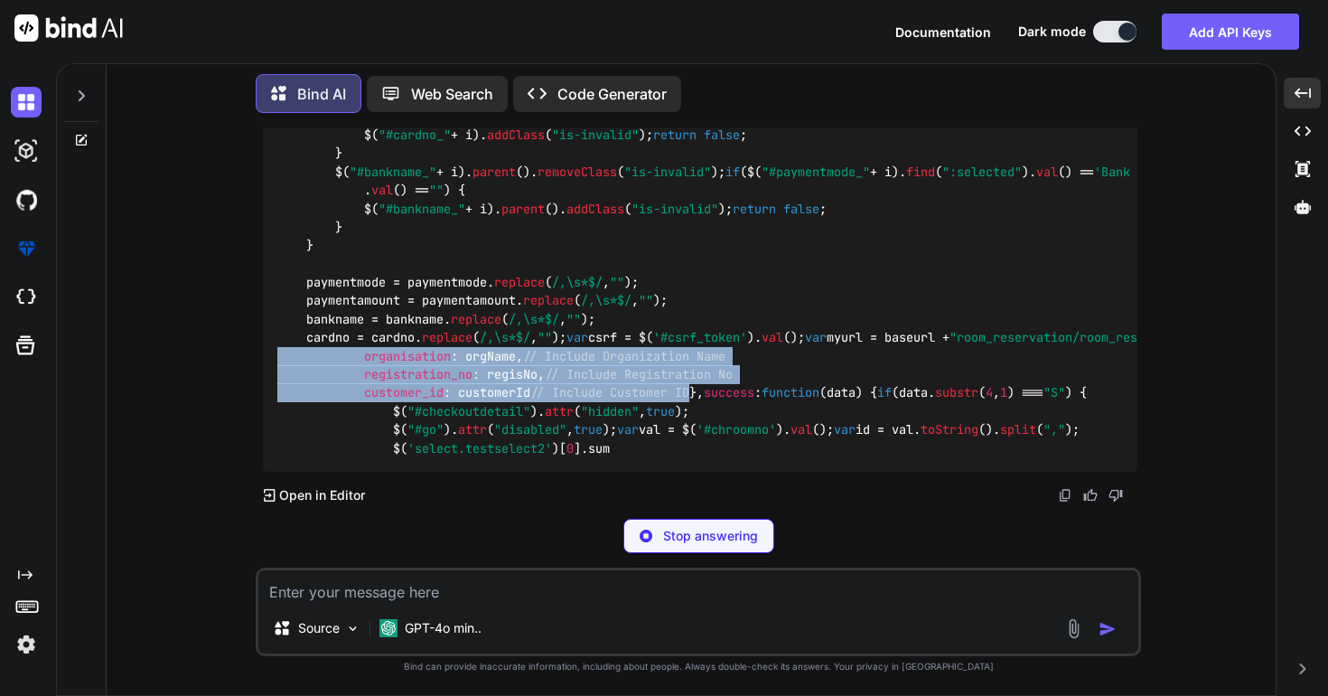
drag, startPoint x: 366, startPoint y: 370, endPoint x: 767, endPoint y: 420, distance: 404.2
click at [767, 420] on div "function checkout ( ) { "use strict" ; var finyear = $( "#finyear" ). val (); i…" at bounding box center [700, 89] width 875 height 766
copy code "gst_no : gstNo, // Include GST No organisation : orgName, // Include Organizati…"
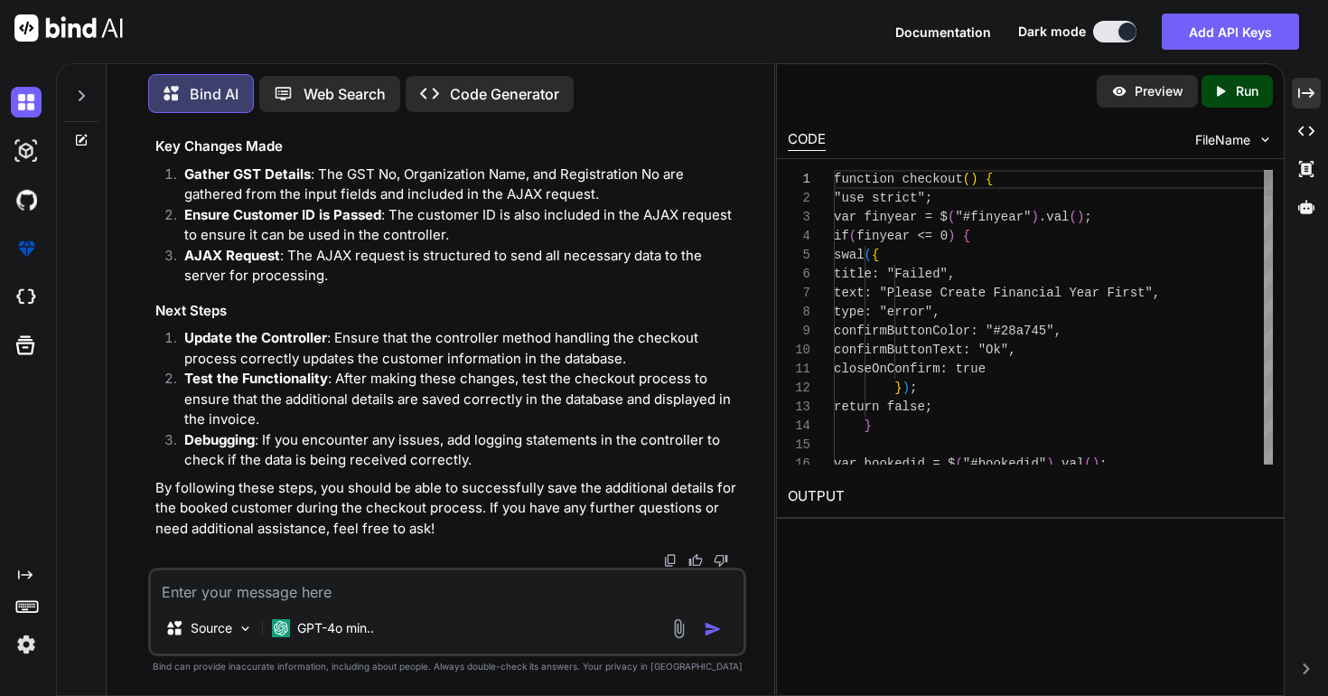
scroll to position [85680, 0]
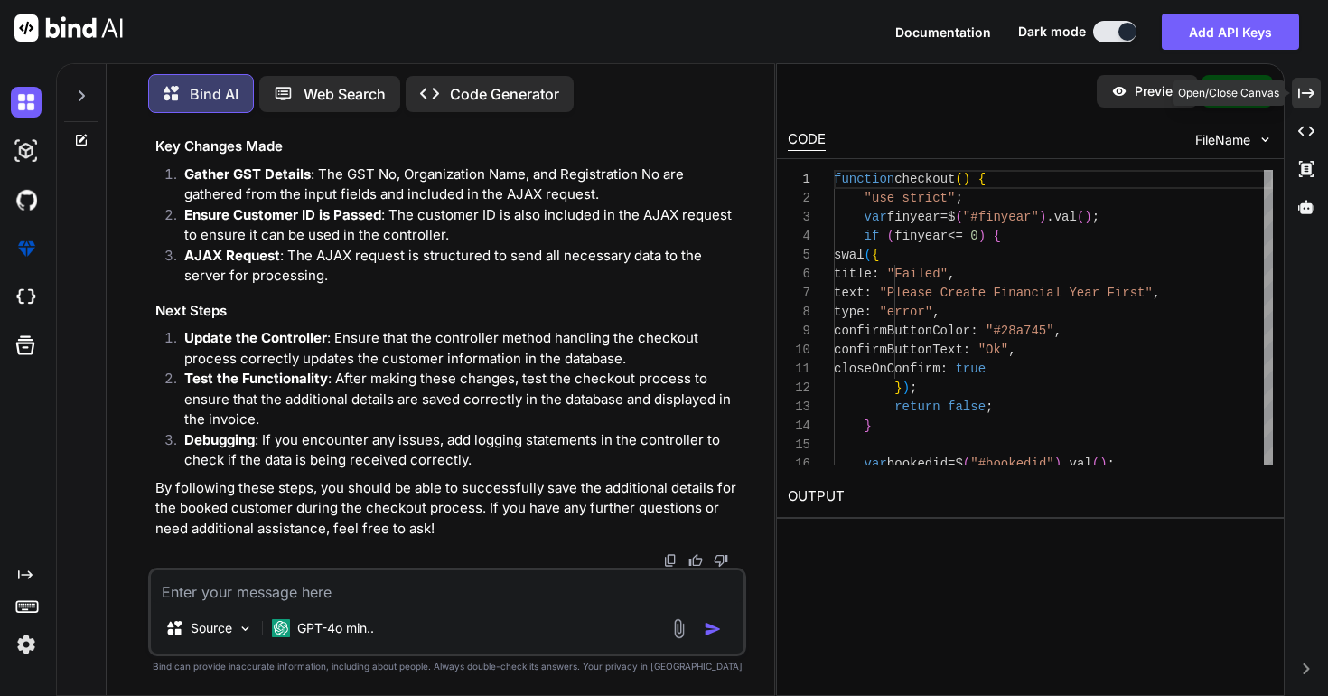
click at [1307, 98] on icon "Created with Pixso." at bounding box center [1306, 93] width 16 height 16
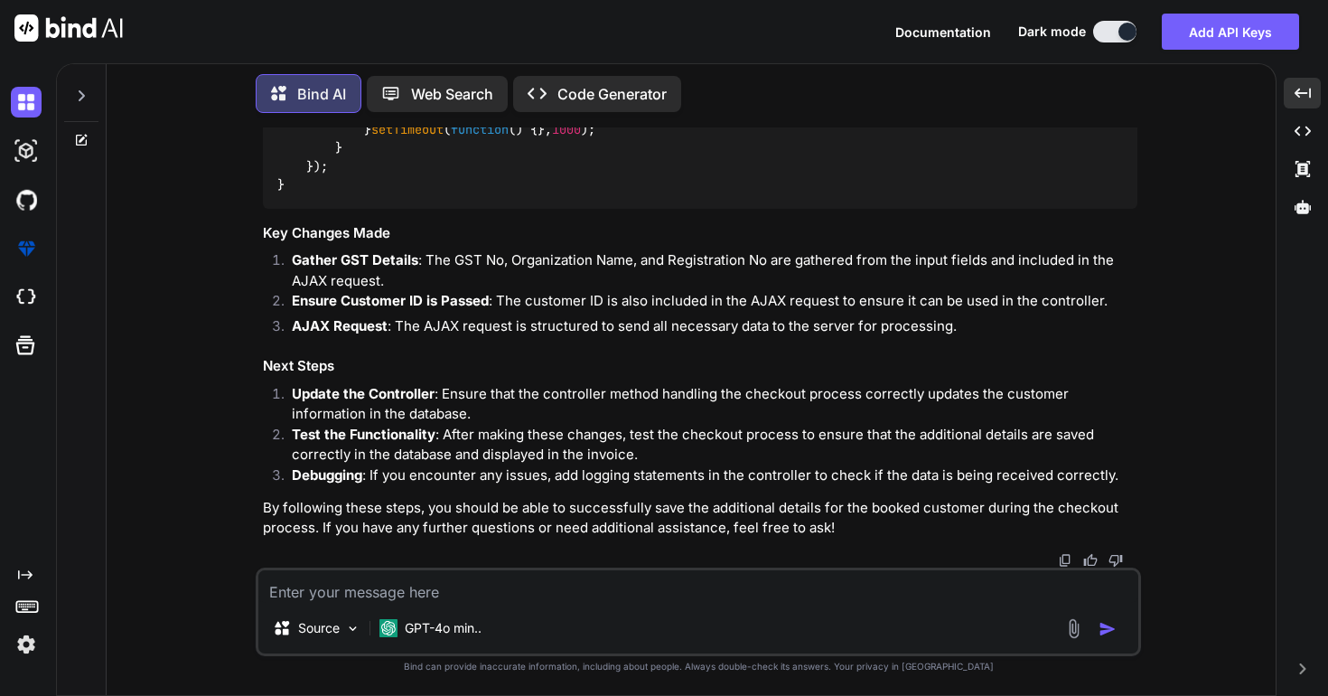
scroll to position [64213, 0]
click at [721, 582] on textarea at bounding box center [698, 586] width 880 height 33
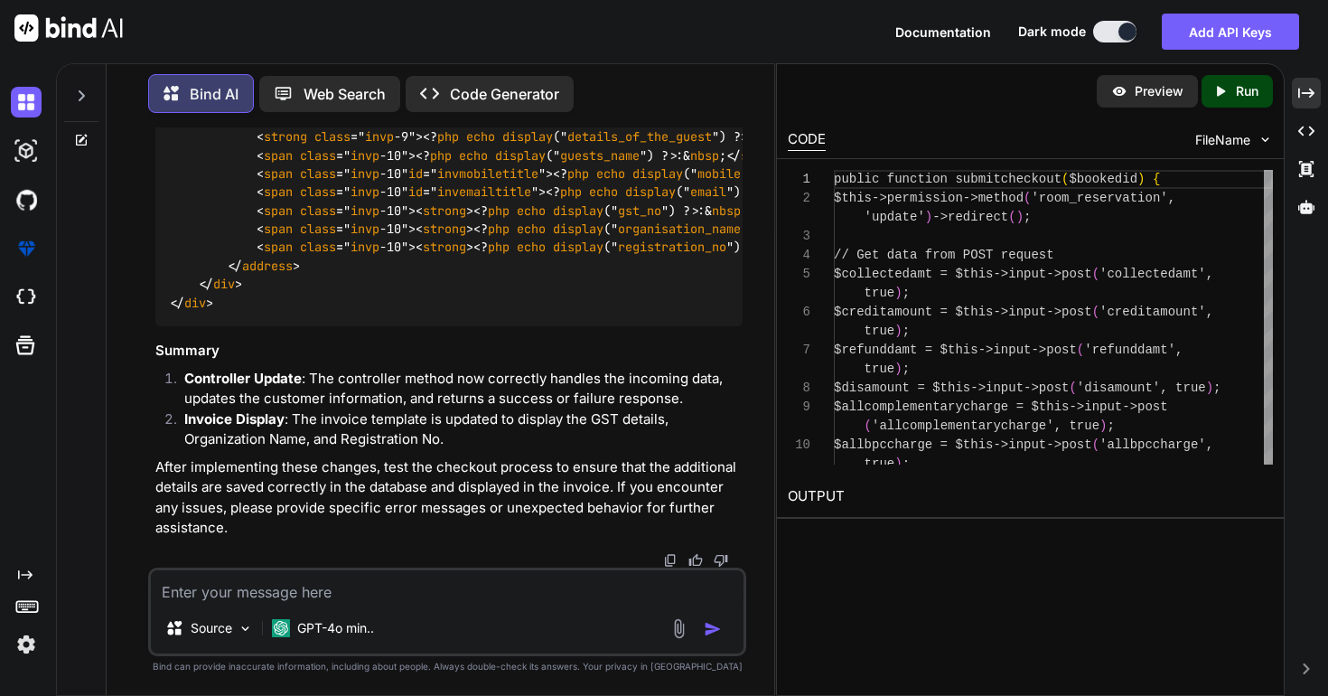
scroll to position [87537, 0]
click at [1312, 89] on icon "Created with Pixso." at bounding box center [1306, 93] width 16 height 16
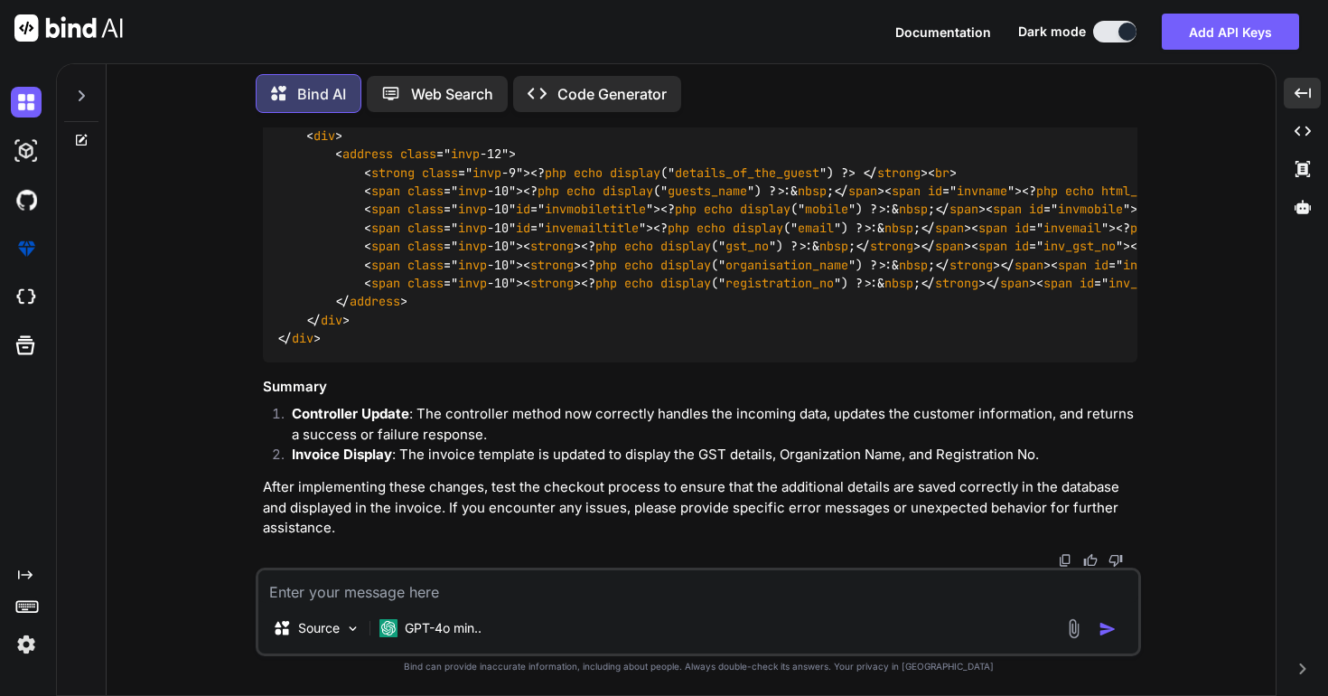
scroll to position [59449, 0]
drag, startPoint x: 278, startPoint y: 234, endPoint x: 474, endPoint y: 233, distance: 196.1
copy code "public function checkout ( )"
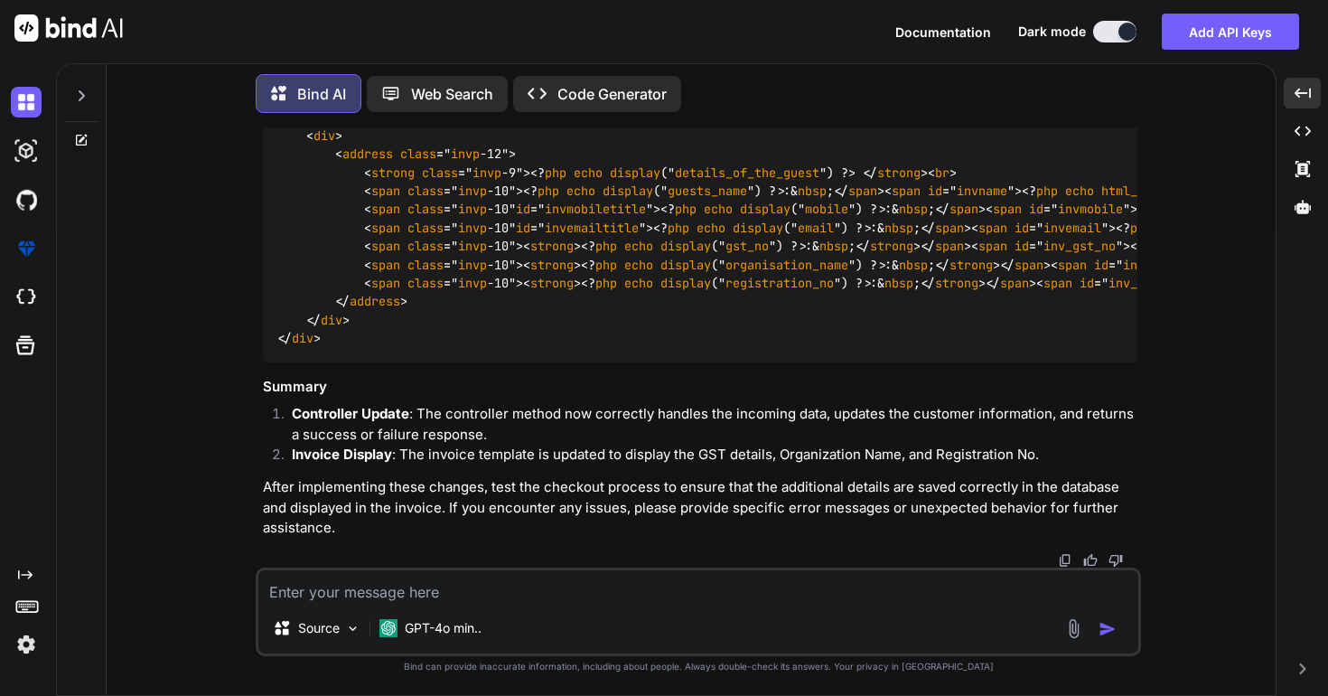
click at [458, 592] on textarea at bounding box center [698, 586] width 880 height 33
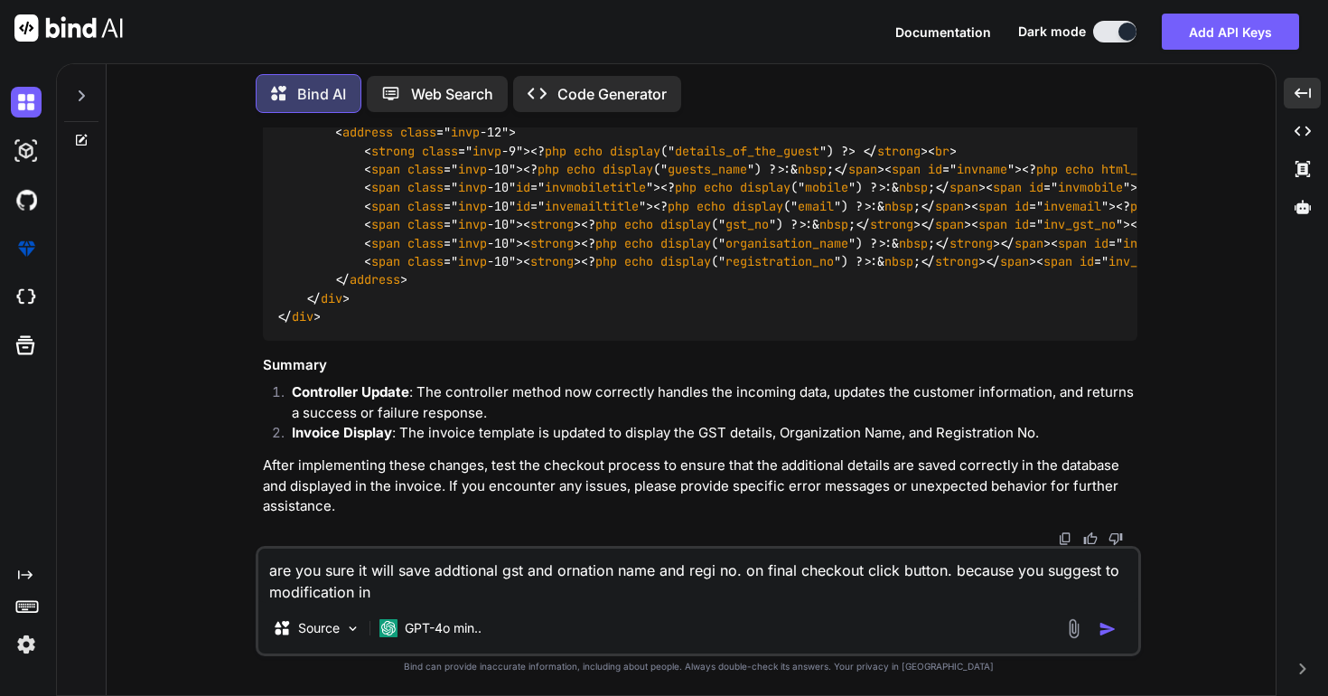
paste textarea "public function checkout()"
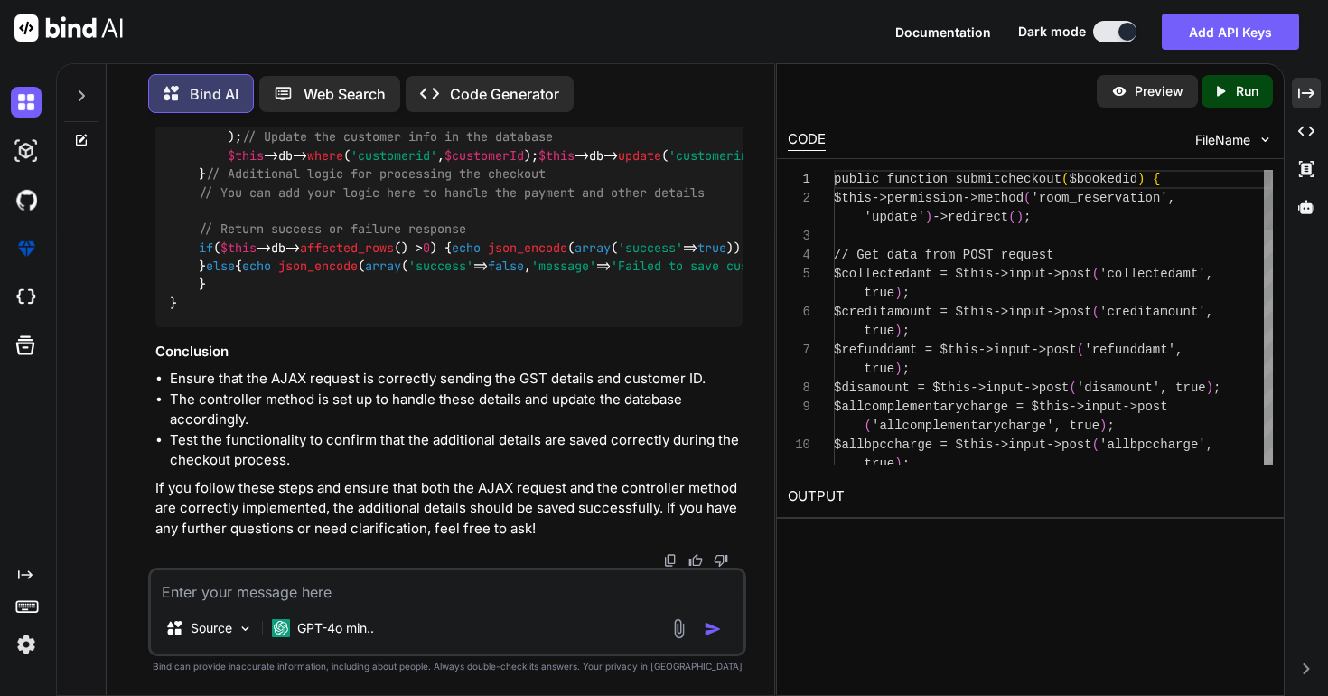
scroll to position [88223, 0]
click at [1301, 95] on icon "Created with Pixso." at bounding box center [1306, 93] width 16 height 16
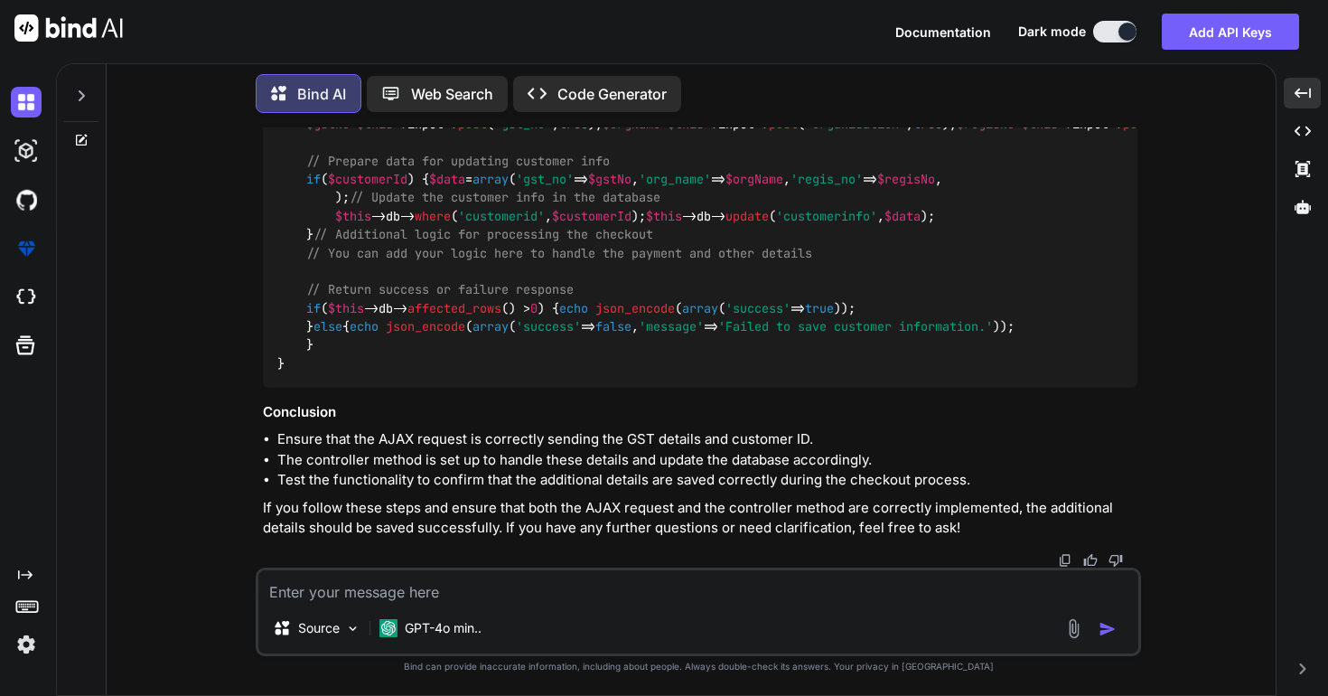
scroll to position [65303, 0]
copy span "customer_id"
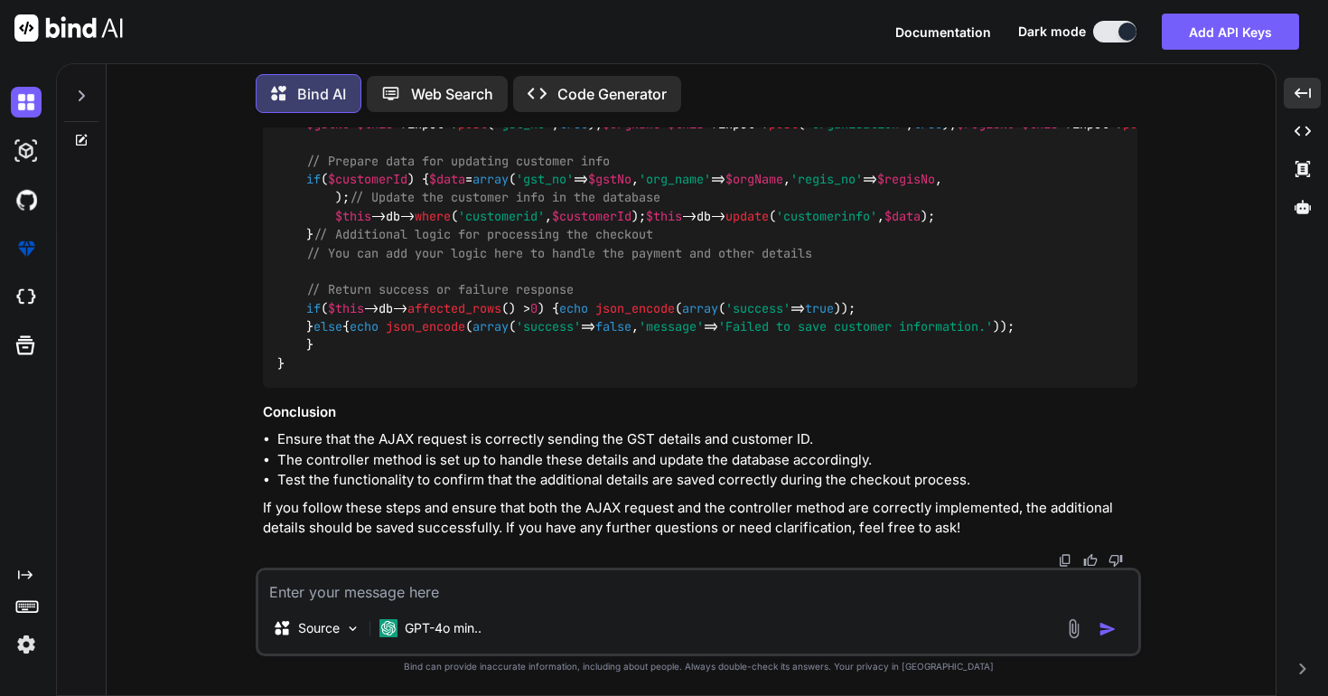
copy span "submitcheckout"
drag, startPoint x: 307, startPoint y: 330, endPoint x: 1093, endPoint y: 403, distance: 789.4
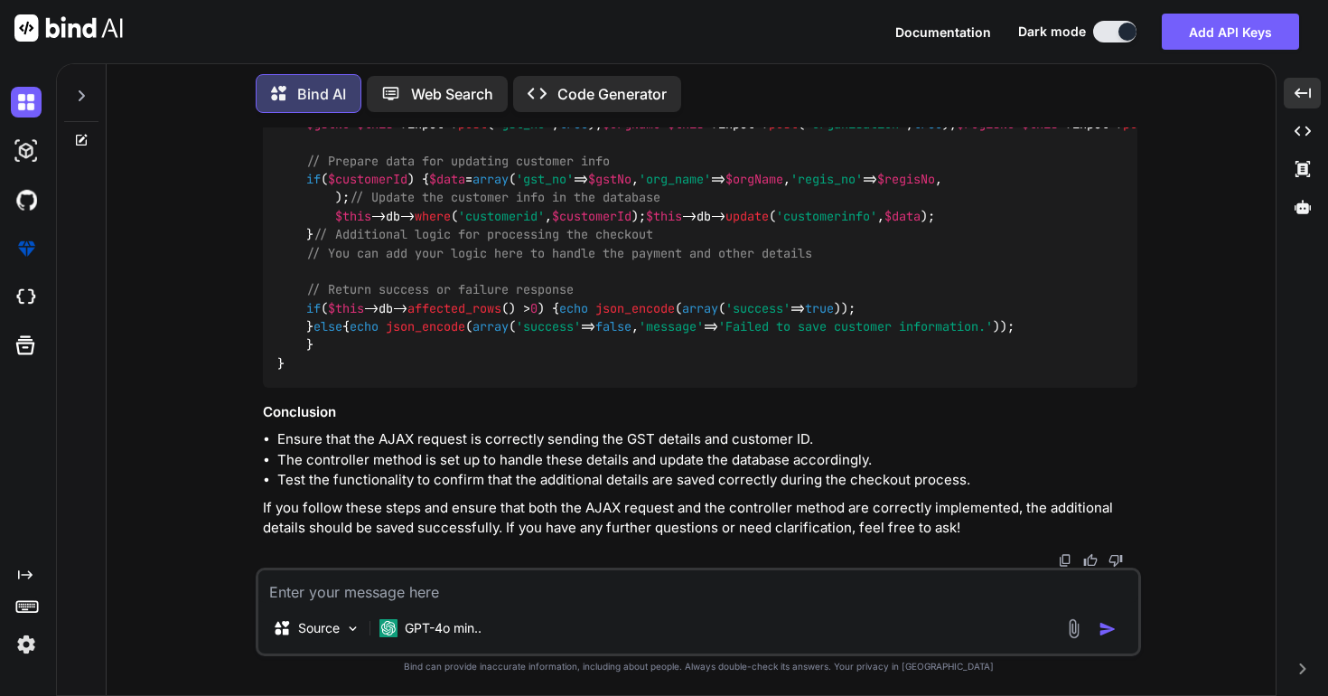
copy code "// Get GST details from POST request $gstNo = $this ->input-> post ( 'gst_no' ,…"
click at [771, 95] on span "'room_reservation'" at bounding box center [836, 87] width 130 height 16
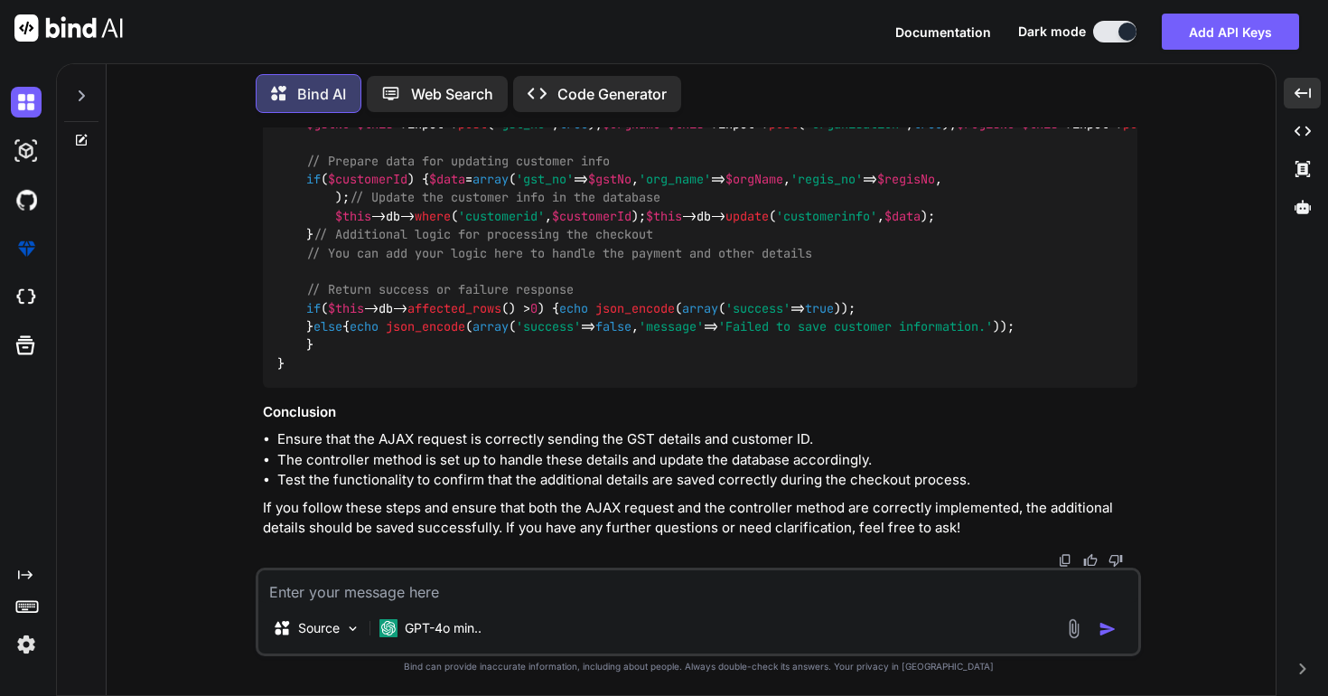
click at [771, 95] on span "'room_reservation'" at bounding box center [836, 87] width 130 height 16
copy code "room_reservation' , 'update'"
click at [875, 295] on div "public function submitcheckout ( $bookedid ) { $this ->permission-> method ( 'r…" at bounding box center [700, 224] width 875 height 323
click at [459, 95] on span "submitcheckout" at bounding box center [445, 87] width 101 height 16
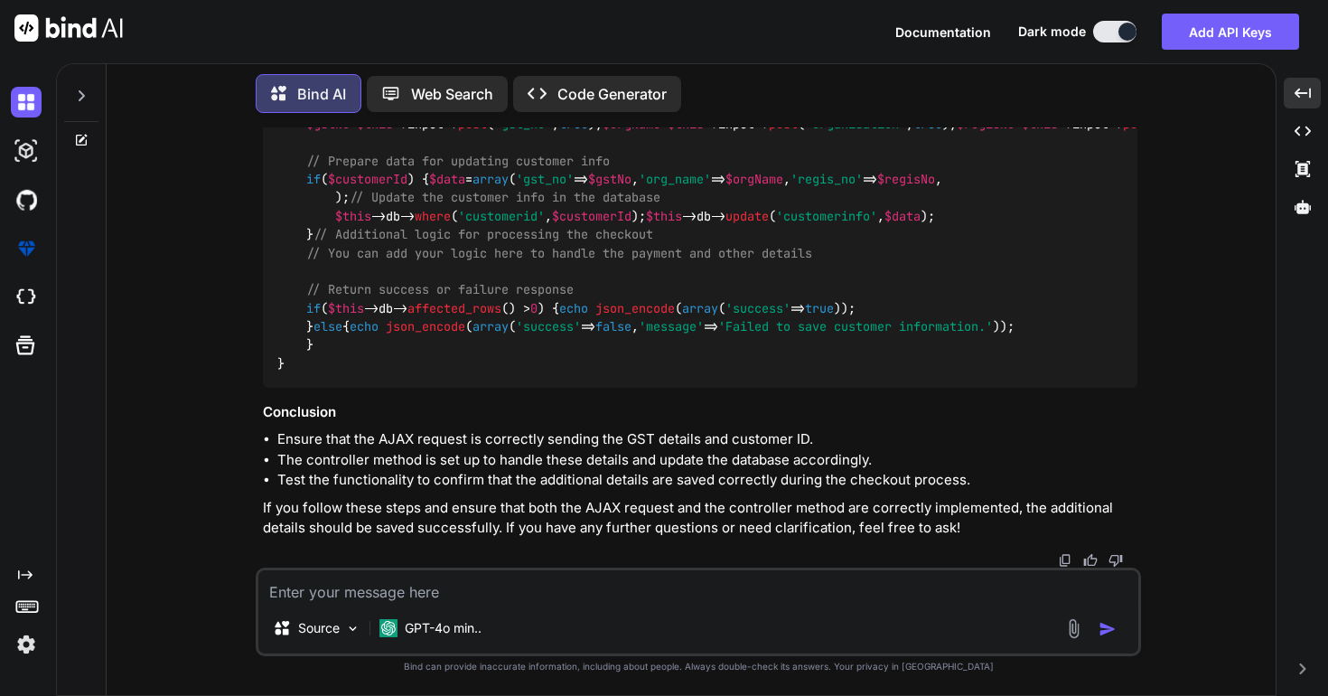
click at [459, 95] on span "submitcheckout" at bounding box center [445, 87] width 101 height 16
drag, startPoint x: 300, startPoint y: 180, endPoint x: 816, endPoint y: 187, distance: 515.9
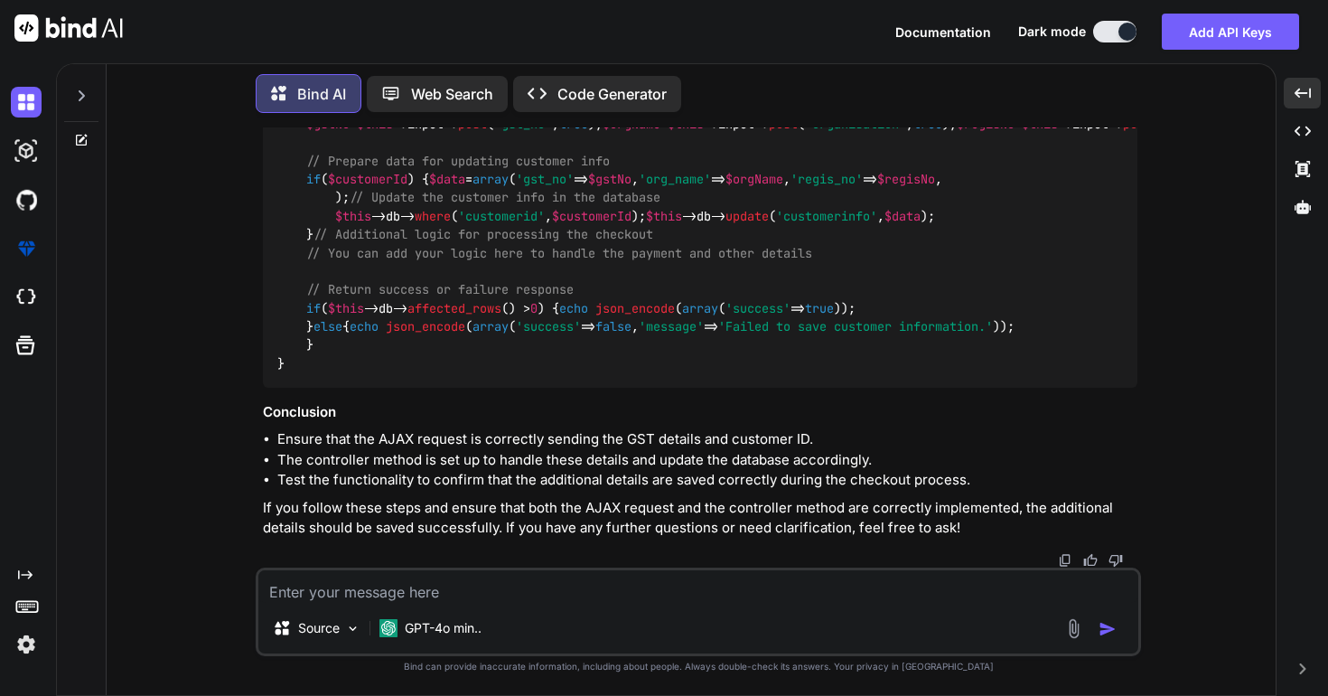
click at [816, 187] on div "public function submitcheckout ( $bookedid ) { $this ->permission-> method ( 'r…" at bounding box center [700, 224] width 875 height 323
click at [594, 596] on textarea at bounding box center [698, 586] width 880 height 33
paste textarea "public function submitcheckout($bookedid){ $this->permission->method('room_rese…"
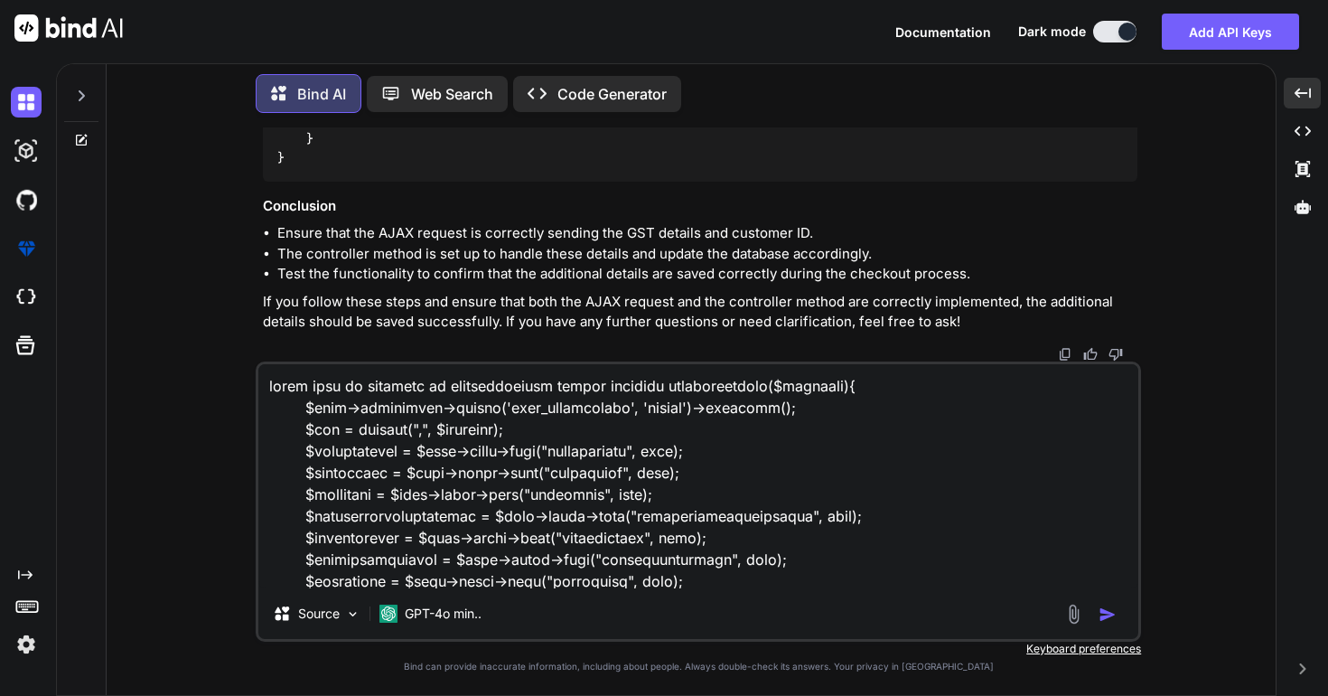
scroll to position [7937, 0]
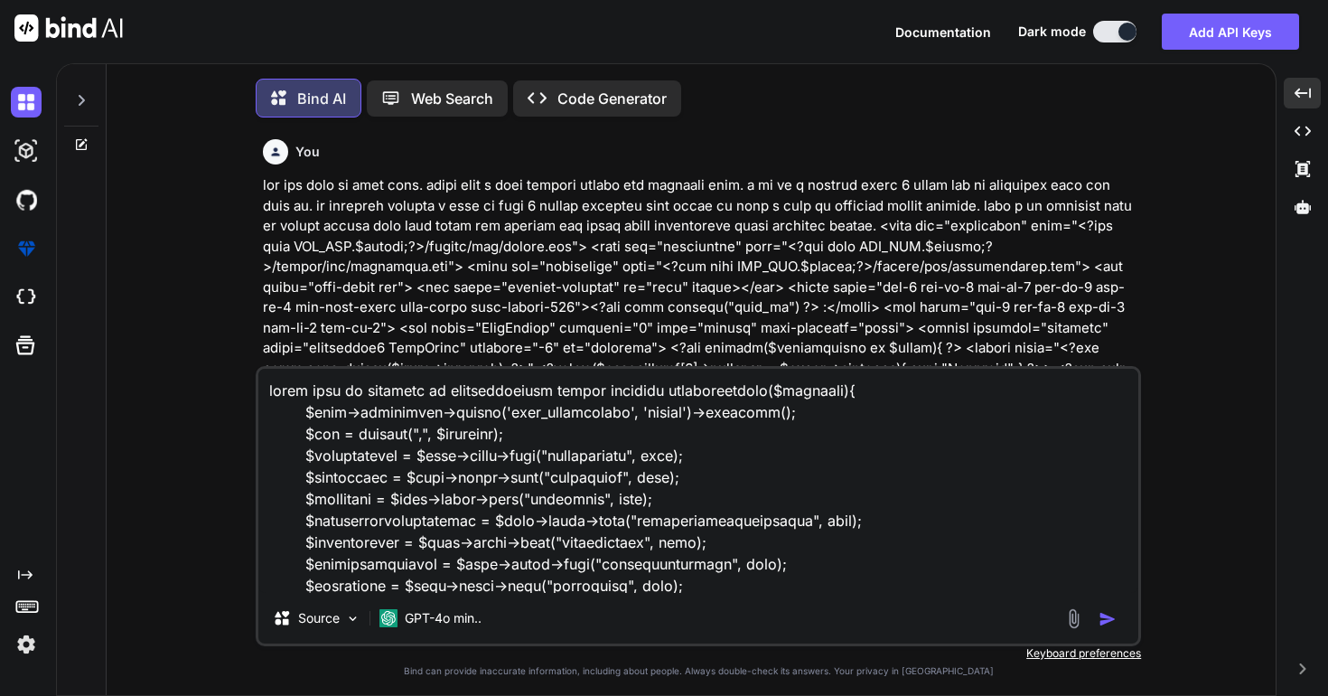
scroll to position [7937, 0]
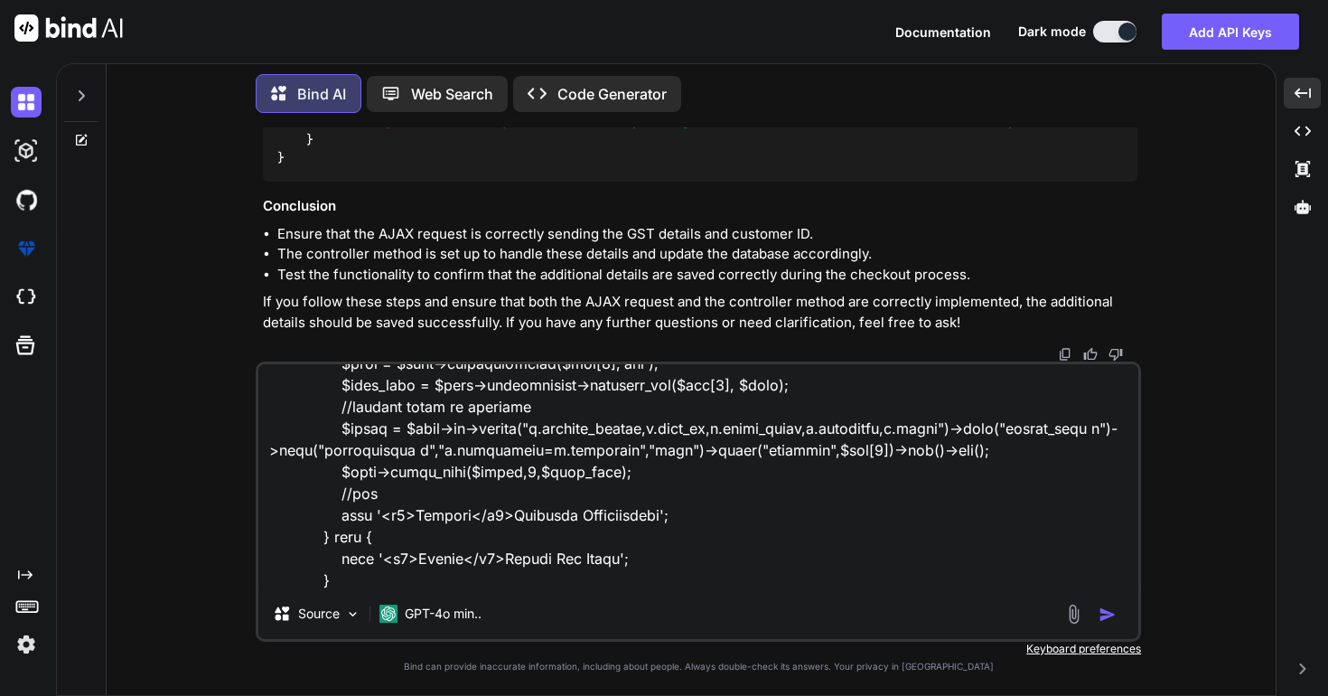
click at [356, 577] on textarea at bounding box center [698, 476] width 880 height 224
type textarea "again very my codebase of submitcheckout public function submitcheckout($booked…"
type textarea "x"
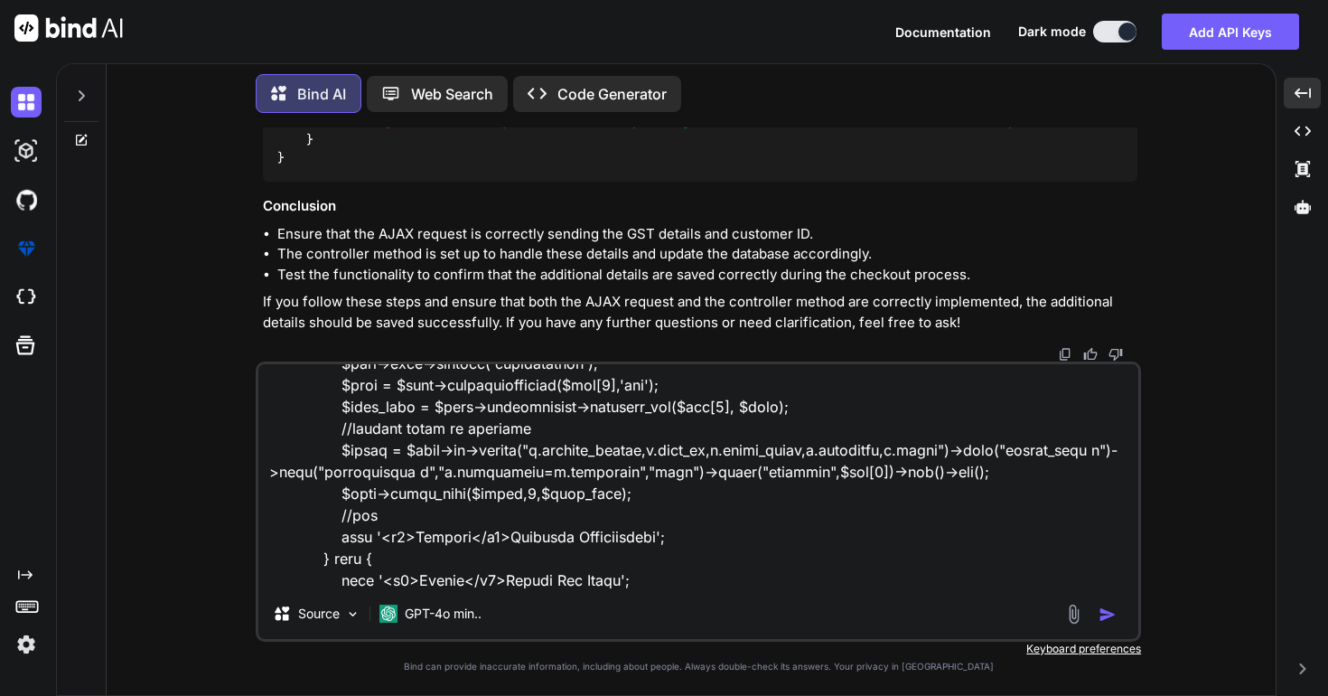
type textarea "again very my codebase of submitcheckout public function submitcheckout($booked…"
type textarea "x"
type textarea "again very my codebase of submitcheckout public function submitcheckout($booked…"
type textarea "x"
type textarea "again very my codebase of submitcheckout public function submitcheckout($booked…"
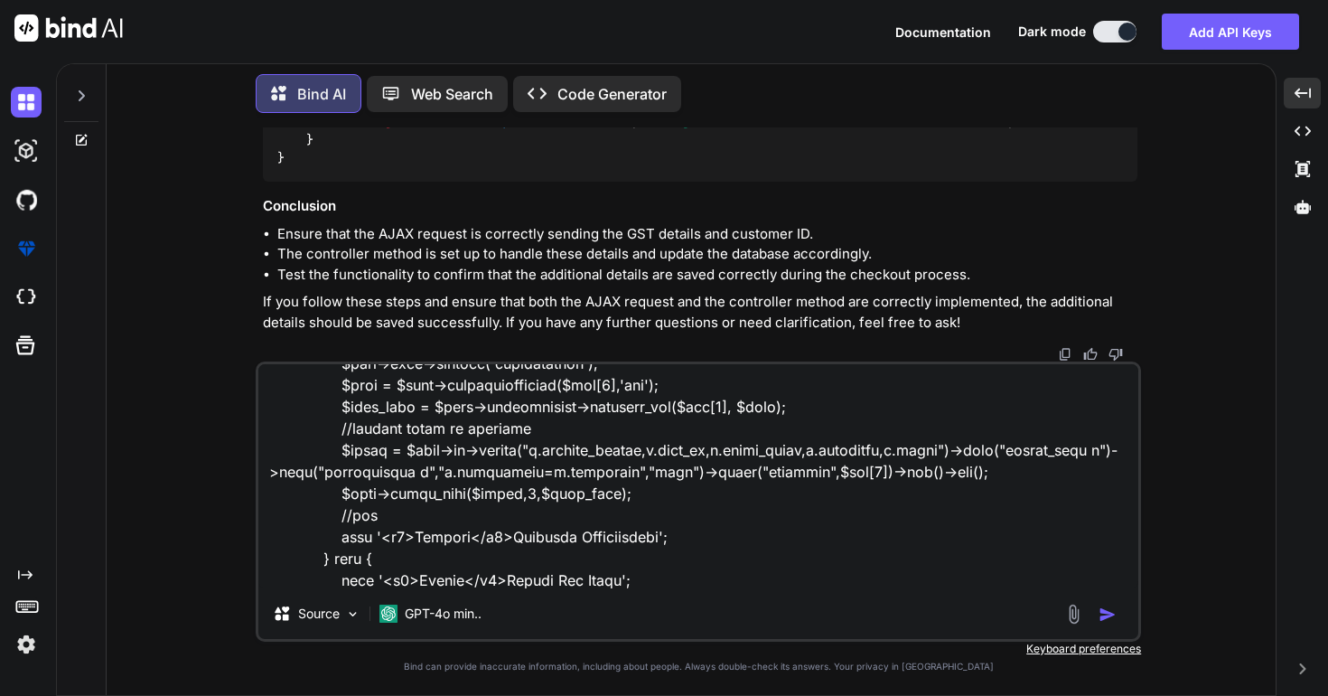
type textarea "x"
type textarea "again very my codebase of submitcheckout public function submitcheckout($booked…"
type textarea "x"
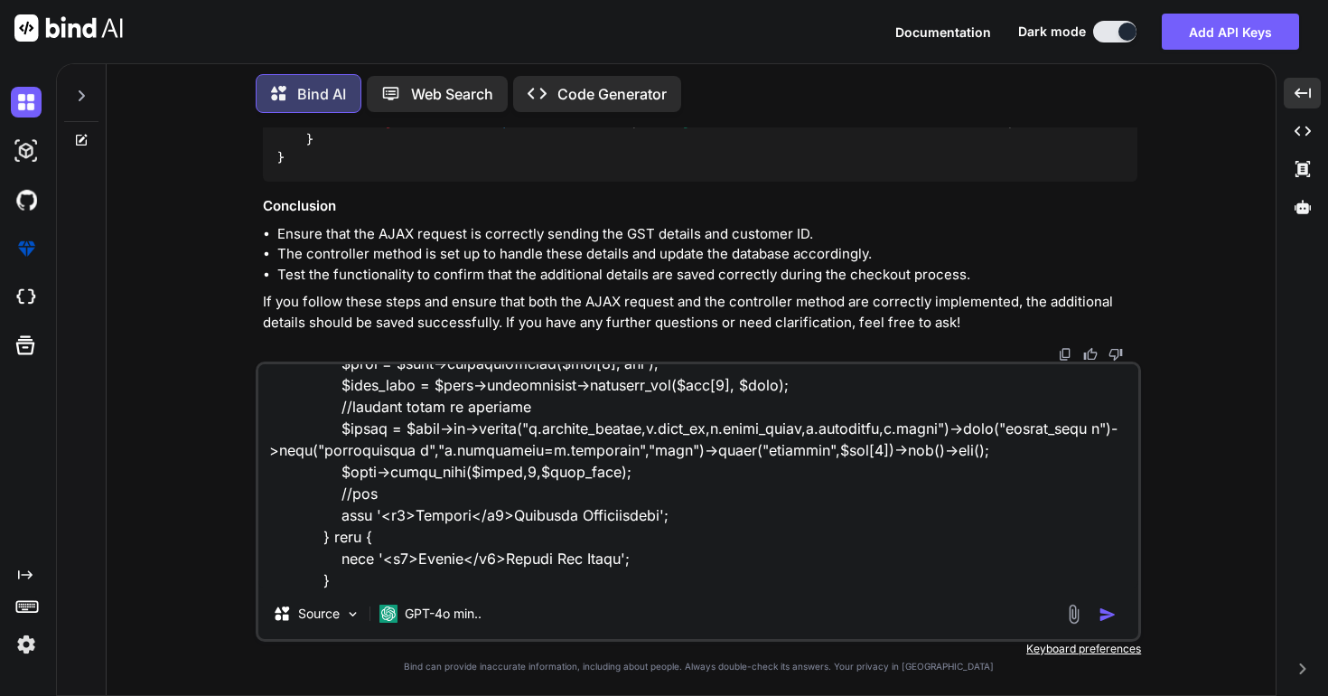
type textarea "again very my codebase of submitcheckout public function submitcheckout($booked…"
type textarea "x"
type textarea "again very my codebase of submitcheckout public function submitcheckout($booked…"
type textarea "x"
type textarea "again very my codebase of submitcheckout public function submitcheckout($booked…"
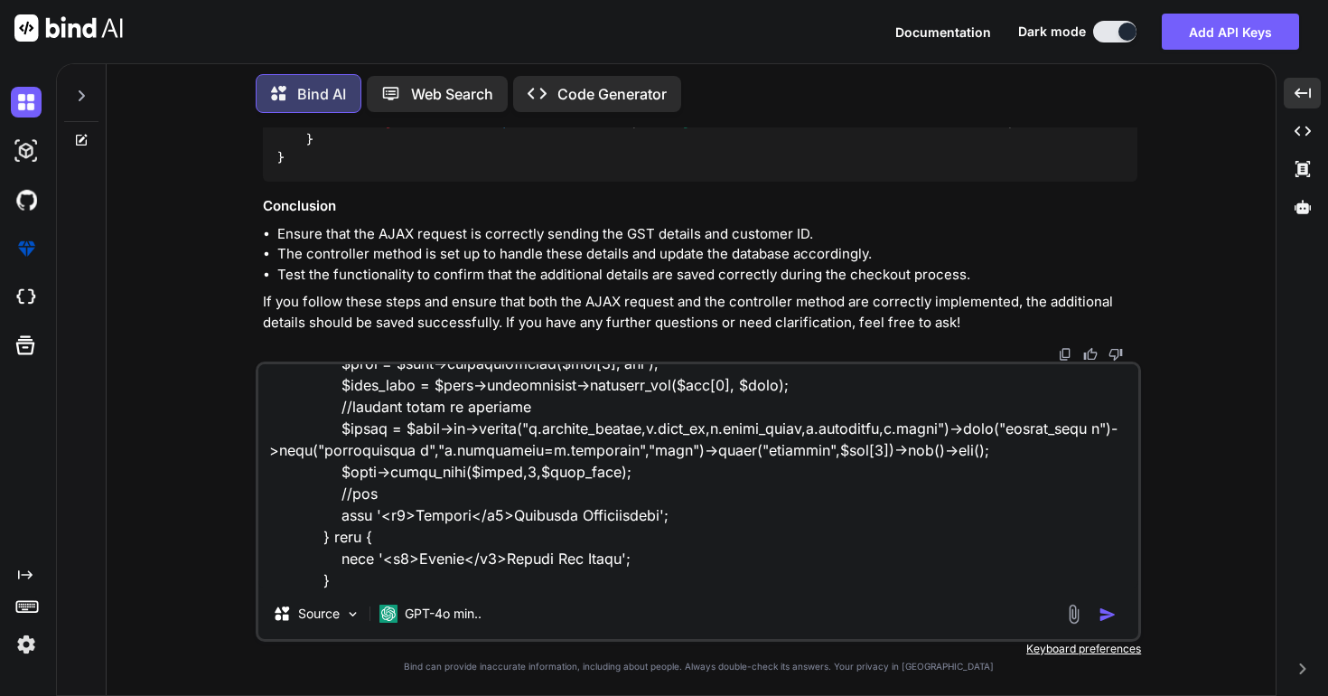
type textarea "x"
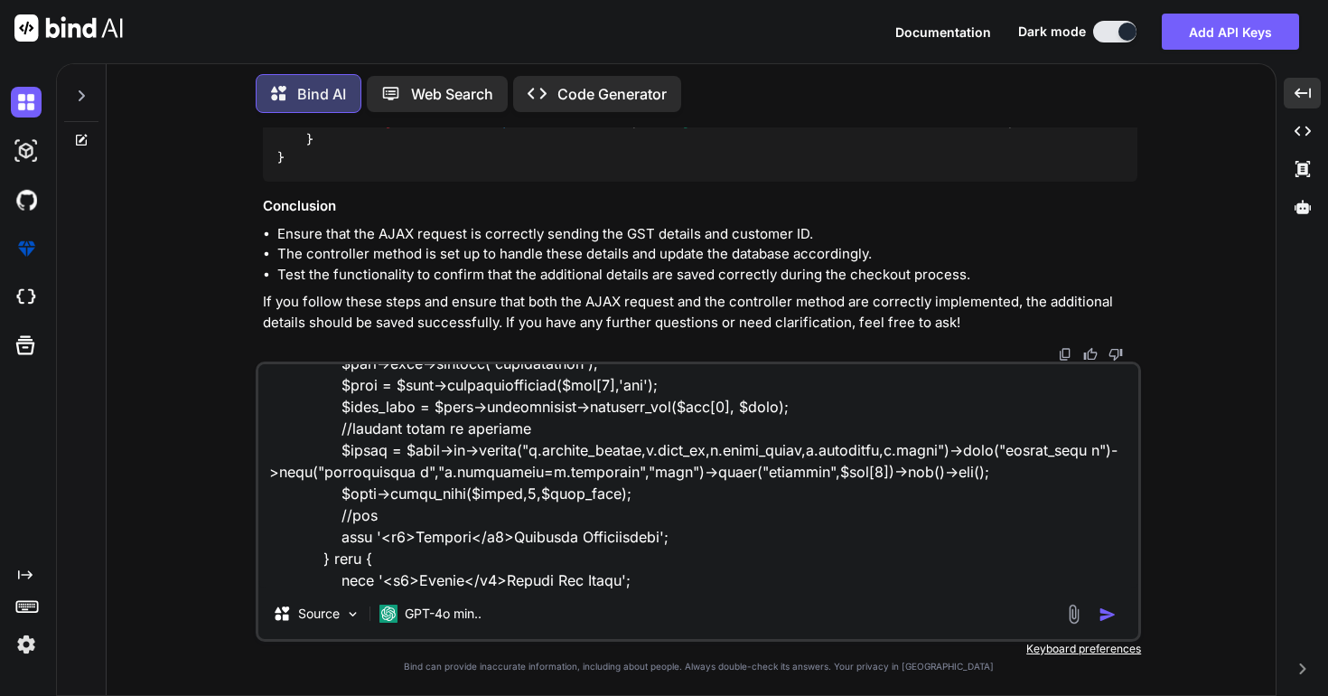
type textarea "again very my codebase of submitcheckout public function submitcheckout($booked…"
type textarea "x"
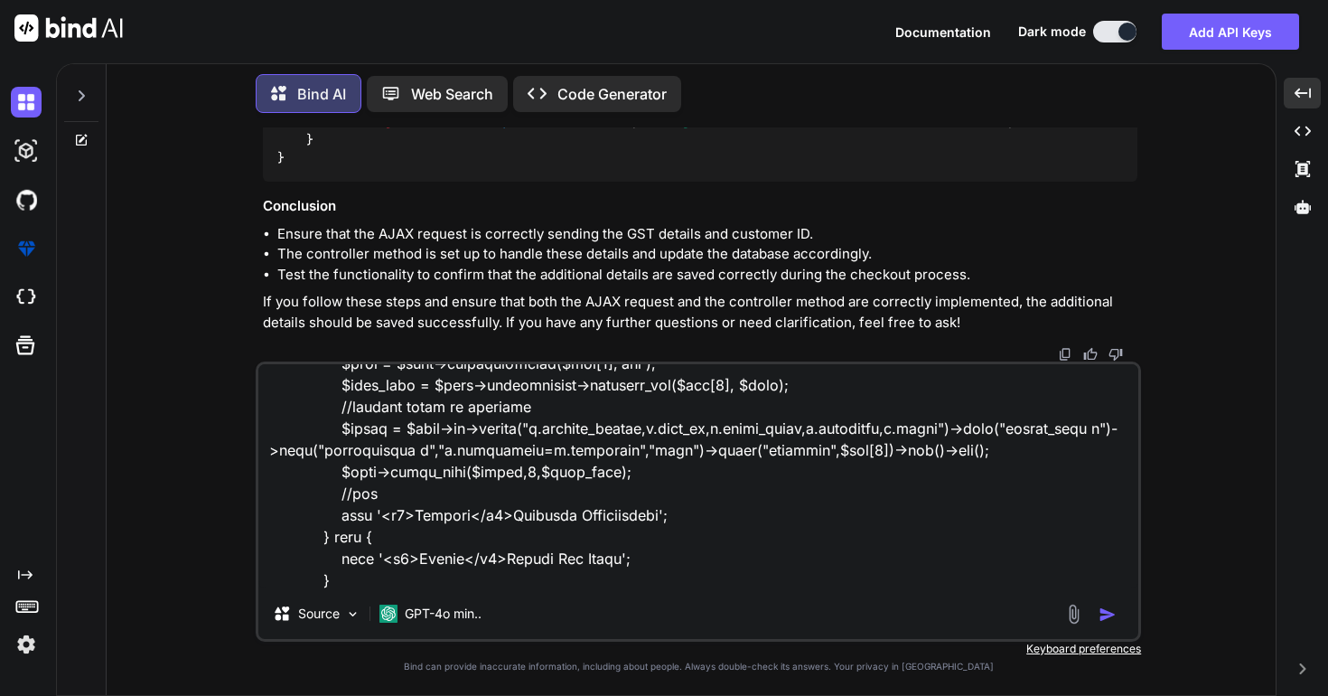
type textarea "again very my codebase of submitcheckout public function submitcheckout($booked…"
type textarea "x"
type textarea "again very my codebase of submitcheckout public function submitcheckout($booked…"
type textarea "x"
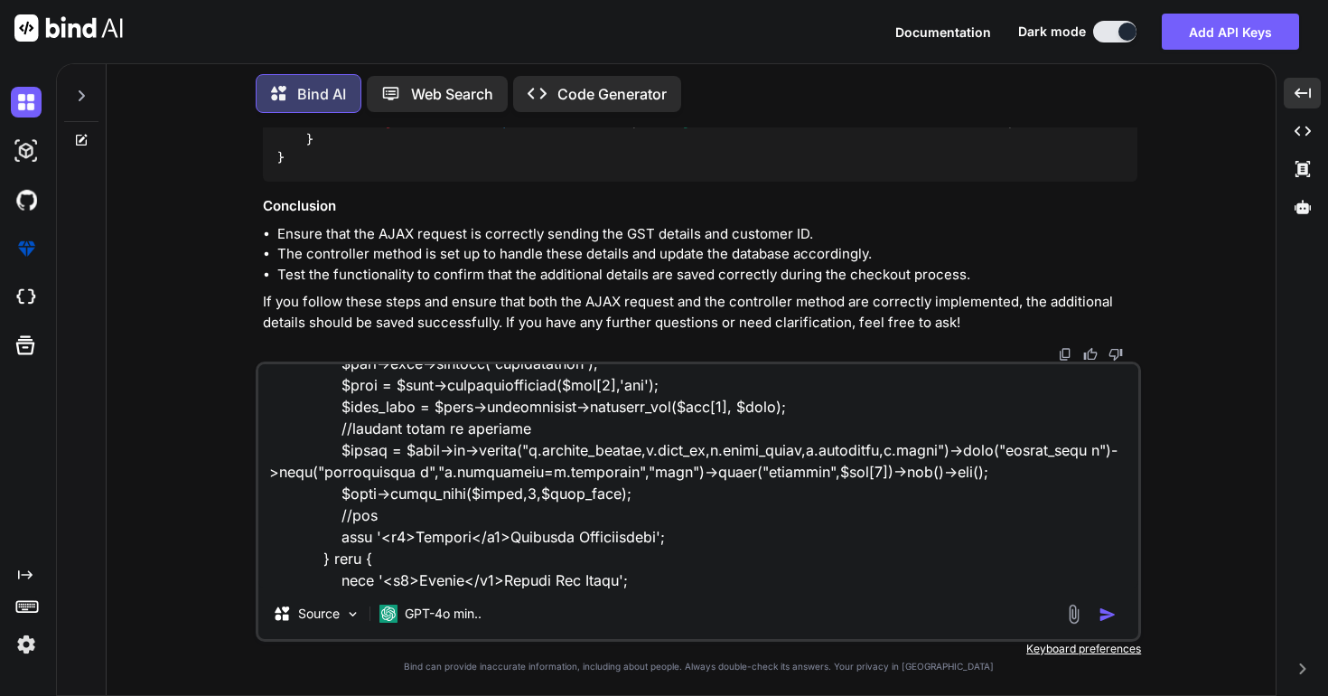
type textarea "again very my codebase of submitcheckout public function submitcheckout($booked…"
type textarea "x"
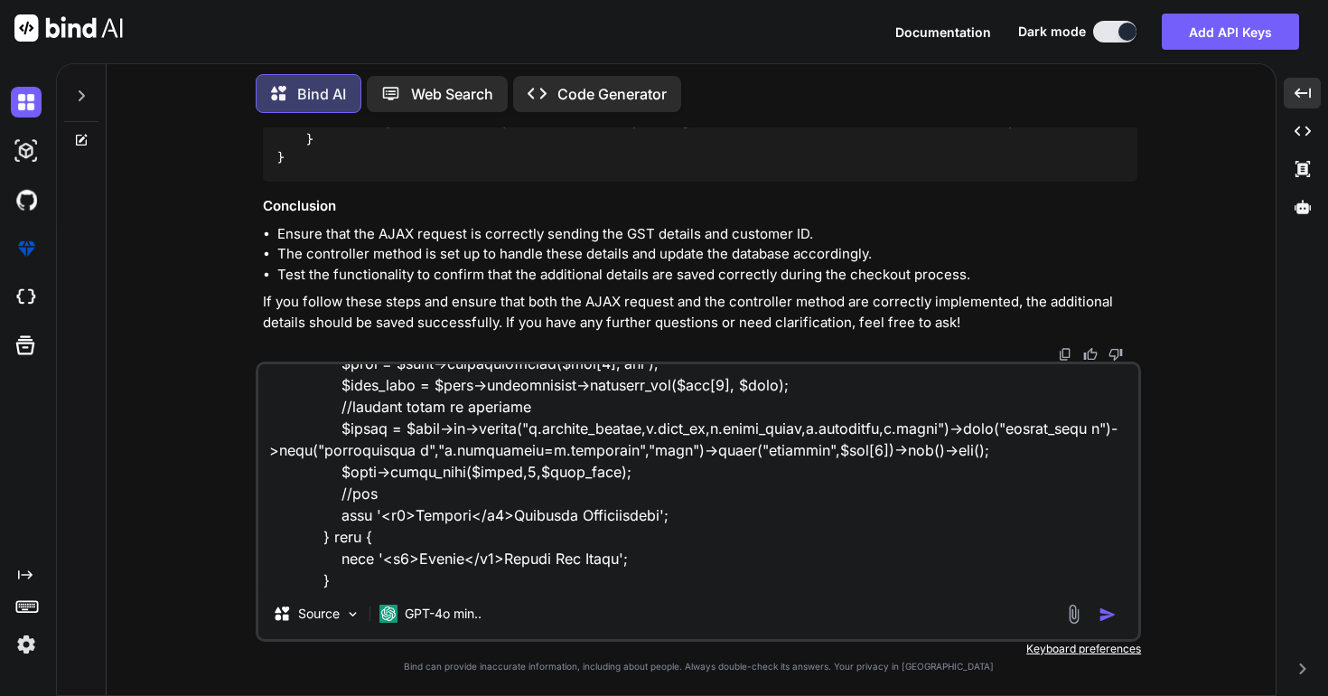
click at [519, 582] on textarea at bounding box center [698, 476] width 880 height 224
type textarea "again very my codebase of submitcheckout public function submitcheckout($booked…"
type textarea "x"
type textarea "again very my codebase of submitcheckout public function submitcheckout($booked…"
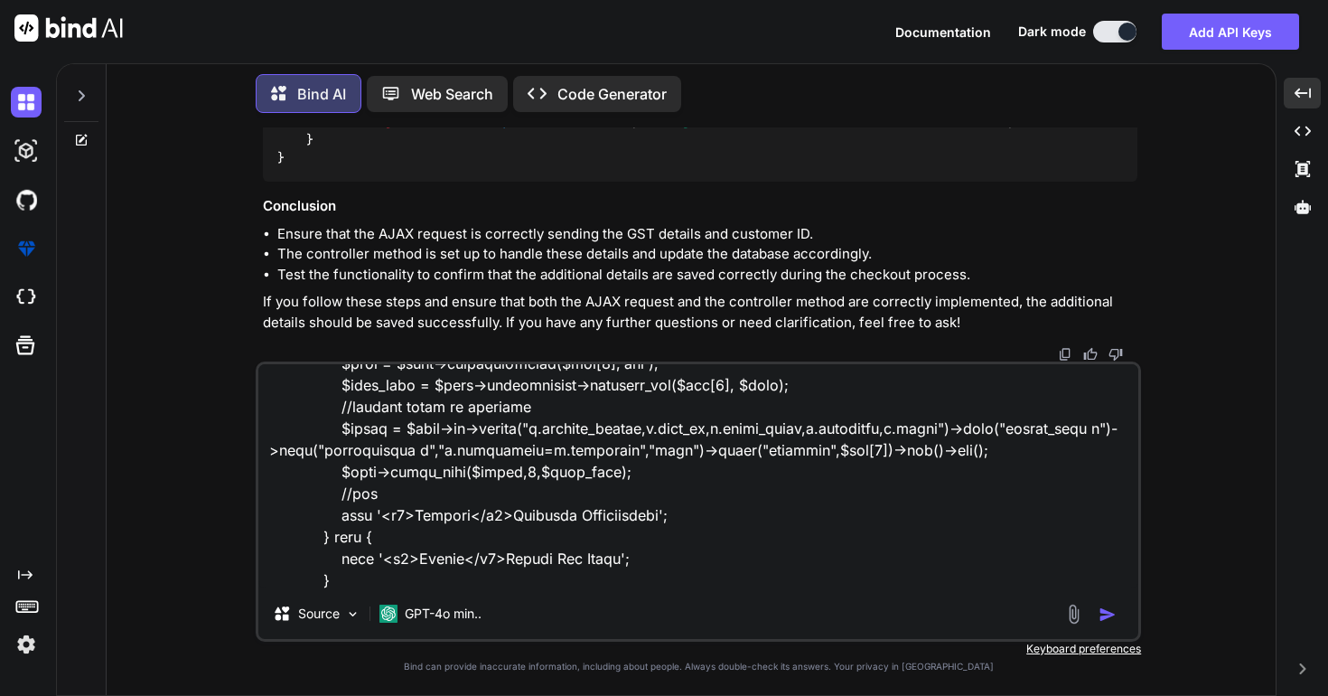
type textarea "x"
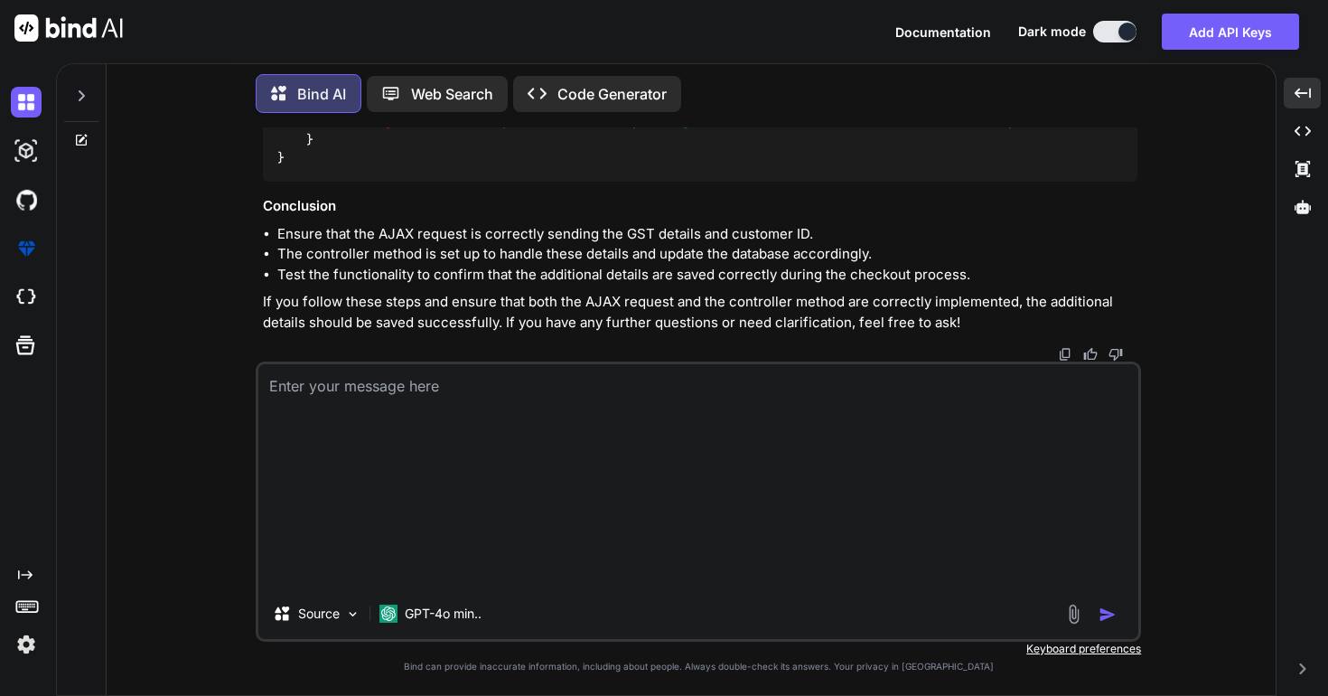
scroll to position [0, 0]
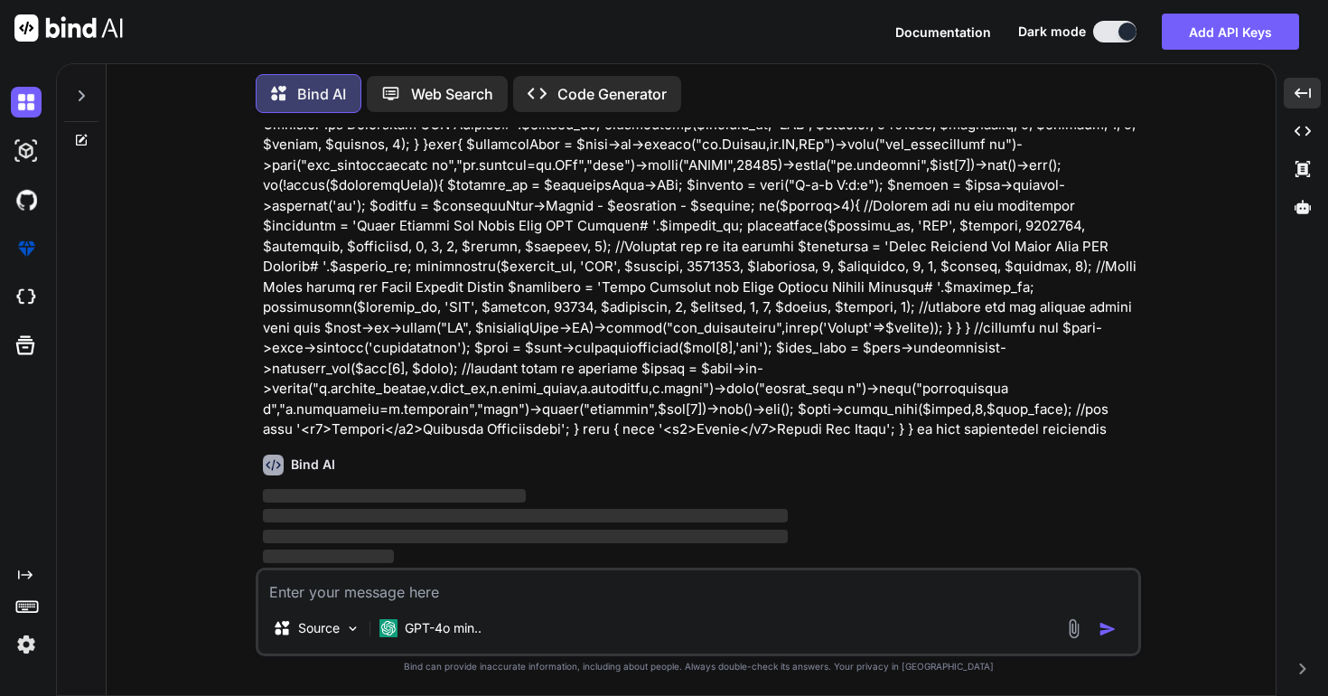
type textarea "x"
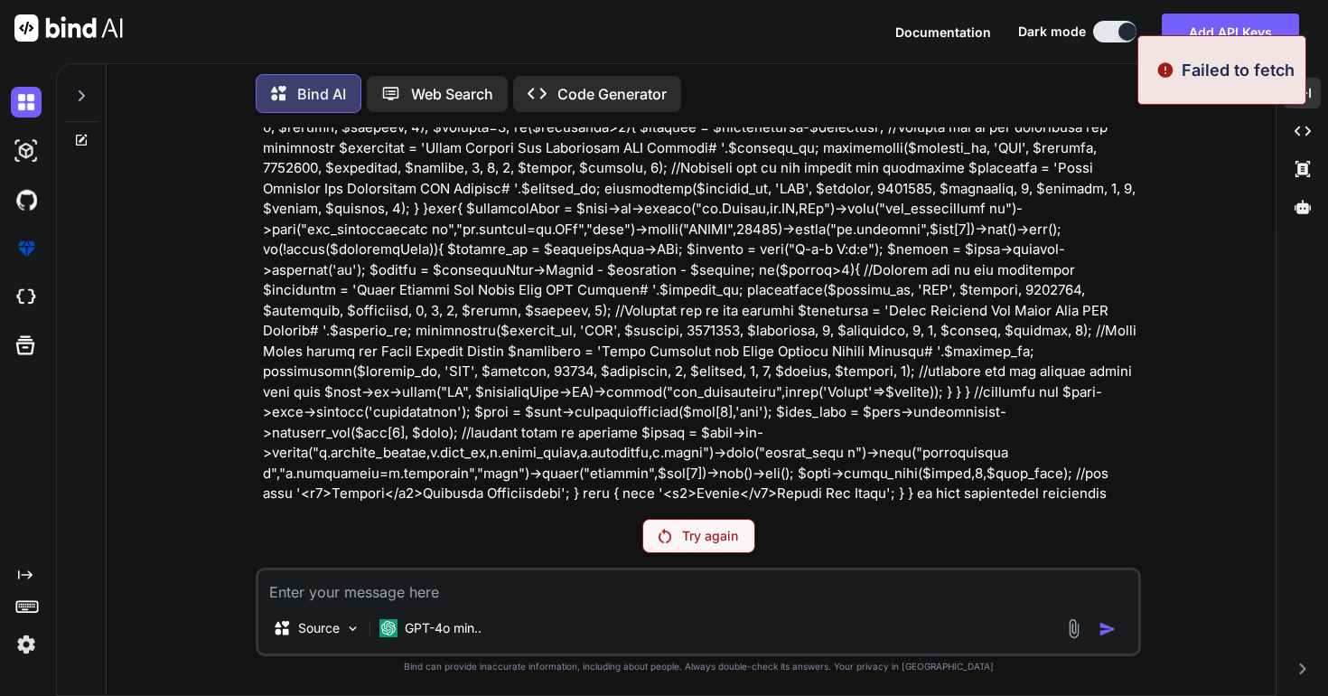
scroll to position [66729, 0]
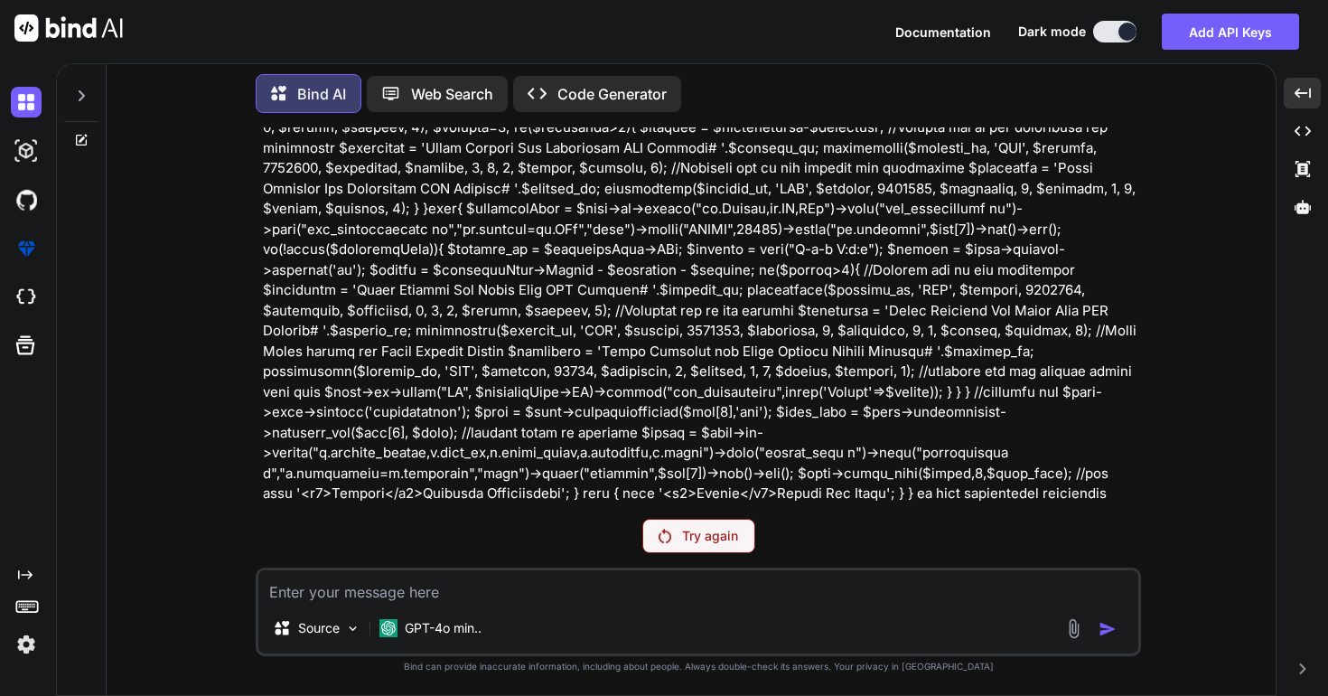
click at [733, 527] on p "Try again" at bounding box center [710, 536] width 56 height 18
type textarea "x"
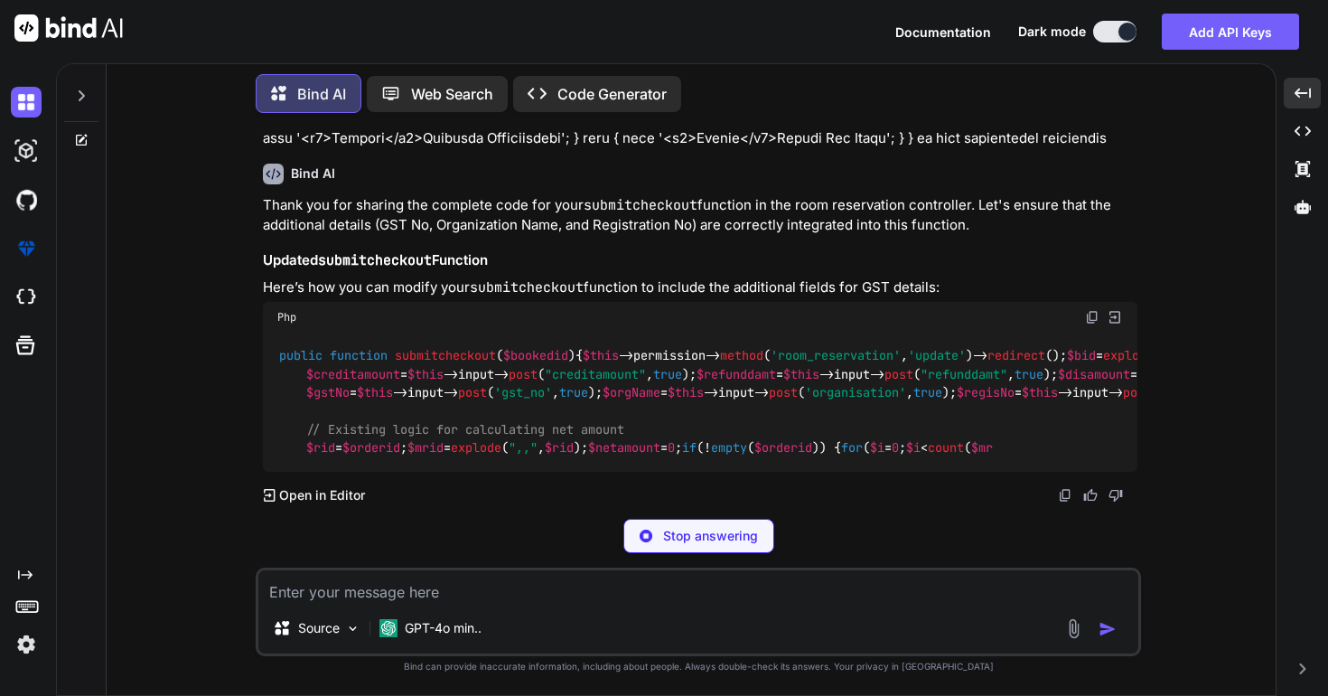
scroll to position [71103, 0]
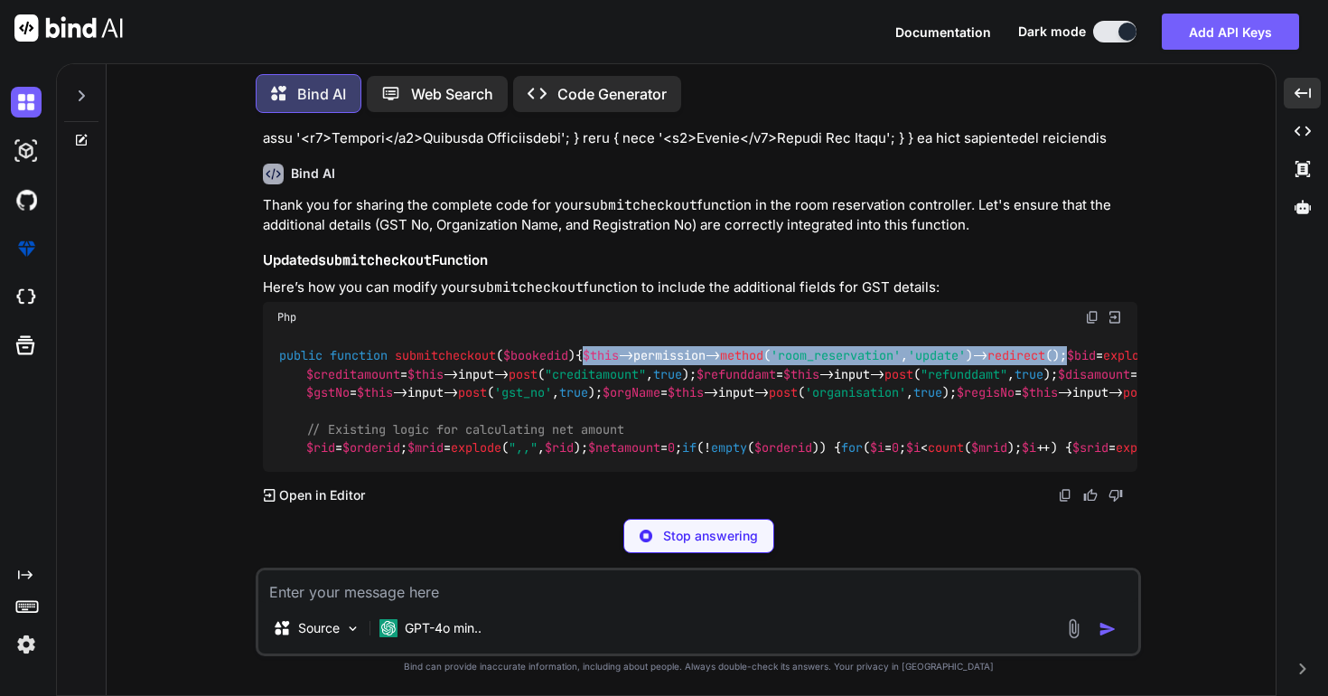
drag, startPoint x: 309, startPoint y: 254, endPoint x: 825, endPoint y: 257, distance: 515.9
click at [825, 332] on div "public function submitcheckout ( $bookedid ) { $this ->permission-> method ( 'r…" at bounding box center [700, 401] width 875 height 139
copy code "$this ->permission-> method ( 'room_reservation' , 'update' )-> redirect ();"
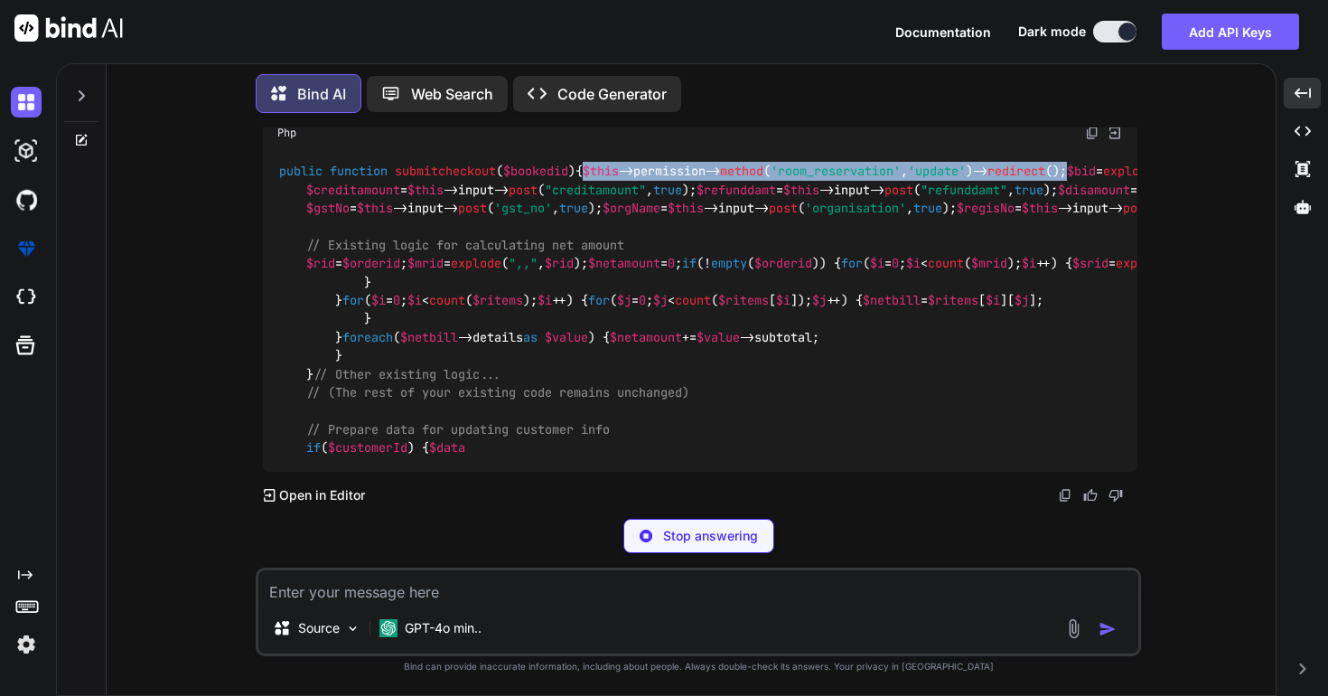
scroll to position [71460, 0]
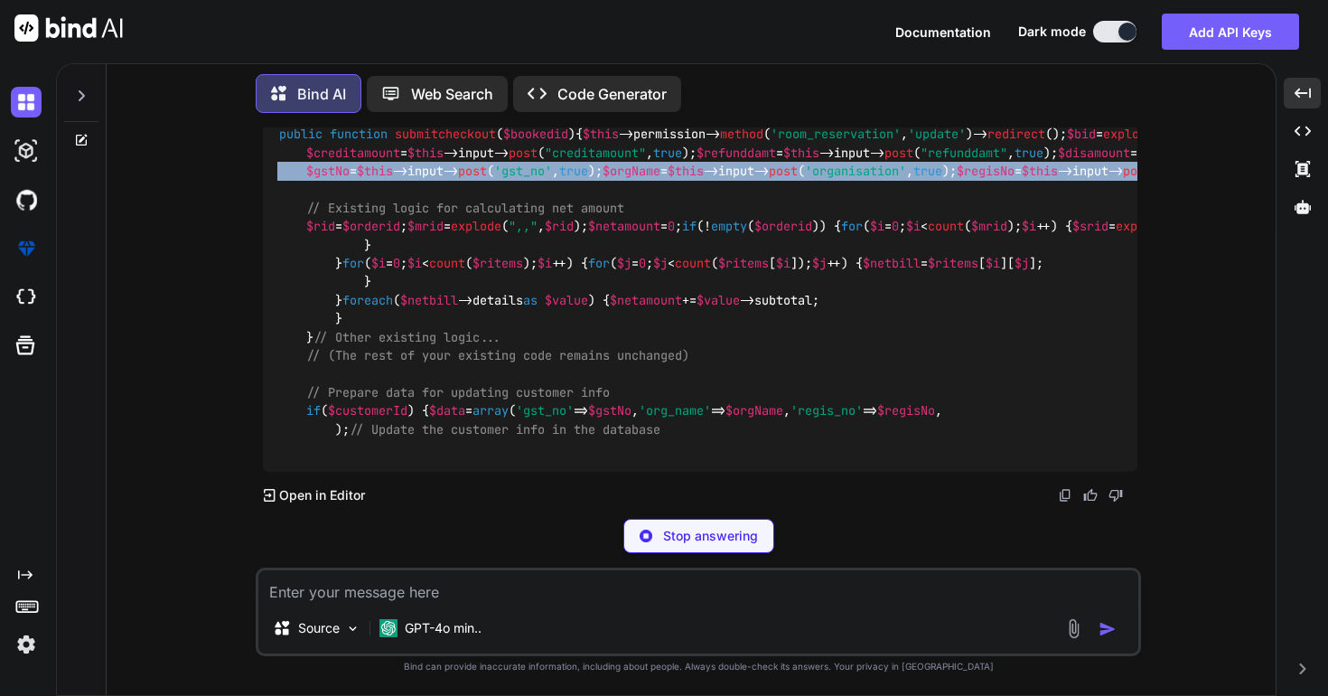
drag, startPoint x: 306, startPoint y: 241, endPoint x: 1085, endPoint y: 318, distance: 782.6
click at [1087, 318] on div "public function submitcheckout ( $bookedid ) { $this ->permission-> method ( 'r…" at bounding box center [700, 291] width 875 height 360
copy code "// New fields for GST details $gstNo = $this ->input-> post ( 'gst_no' , true )…"
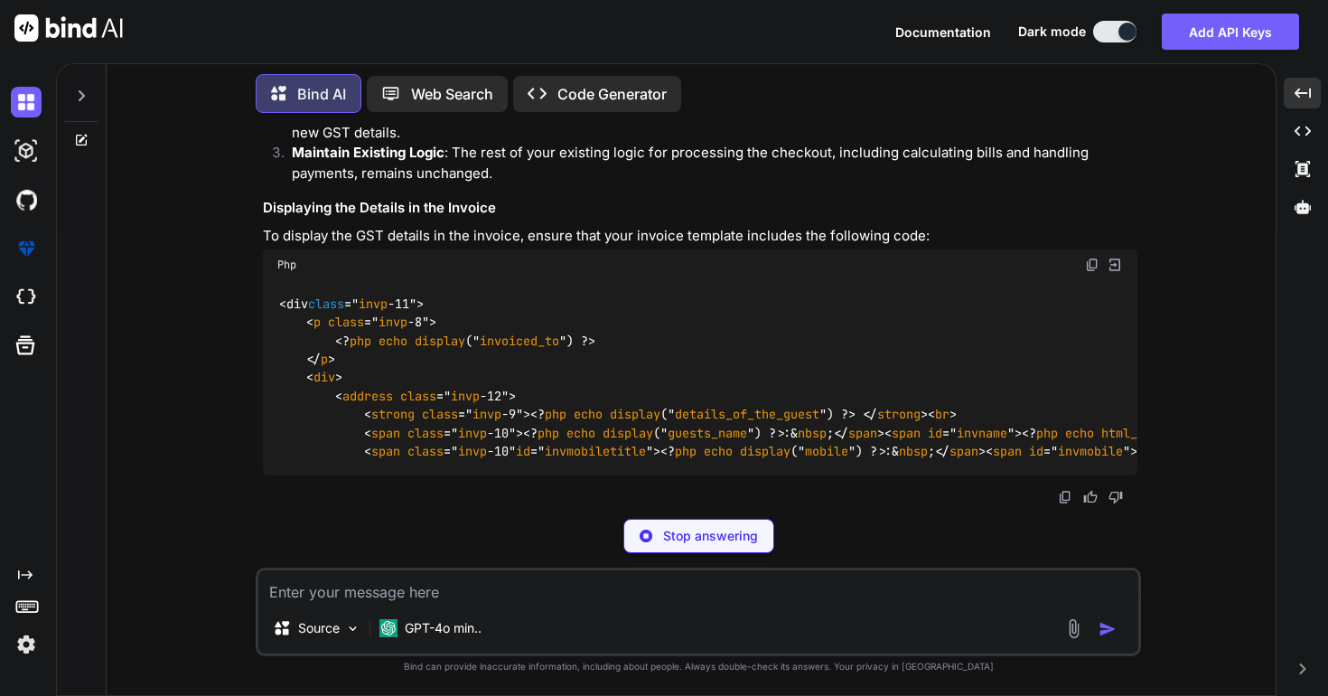
scroll to position [72078, 0]
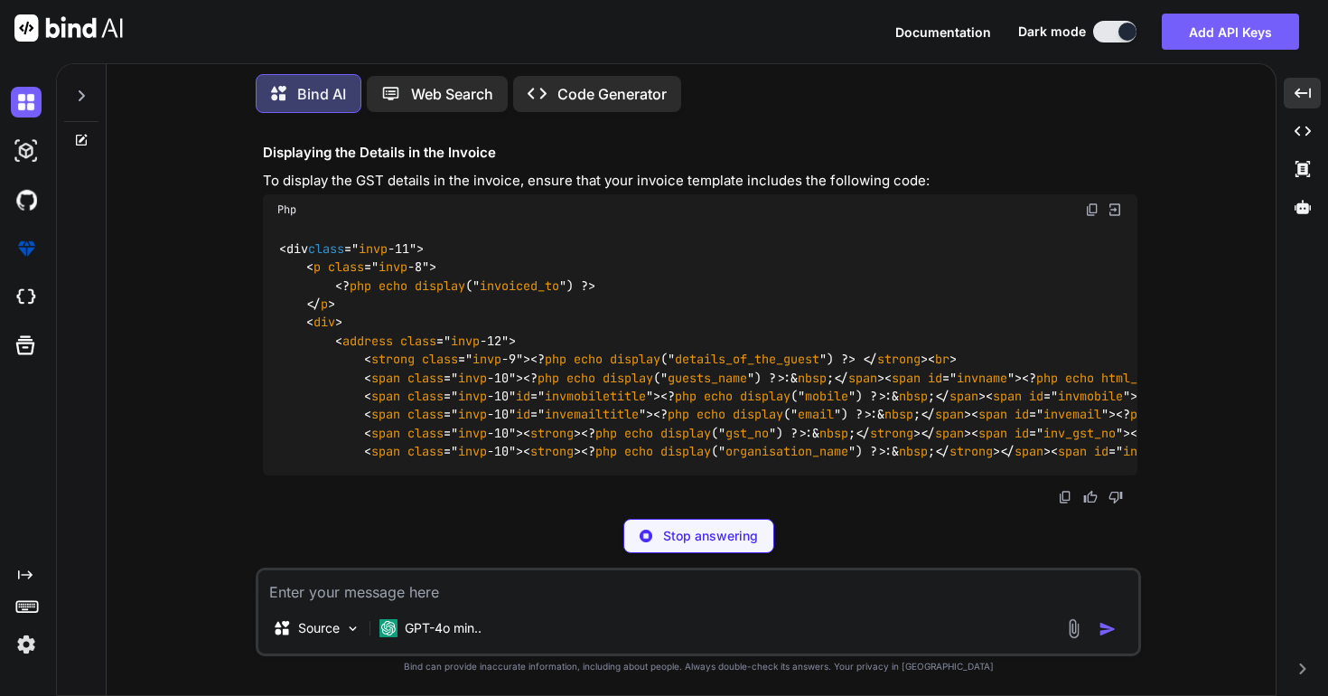
drag, startPoint x: 307, startPoint y: 191, endPoint x: 450, endPoint y: 384, distance: 240.3
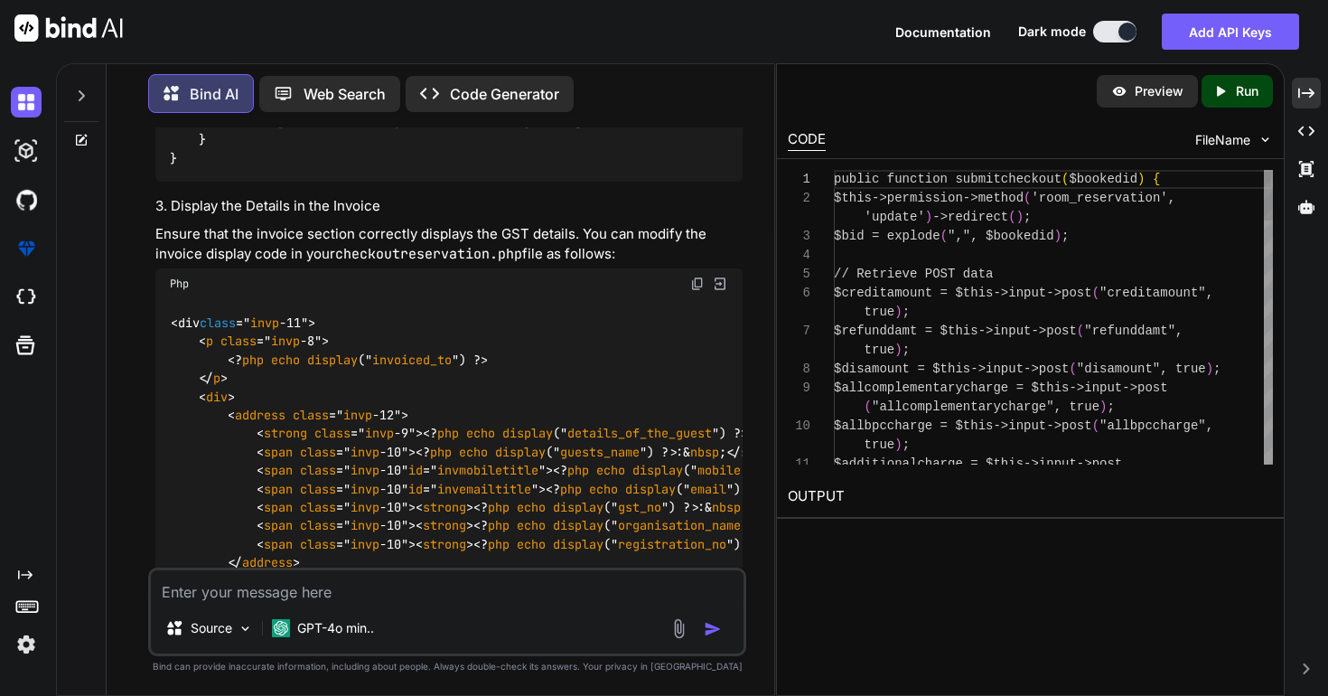
scroll to position [95114, 0]
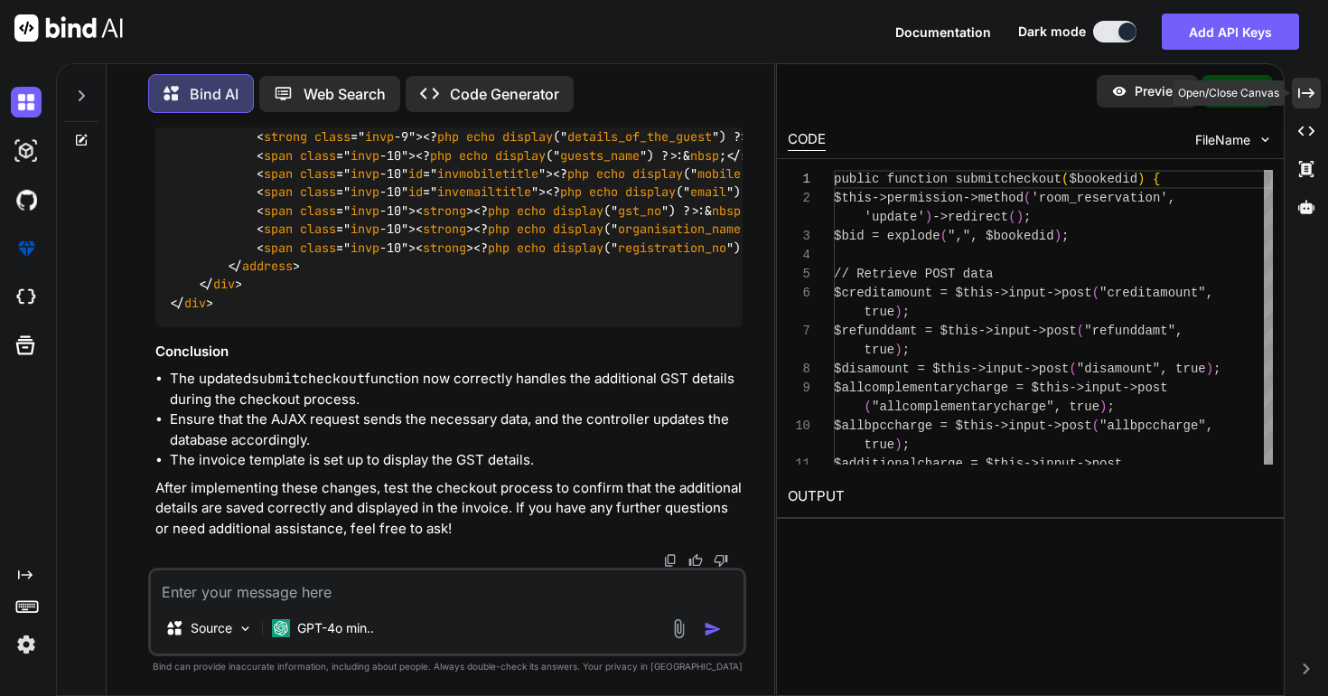
click at [1313, 89] on icon "Created with Pixso." at bounding box center [1306, 93] width 16 height 16
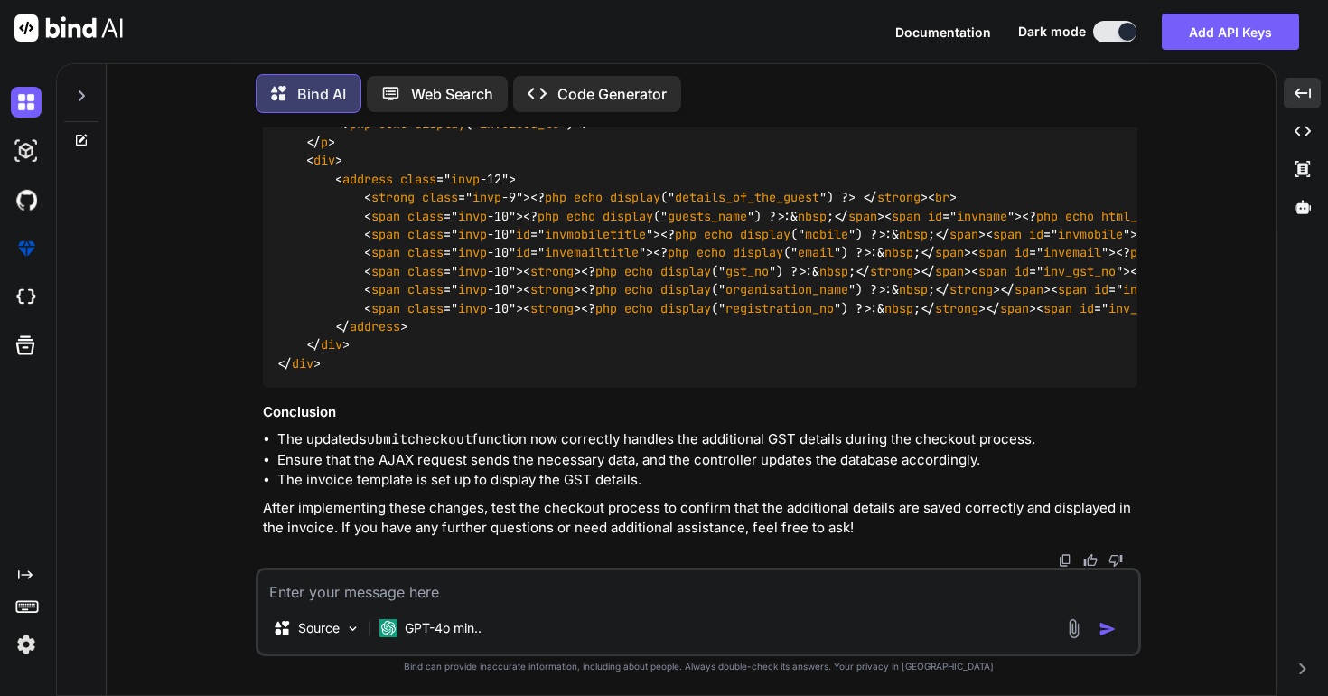
scroll to position [71728, 0]
click at [512, 592] on textarea at bounding box center [698, 586] width 880 height 33
type textarea "maped with my old code full for submitcheckout"
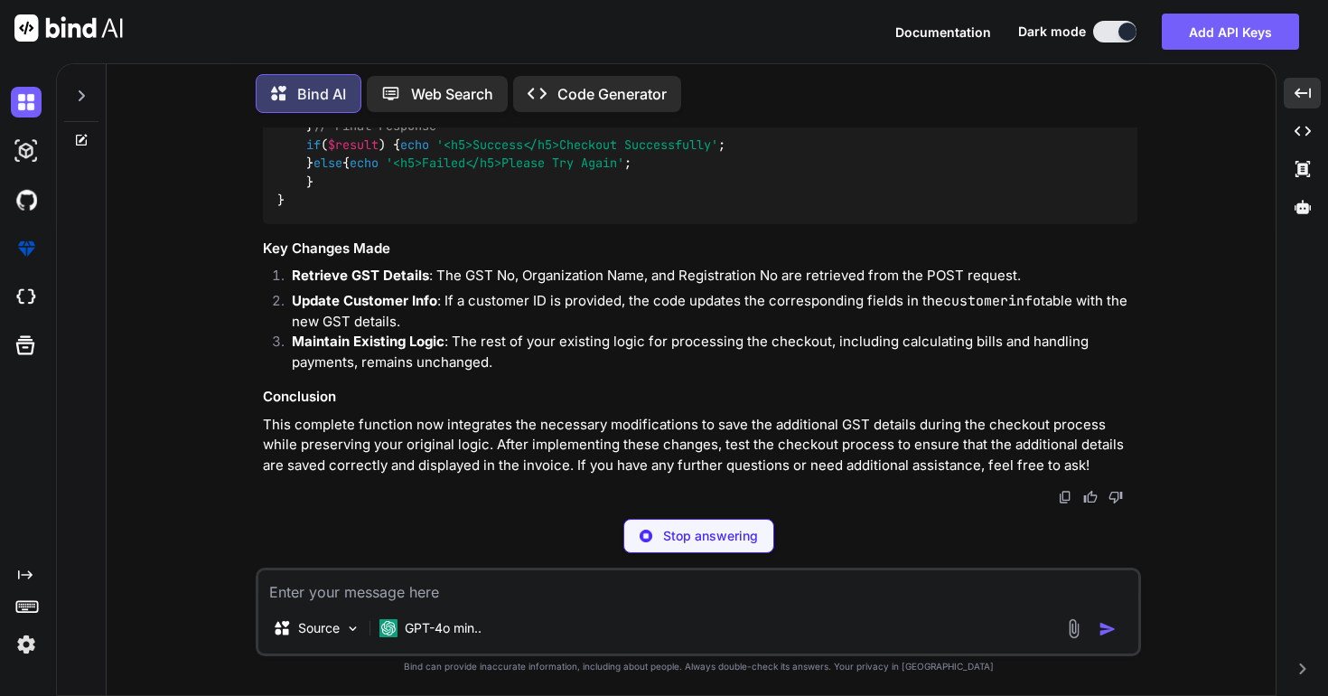
scroll to position [95815, 0]
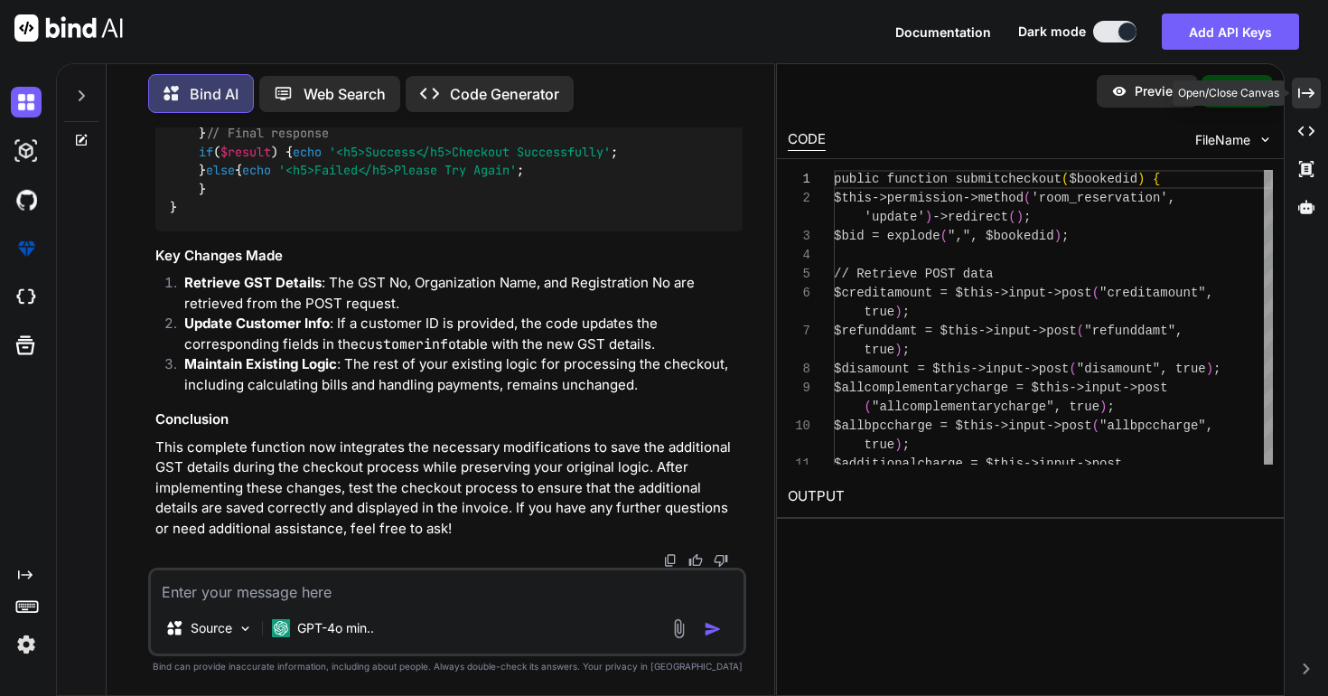
click at [1306, 90] on icon "Created with Pixso." at bounding box center [1306, 93] width 16 height 16
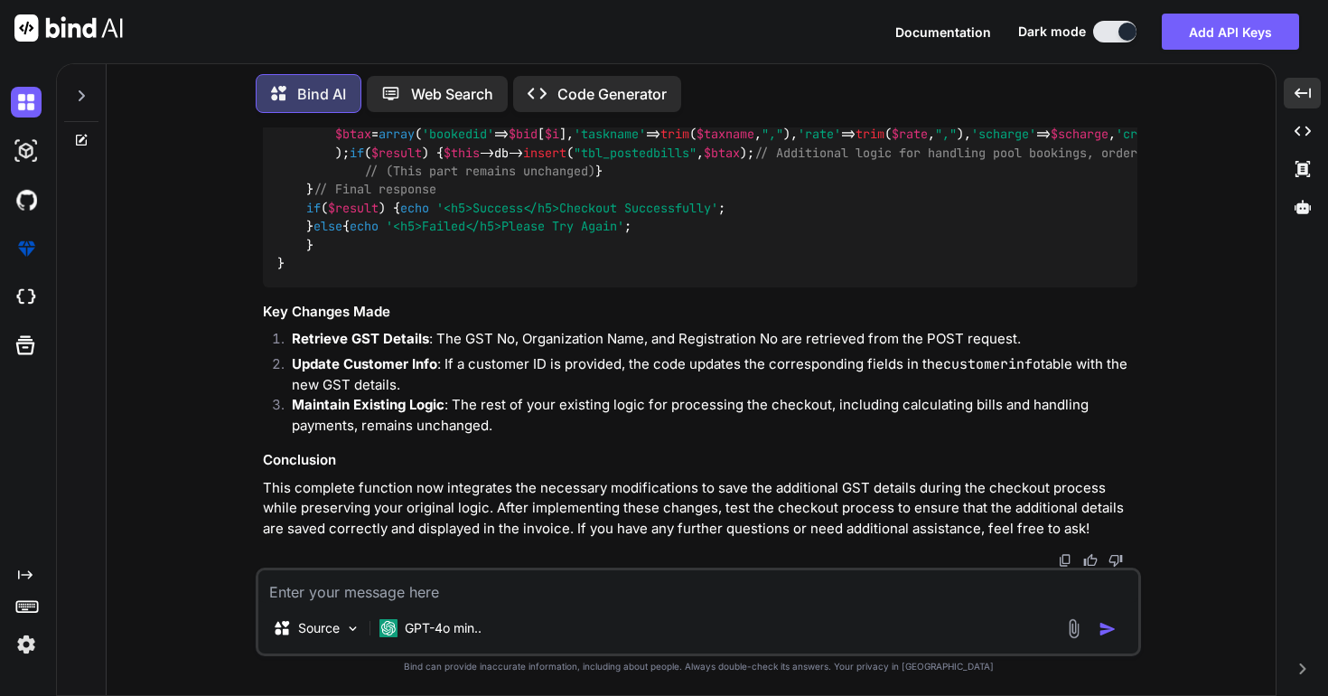
scroll to position [74474, 0]
drag, startPoint x: 317, startPoint y: 487, endPoint x: 304, endPoint y: 278, distance: 209.1
copy code "// Prepare data for updating customer info if ( $customerId ) { $data = array (…"
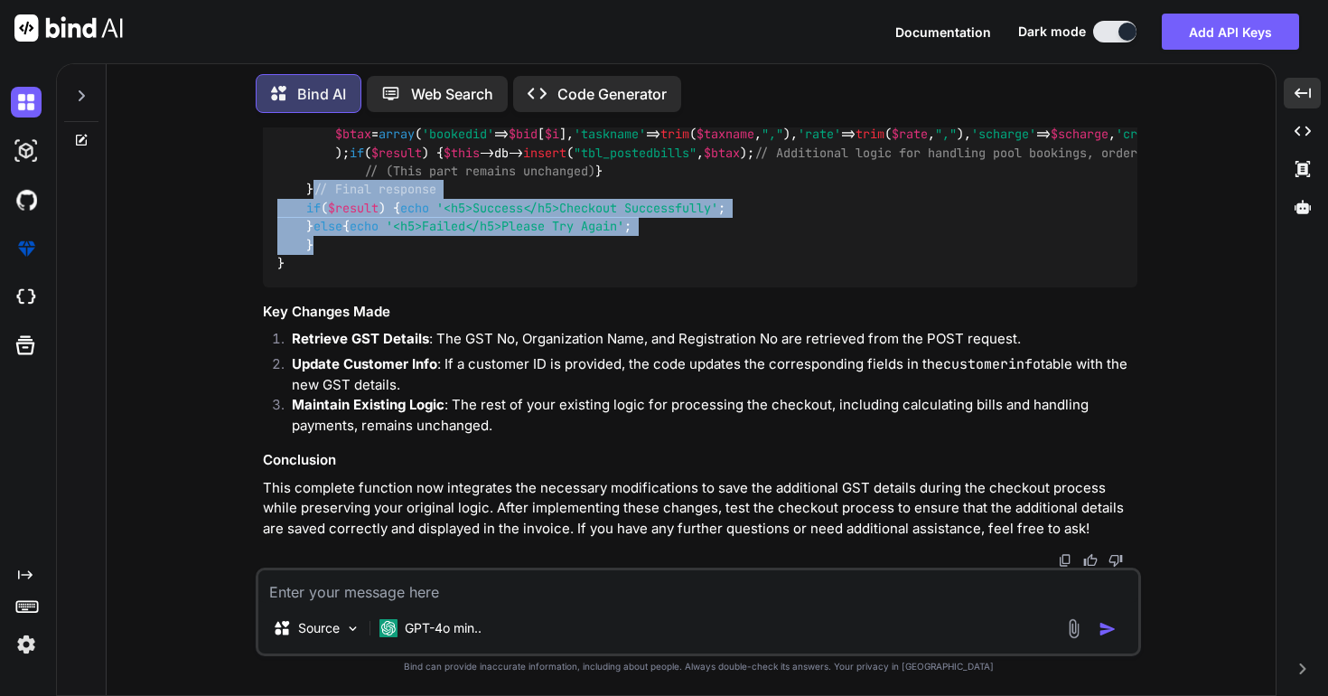
drag, startPoint x: 326, startPoint y: 459, endPoint x: 305, endPoint y: 369, distance: 92.7
copy code "// Final response if ( $result ) { echo '<h5>Success</h5>Checkout Successfully'…"
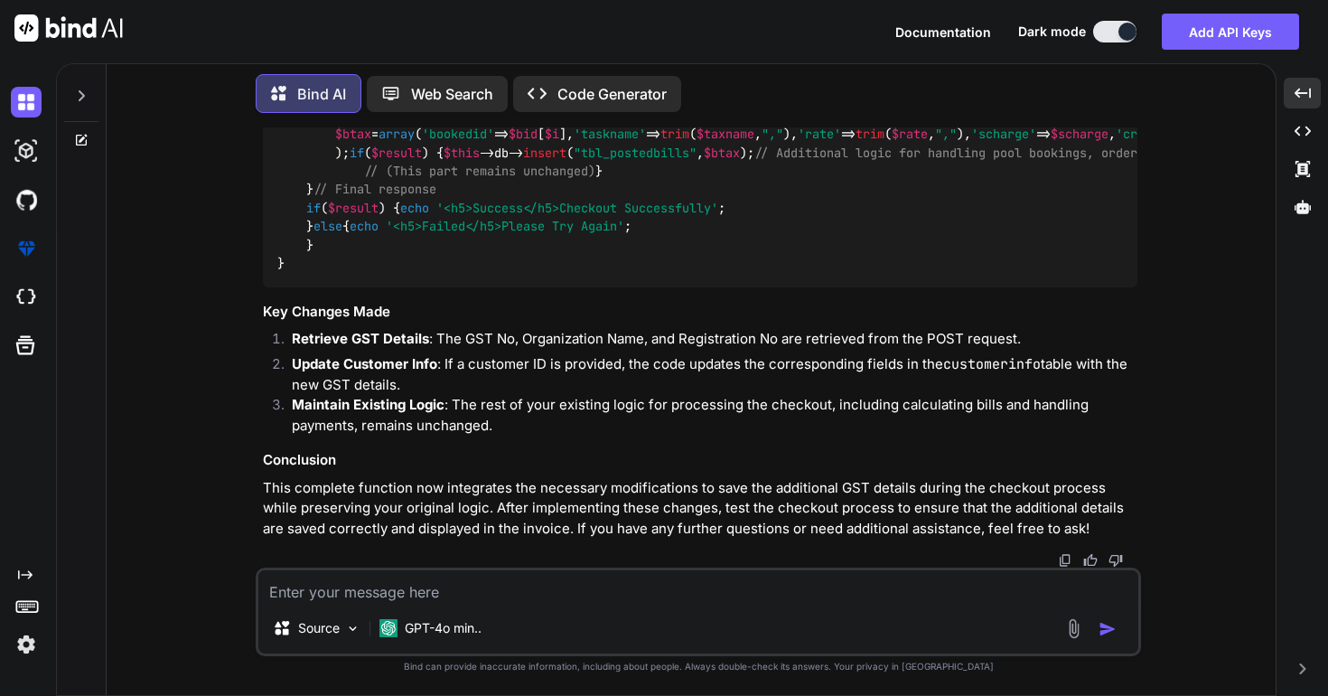
click at [369, 216] on span "$result" at bounding box center [353, 208] width 51 height 16
click at [574, 161] on span ""tbl_postedbills"" at bounding box center [635, 153] width 123 height 16
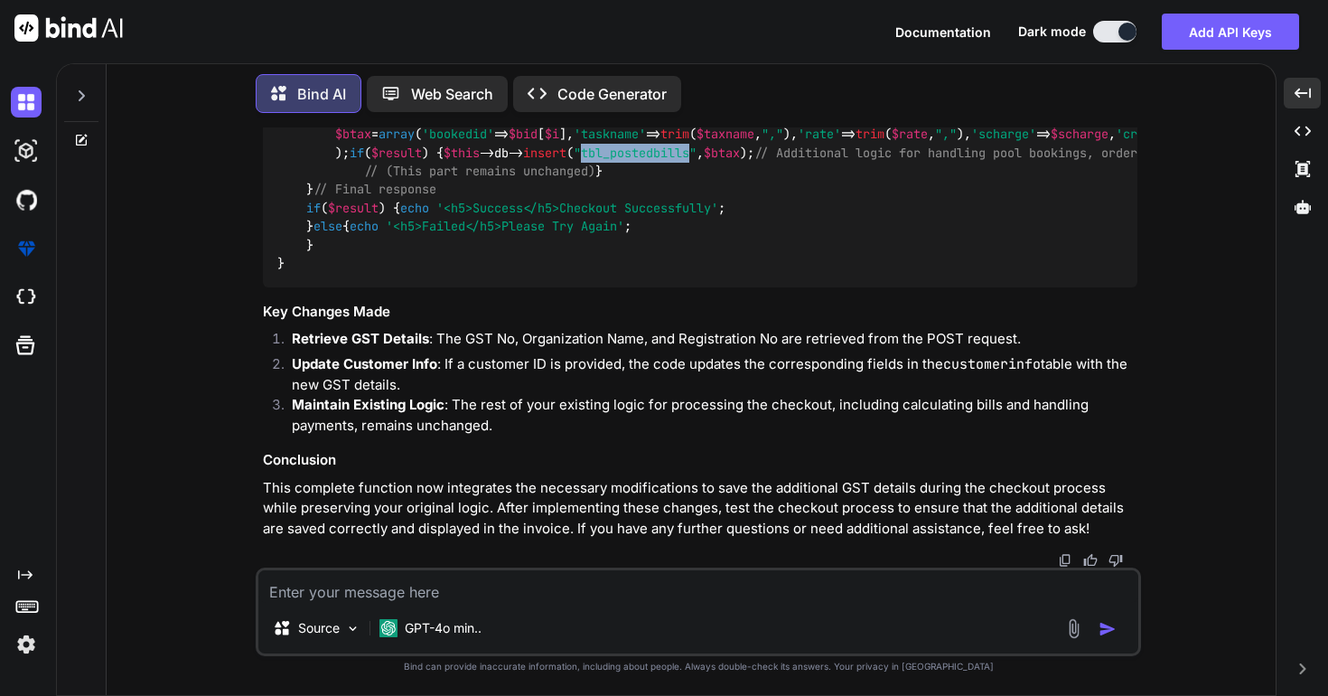
copy span "tbl_postedbills"
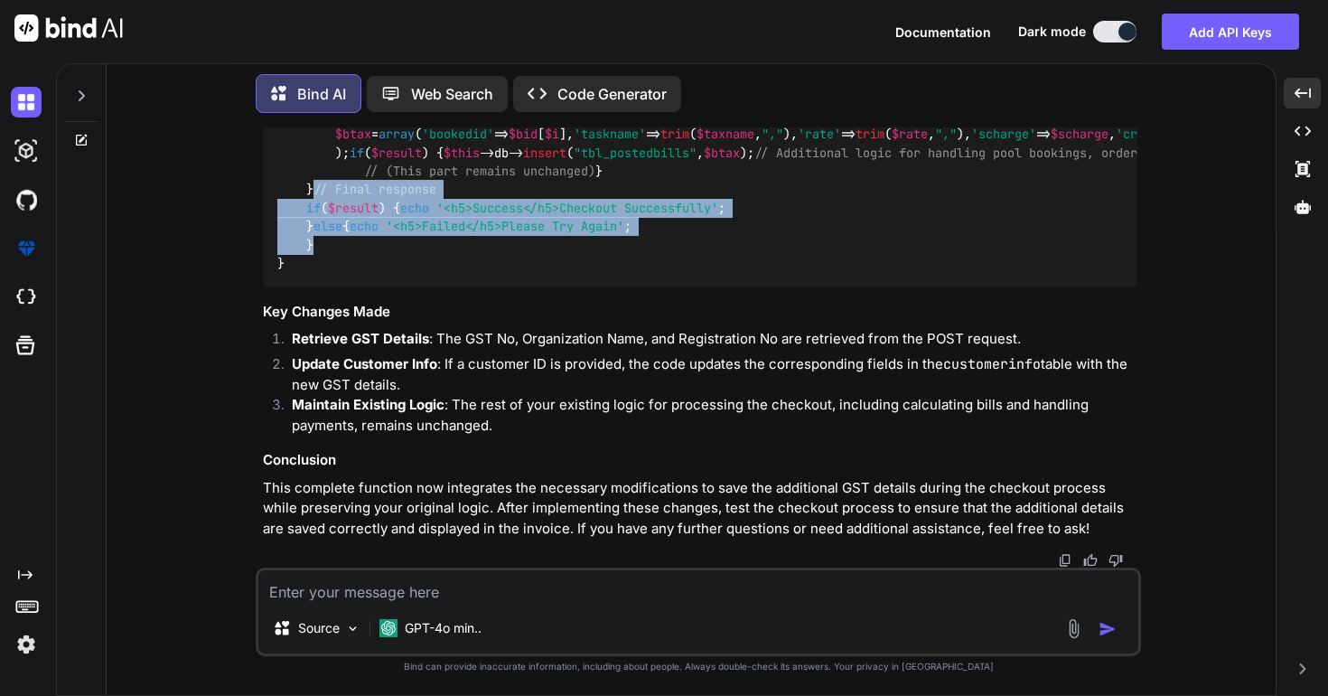
drag, startPoint x: 315, startPoint y: 543, endPoint x: 305, endPoint y: 449, distance: 94.5
copy code "// Final response if ( $result ) { echo '<h5>Success</h5>Checkout Successfully'…"
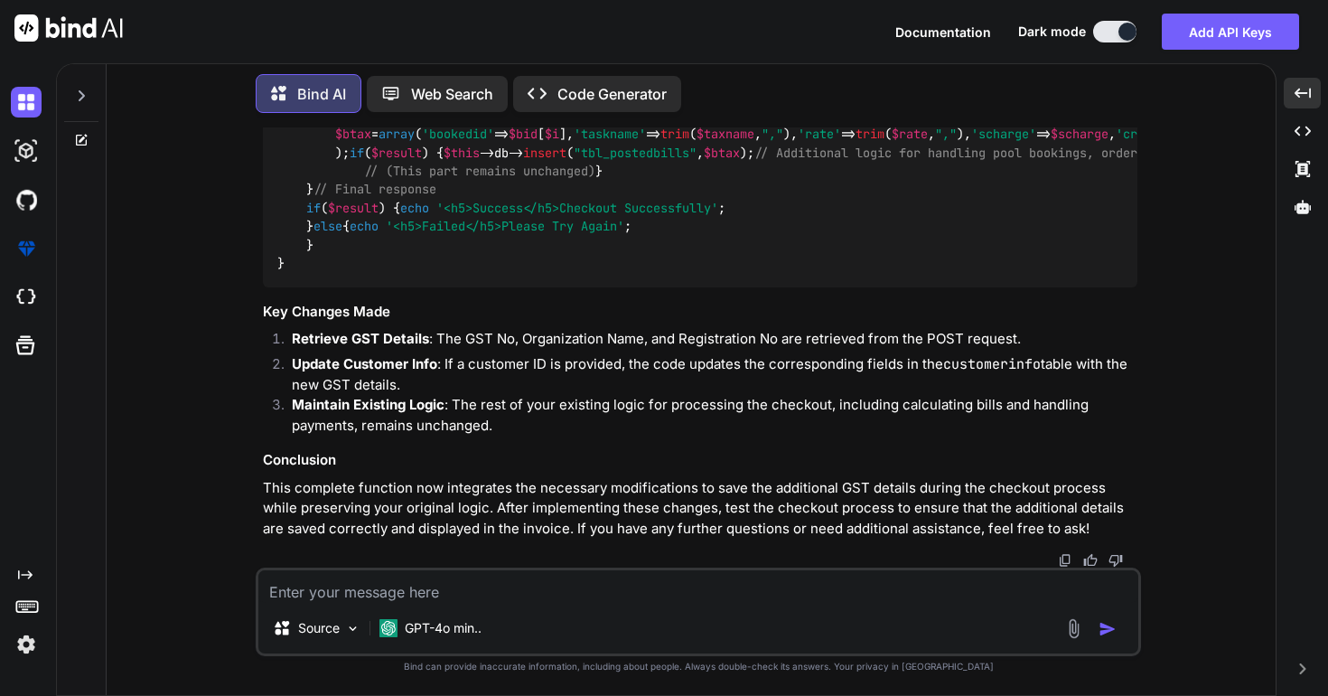
scroll to position [0, 577]
drag, startPoint x: 367, startPoint y: 445, endPoint x: 1165, endPoint y: 491, distance: 800.0
click at [1165, 491] on div "You Bind AI Based on your requirements and the existing code you've provided, i…" at bounding box center [698, 410] width 1155 height 567
copy span "< span class =" invp -10">< strong ><? php echo display (" gst_no ") ?>:& nbsp …"
